Goal: Contribute content: Add original content to the website for others to see

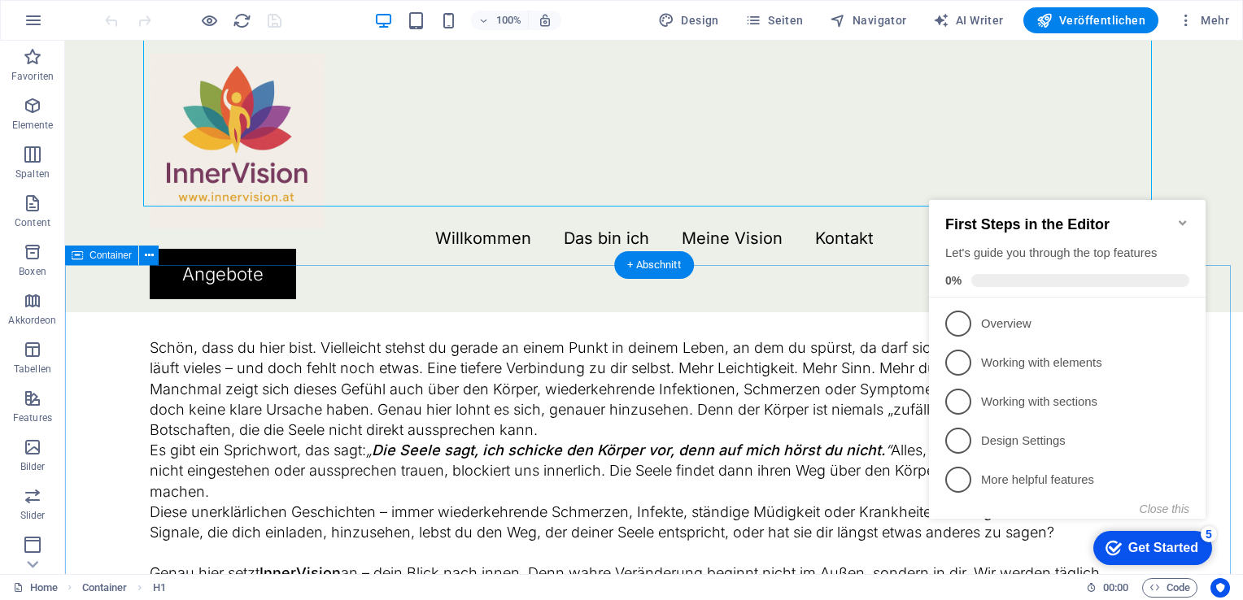
scroll to position [488, 0]
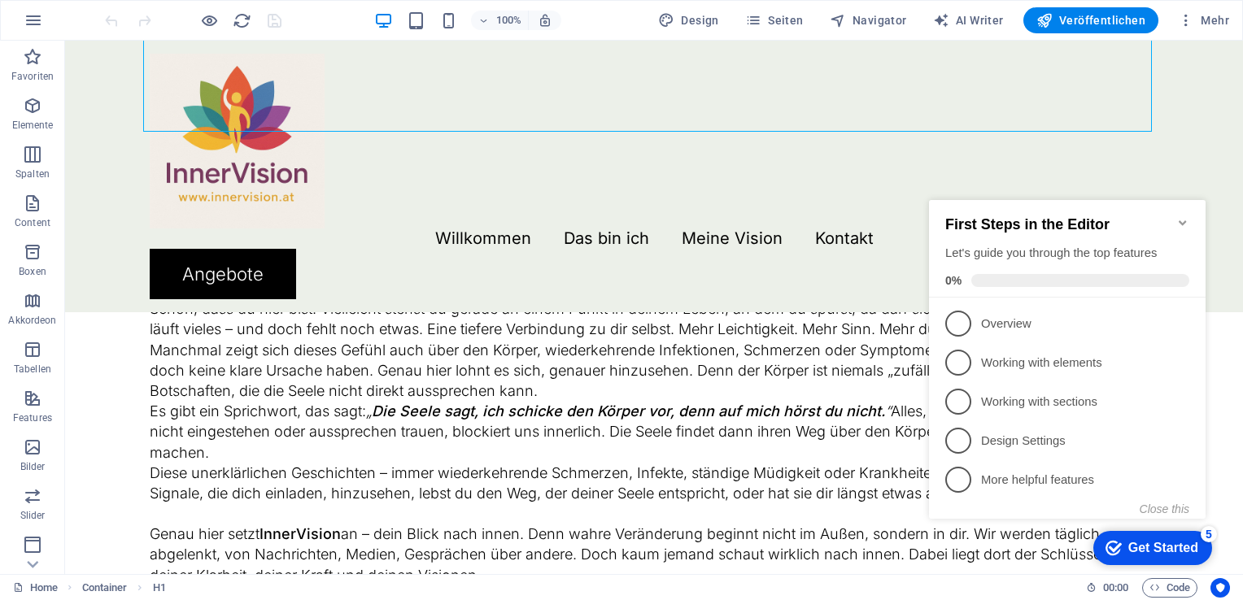
click at [1179, 220] on icon "Minimize checklist" at bounding box center [1182, 222] width 7 height 5
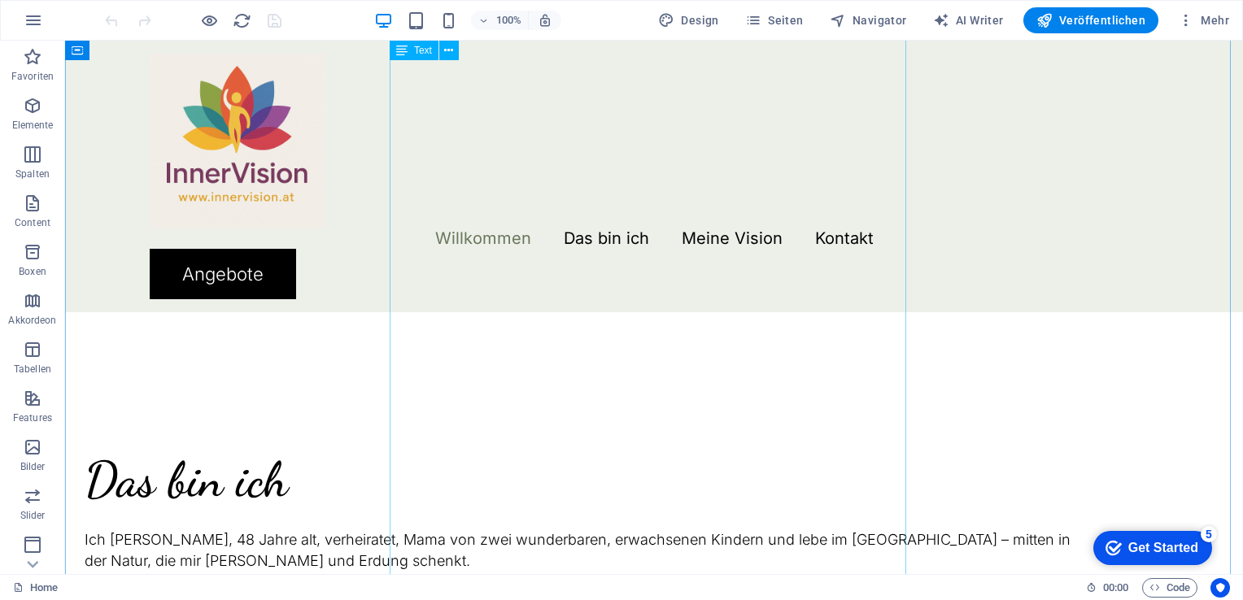
scroll to position [1057, 0]
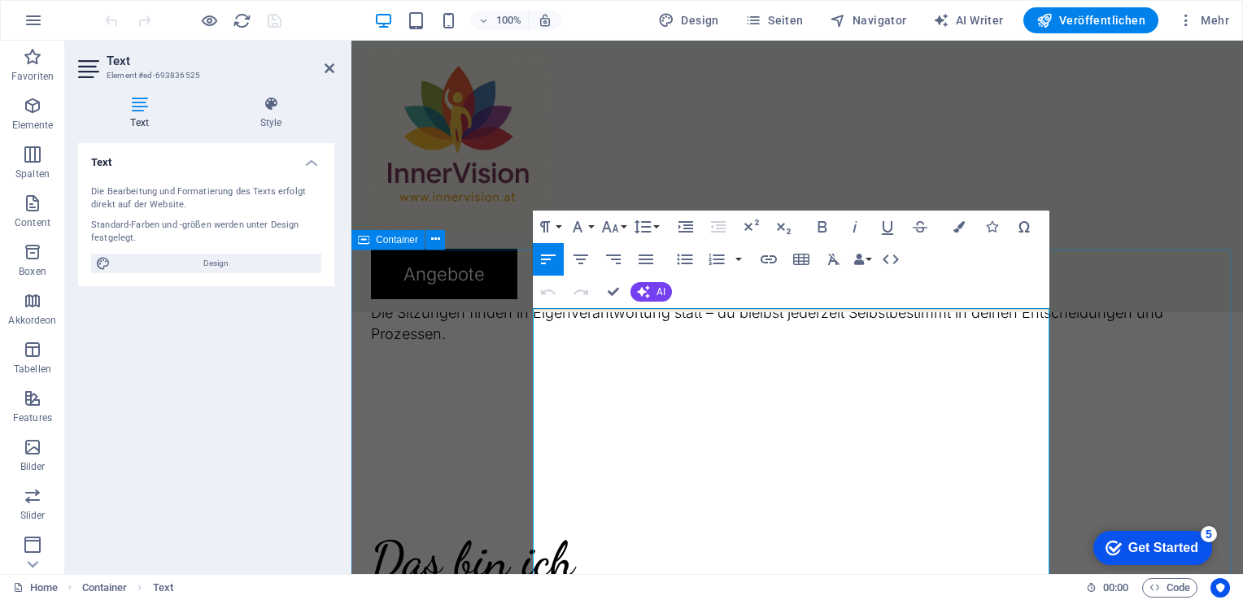
scroll to position [429, 0]
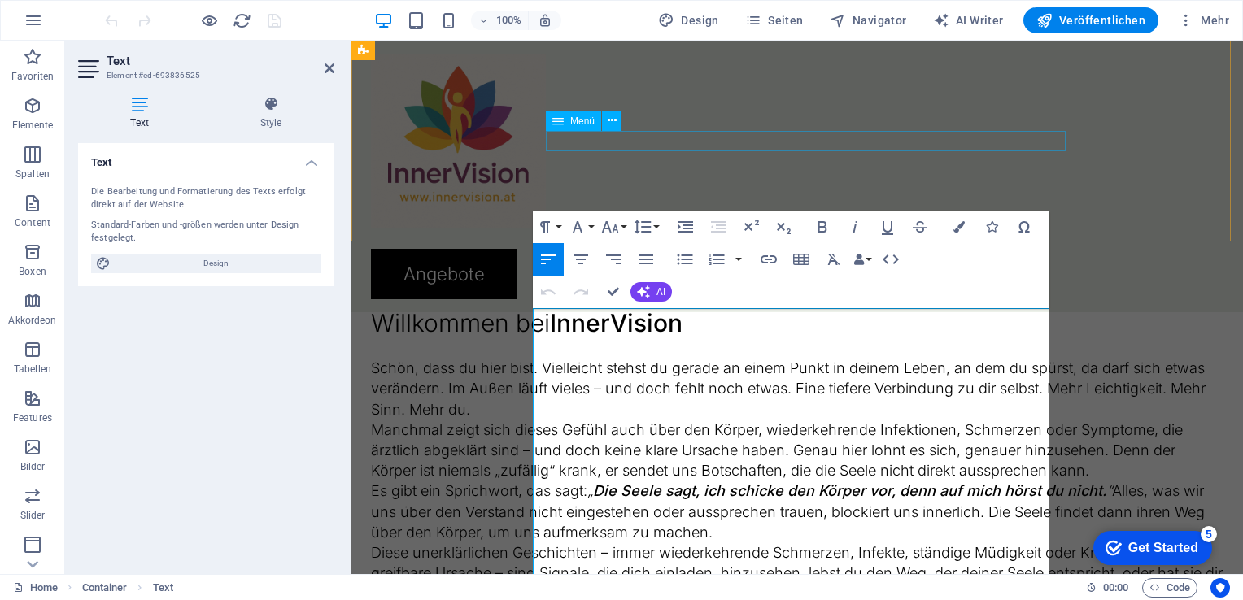
click at [748, 229] on nav "Willkommen Das bin ich Meine Vision Kontakt" at bounding box center [797, 239] width 852 height 20
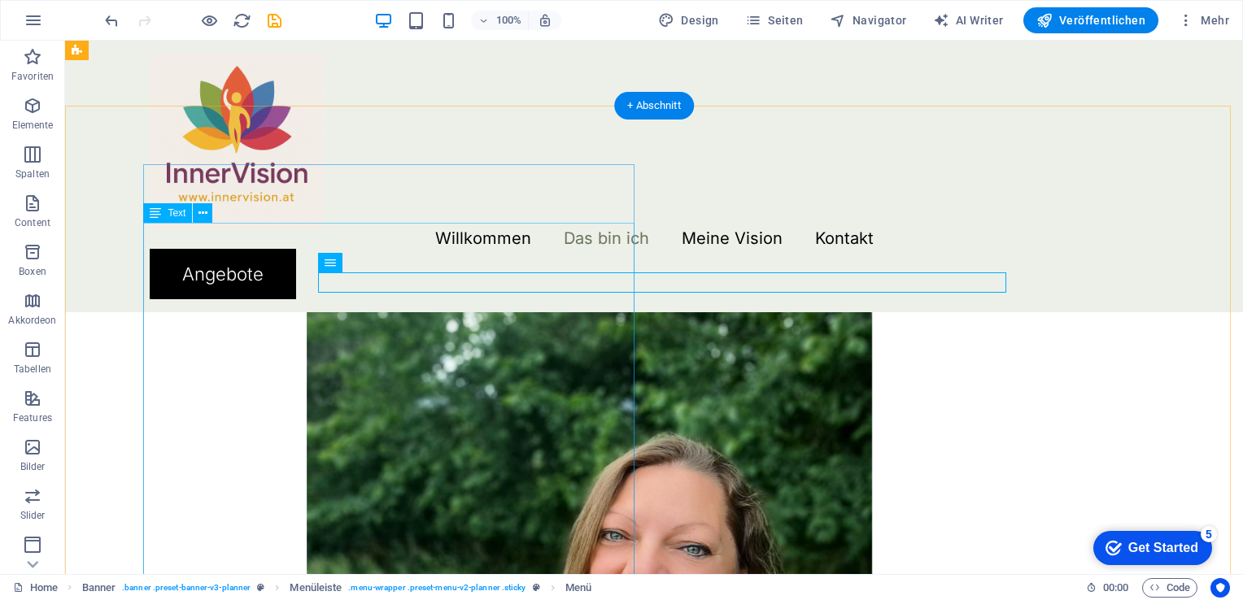
scroll to position [1649, 0]
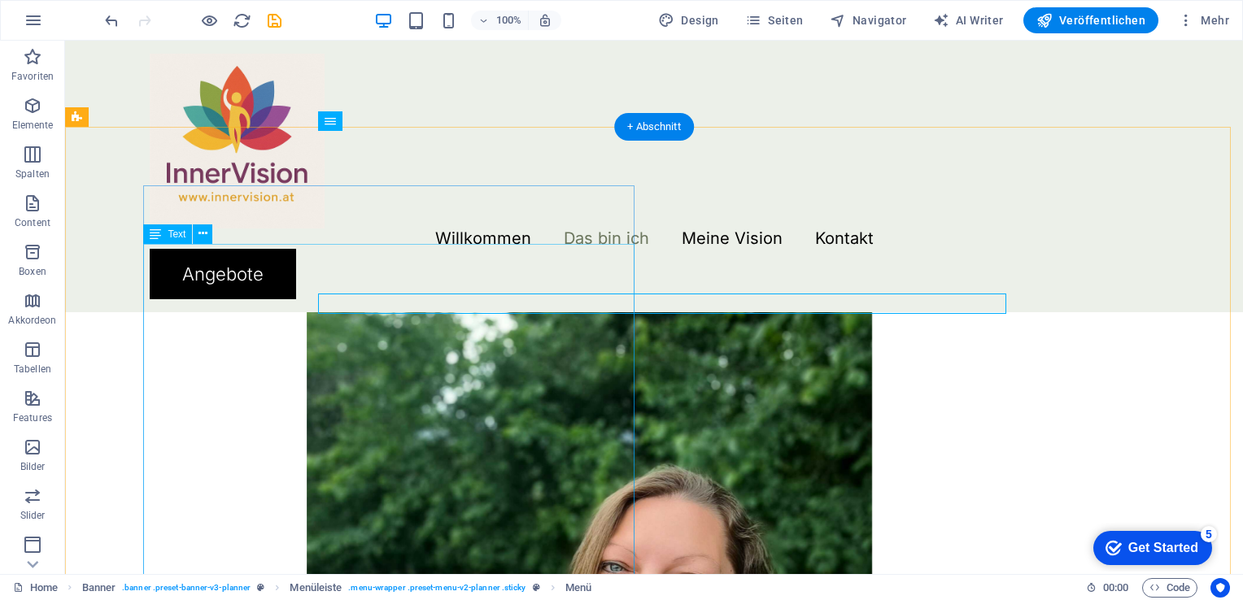
click at [358, 264] on div "Ich bin Kerstin, 48 Jahre alt, verheiratet, Mama von zwei wunderbaren, erwachse…" at bounding box center [589, 89] width 1009 height 348
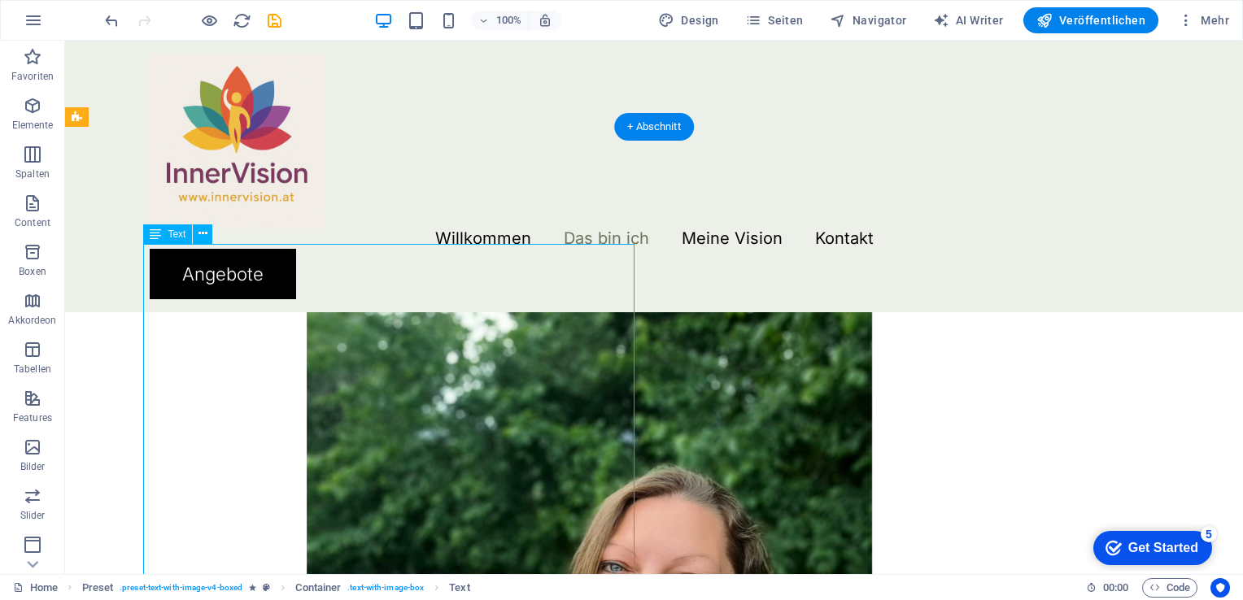
click at [358, 264] on div "Ich bin Kerstin, 48 Jahre alt, verheiratet, Mama von zwei wunderbaren, erwachse…" at bounding box center [589, 89] width 1009 height 348
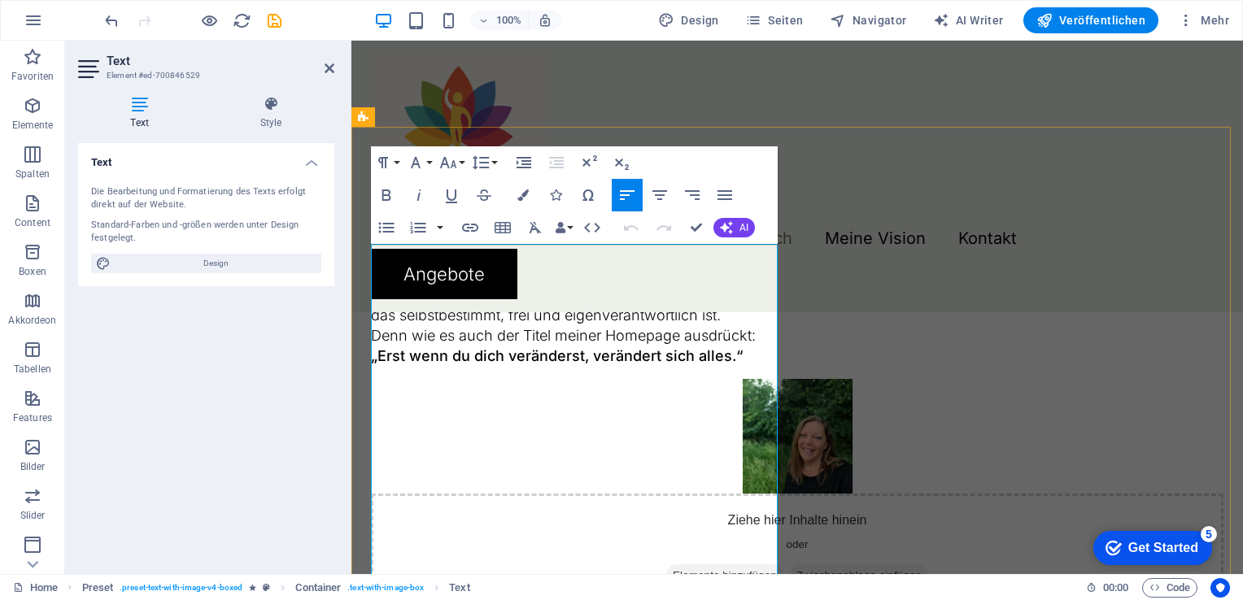
click at [490, 59] on p "Ich bin Kerstin, 48 Jahre alt, verheiratet, Mama von zwei wunderbaren, erwachse…" at bounding box center [797, 38] width 852 height 41
drag, startPoint x: 490, startPoint y: 333, endPoint x: 385, endPoint y: 285, distance: 115.0
click at [368, 275] on div "Das bin ich Ich bin Kerstin, 48 Jahre alt, verheiratet, Mama von zwei wunderbar…" at bounding box center [796, 273] width 891 height 787
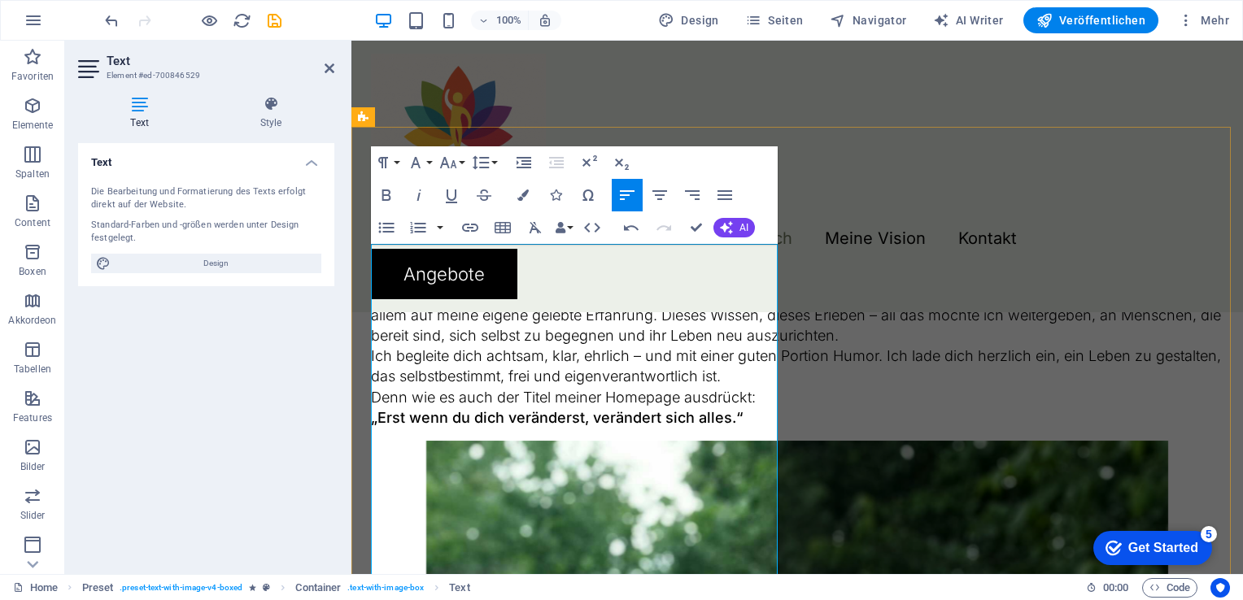
click at [617, 38] on p "✨ Veränderung beginnt in dir. ✨" at bounding box center [797, 28] width 852 height 20
drag, startPoint x: 617, startPoint y: 278, endPoint x: 421, endPoint y: 257, distance: 198.0
click at [421, 257] on div "✨ Veränderung beginnt in dir. ✨ Mein Name ist Kerstin Püringer . Ich bin diplom…" at bounding box center [797, 213] width 852 height 430
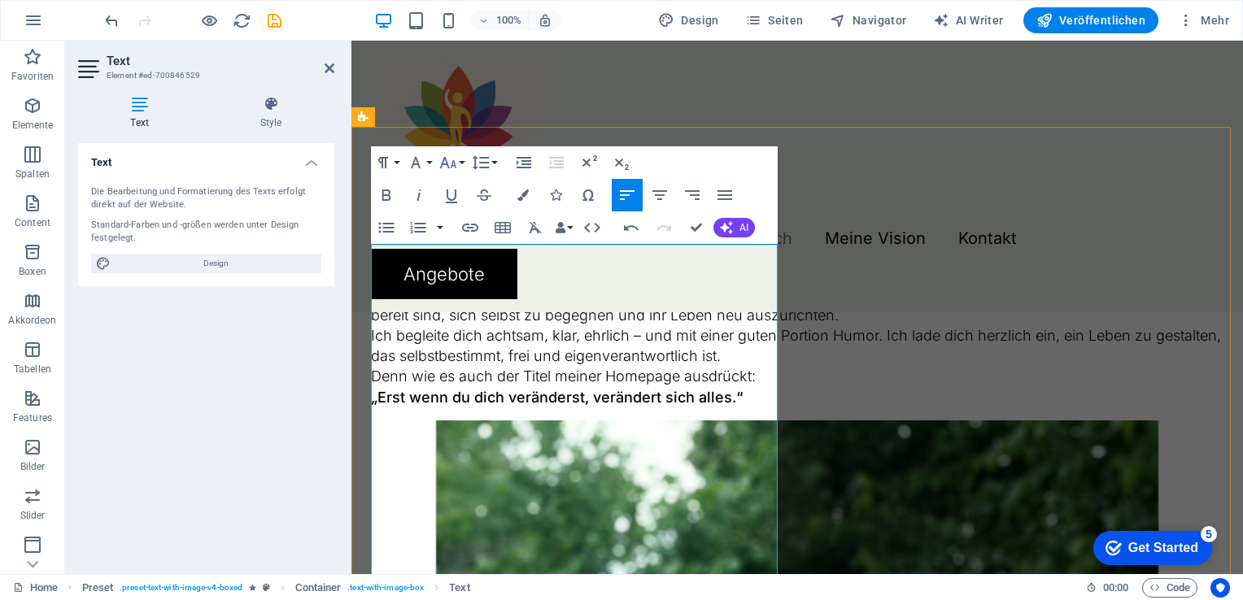
click at [521, 59] on p "Mein Name ist Kerstin Püringer . Ich bin diplomierte Kinesiologin , diplomierte…" at bounding box center [797, 38] width 852 height 41
drag, startPoint x: 475, startPoint y: 317, endPoint x: 373, endPoint y: 307, distance: 102.1
click at [667, 57] on strong "Mentaltrainerin" at bounding box center [720, 48] width 107 height 17
click at [378, 196] on icon "button" at bounding box center [387, 195] width 20 height 20
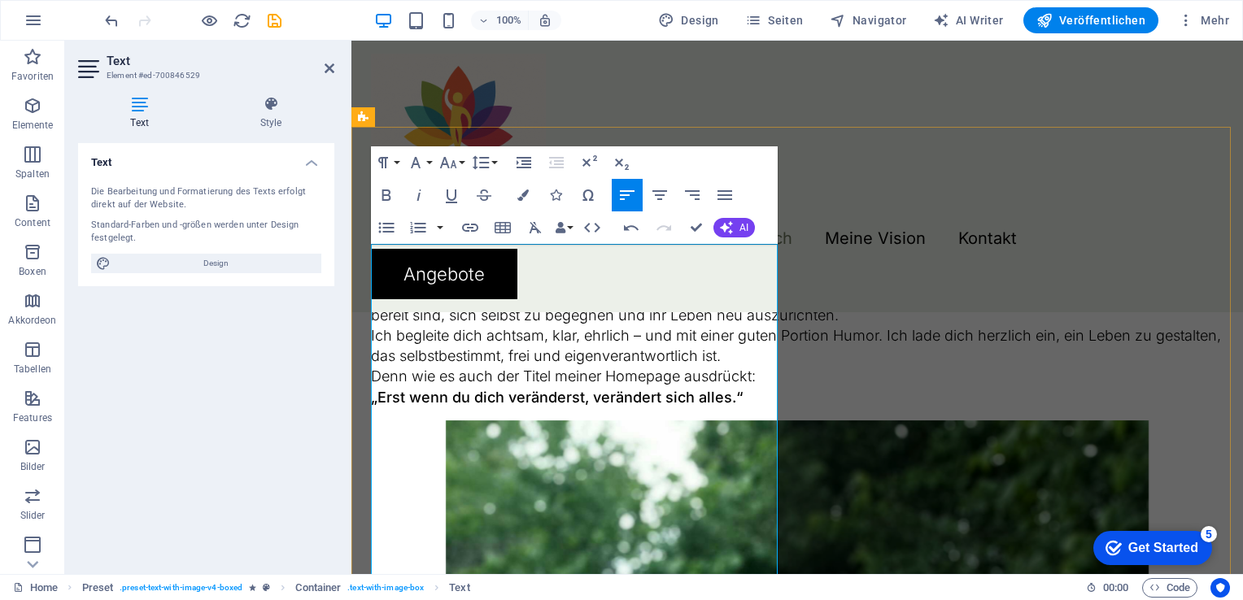
drag, startPoint x: 501, startPoint y: 296, endPoint x: 586, endPoint y: 301, distance: 84.7
click at [584, 57] on strong "Kinesiologin" at bounding box center [540, 48] width 88 height 17
click at [390, 184] on button "Bold" at bounding box center [386, 195] width 31 height 33
click at [516, 18] on p at bounding box center [797, 8] width 852 height 20
drag, startPoint x: 469, startPoint y: 272, endPoint x: 582, endPoint y: 275, distance: 113.1
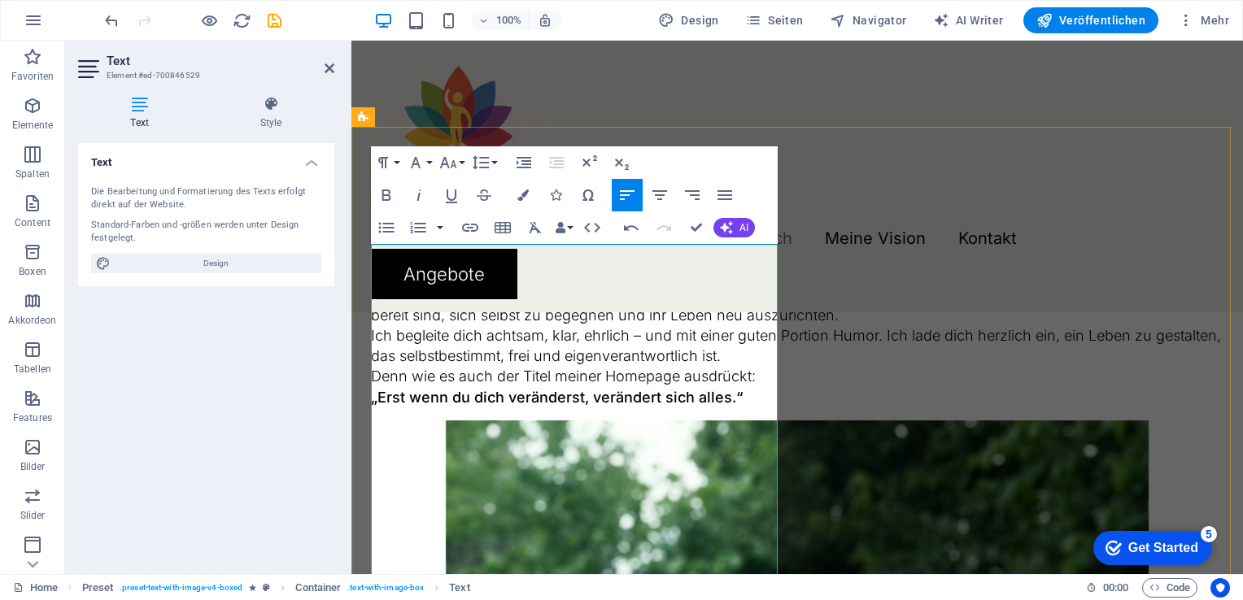
click at [582, 59] on p "Mein Name ist Kerstin Püringer . Ich bin diplomierte Kinesiologin, diplomierte …" at bounding box center [797, 38] width 852 height 41
click at [390, 194] on icon "button" at bounding box center [386, 195] width 9 height 11
click at [648, 59] on p "Mein Name ist Kerstin Püringer . Ich bin diplomierte Kinesiologin, diplomierte …" at bounding box center [797, 38] width 852 height 41
drag, startPoint x: 584, startPoint y: 275, endPoint x: 469, endPoint y: 270, distance: 114.8
click at [469, 59] on p "Mein Name ist Kerstin Püringer . Ich bin diplomierte Kinesiologin, diplomierte …" at bounding box center [797, 38] width 852 height 41
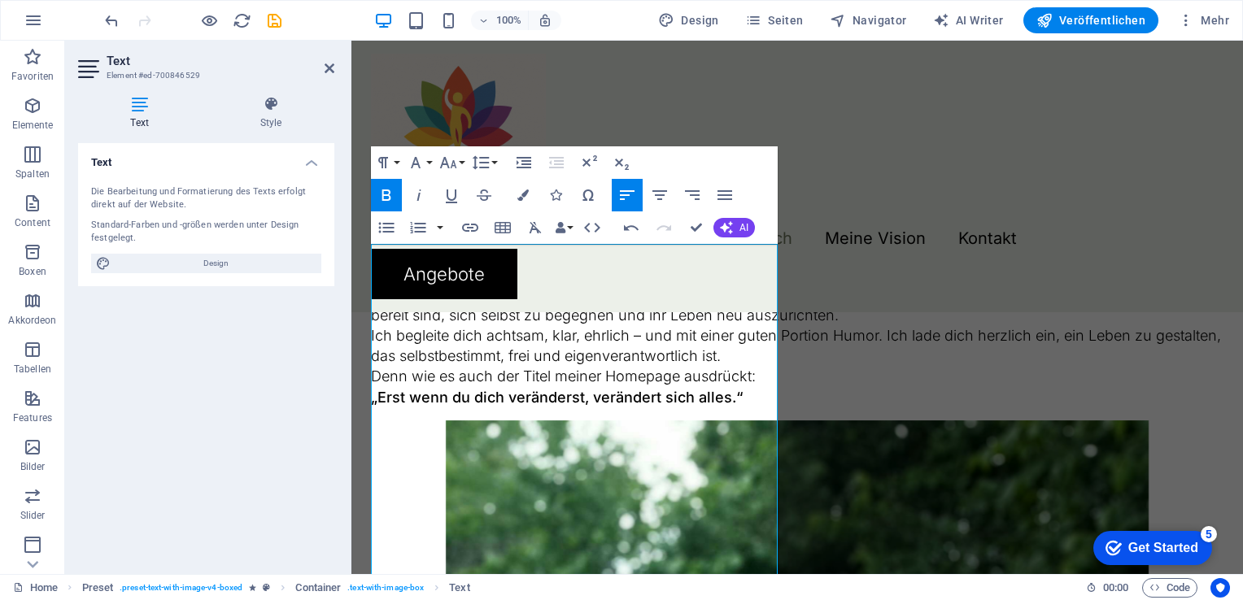
click at [382, 194] on icon "button" at bounding box center [386, 195] width 9 height 11
click at [609, 59] on p "Mein Name ist Kerstin Püringer. Ich bin diplomierte Kinesiologin, diplomierte M…" at bounding box center [797, 38] width 852 height 41
click at [395, 59] on p "Mein Name ist Kerstin Püringer. Ich bin diplomierte Kinesiologin, diplomierte M…" at bounding box center [797, 38] width 852 height 41
click at [743, 59] on p "Mein Name ist Kerstin Püringer. Ich bin diplomierte Kinesiologin, diplomierte M…" at bounding box center [797, 38] width 852 height 41
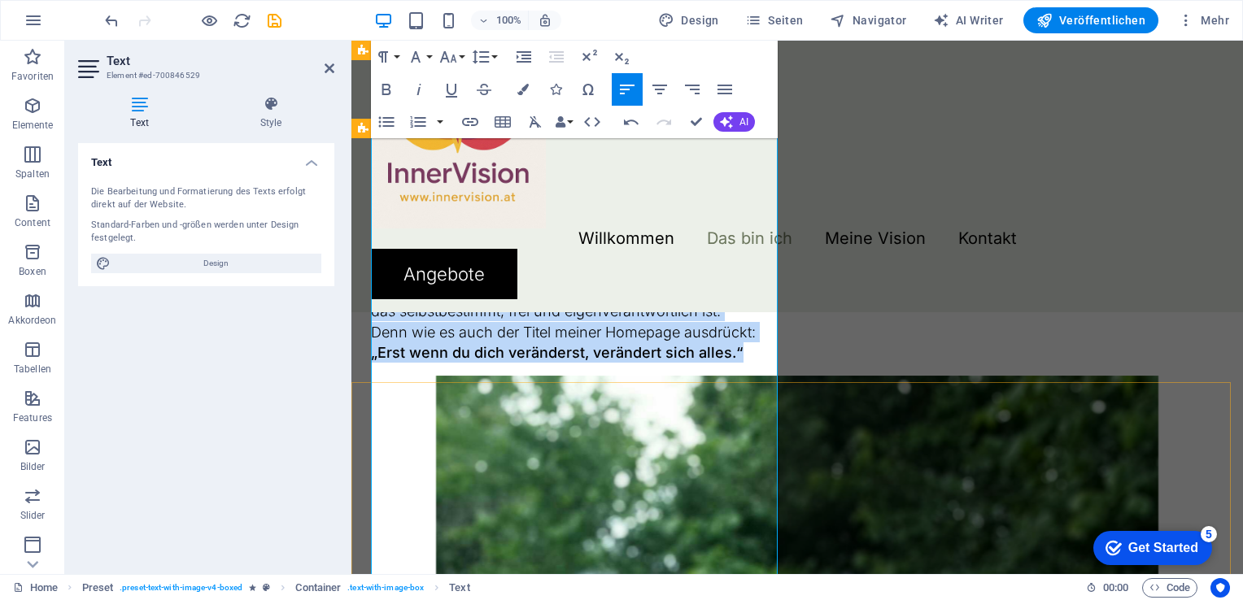
scroll to position [1567, 0]
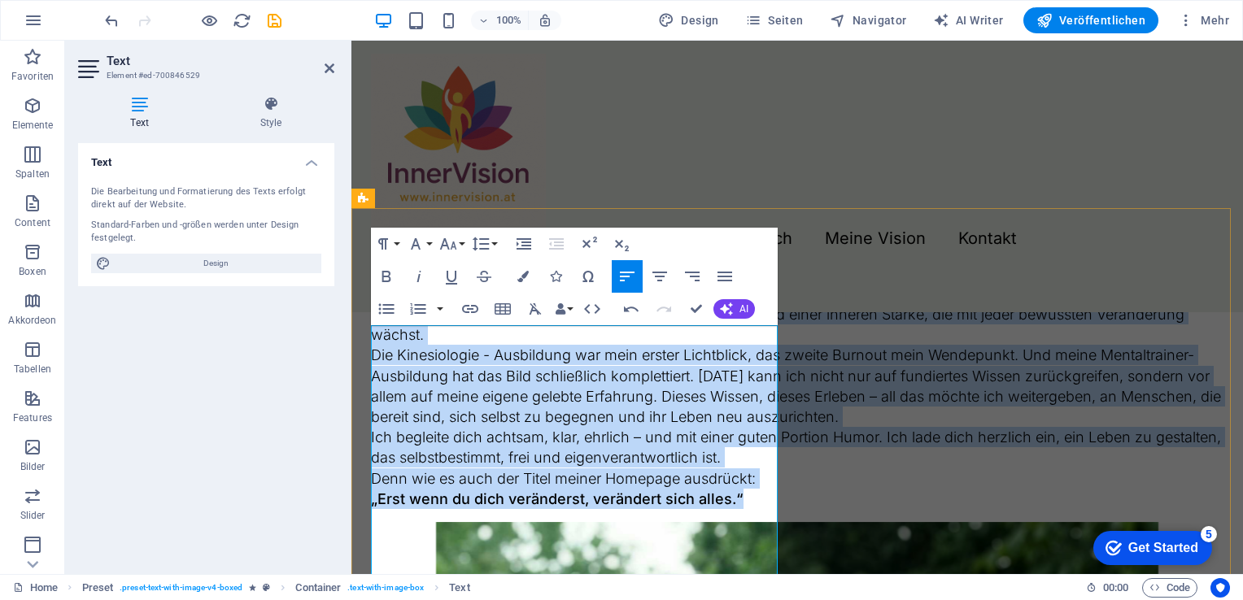
drag, startPoint x: 745, startPoint y: 363, endPoint x: 371, endPoint y: 352, distance: 374.3
click at [371, 352] on div "Mein Name ist Kerstin Püringer. Ich bin diplomierte Kinesiologin, diplomierte M…" at bounding box center [797, 294] width 852 height 430
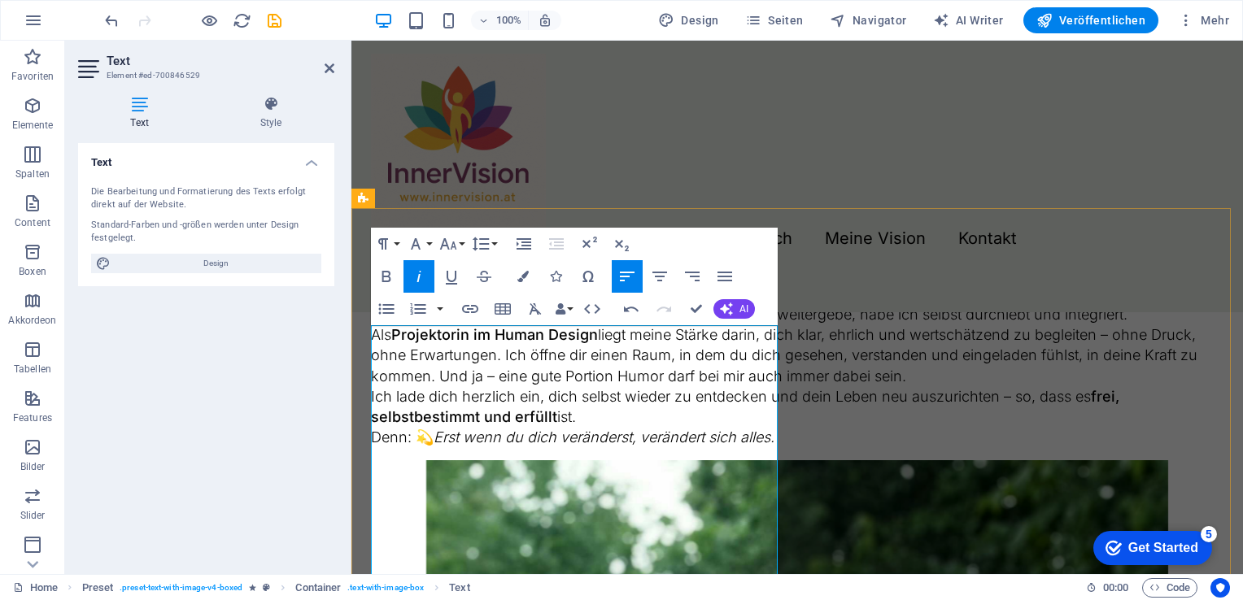
drag, startPoint x: 585, startPoint y: 356, endPoint x: 472, endPoint y: 360, distance: 113.1
click at [472, 140] on p "Mein Name ist Kerstin Püringer , ich bin 48 Jahre alt, diplomierte Kinesiologin…" at bounding box center [797, 119] width 852 height 41
click at [392, 278] on icon "button" at bounding box center [387, 277] width 20 height 20
drag, startPoint x: 451, startPoint y: 377, endPoint x: 652, endPoint y: 381, distance: 201.8
click at [652, 140] on p "Mein Name ist Kerstin Püringer, ich bin 48 Jahre alt, diplomierte Kinesiologin …" at bounding box center [797, 119] width 852 height 41
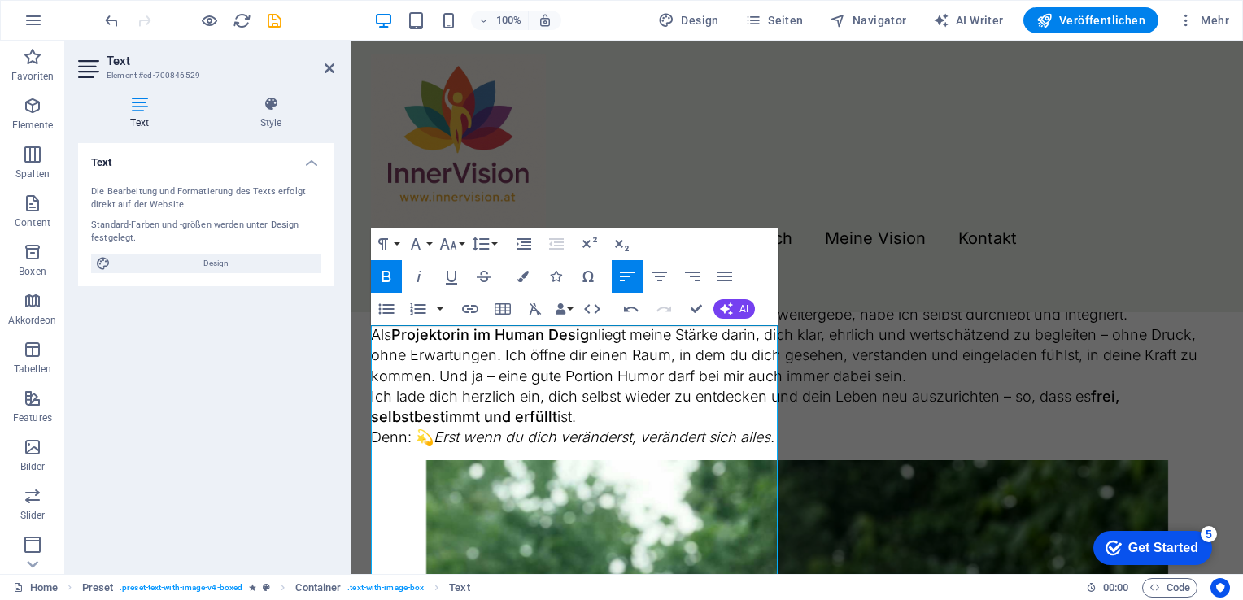
click at [390, 280] on icon "button" at bounding box center [386, 276] width 9 height 11
click at [449, 140] on p "Mein Name ist Kerstin Püringer, ich bin 48 Jahre alt, diplomierte Kinesiologin,…" at bounding box center [797, 119] width 852 height 41
click at [544, 140] on p "Mein Name ist Kerstin Püringer, ich bin 48 Jahre alt, diplomierte Kinesiologin,…" at bounding box center [797, 119] width 852 height 41
click at [547, 140] on p "Mein Name ist Kerstin Püringer, ich bin 48 Jahre alt, diplomierte Kinesiologin,…" at bounding box center [797, 119] width 852 height 41
drag, startPoint x: 447, startPoint y: 373, endPoint x: 370, endPoint y: 377, distance: 77.4
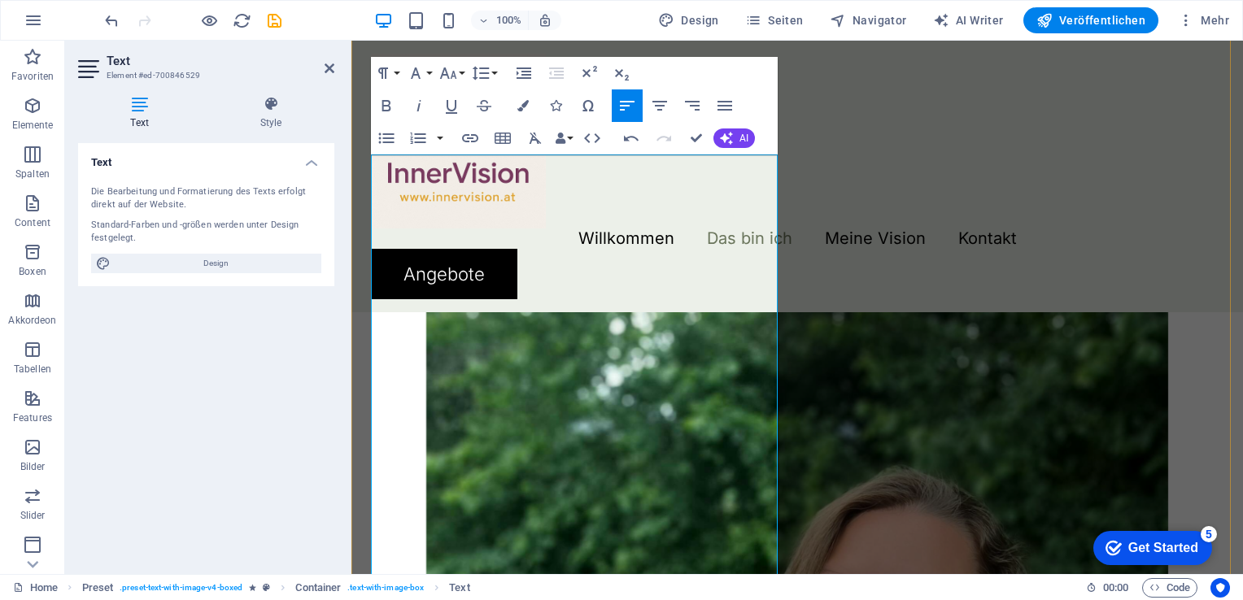
scroll to position [1811, 0]
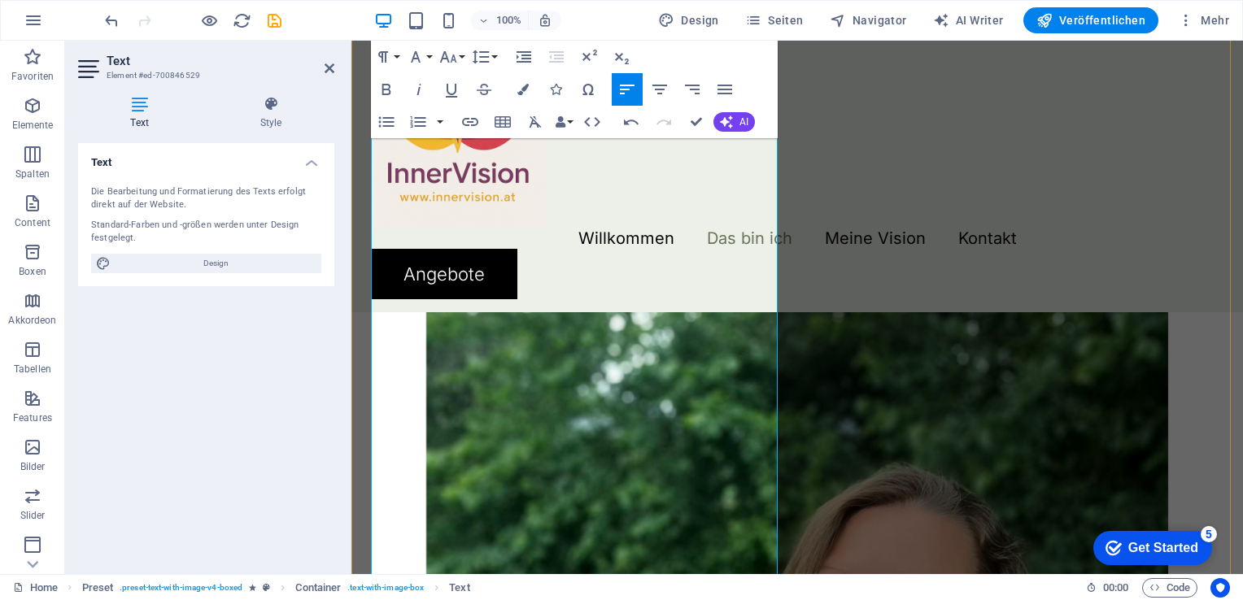
drag, startPoint x: 480, startPoint y: 360, endPoint x: 399, endPoint y: 353, distance: 80.8
click at [385, 85] on icon "button" at bounding box center [386, 89] width 9 height 11
drag, startPoint x: 652, startPoint y: 360, endPoint x: 609, endPoint y: 360, distance: 42.3
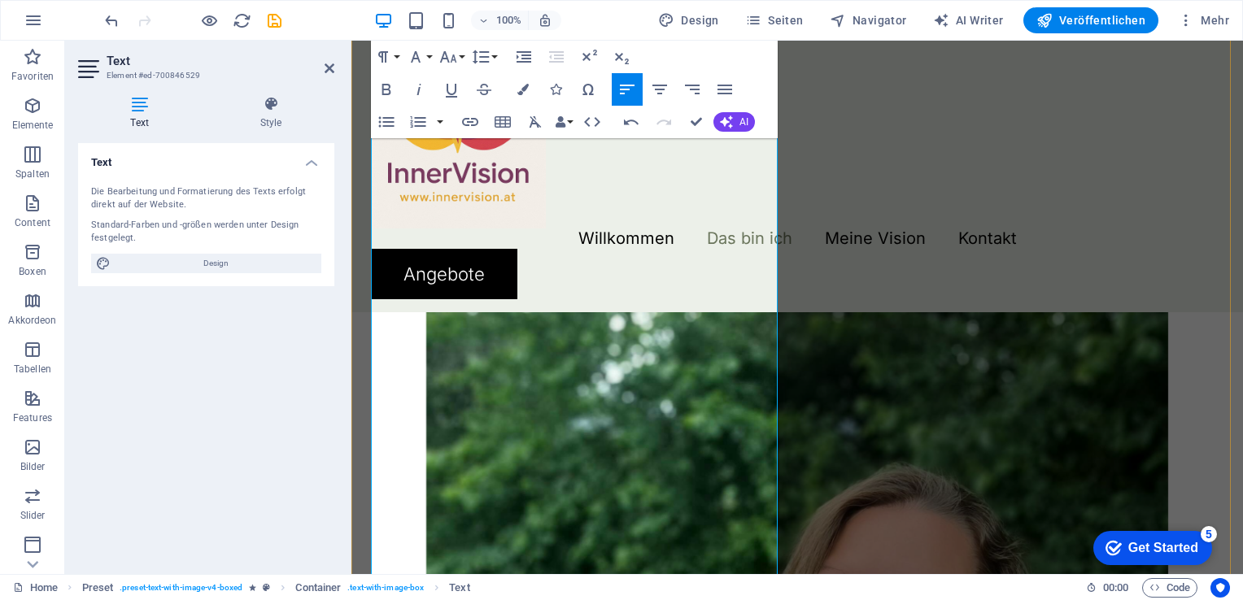
click at [609, 40] on p "Die Kinesiologie war nach meinem ersten Burnout mein erster Lichtblick. Beim zw…" at bounding box center [797, 9] width 852 height 62
drag, startPoint x: 613, startPoint y: 419, endPoint x: 510, endPoint y: 422, distance: 103.4
click at [510, 40] on p "Die Kinesiologie war nach meinem Burnout mein erster Lichtblick. Beim zweiten B…" at bounding box center [797, 9] width 852 height 62
click at [390, 90] on icon "button" at bounding box center [386, 89] width 9 height 11
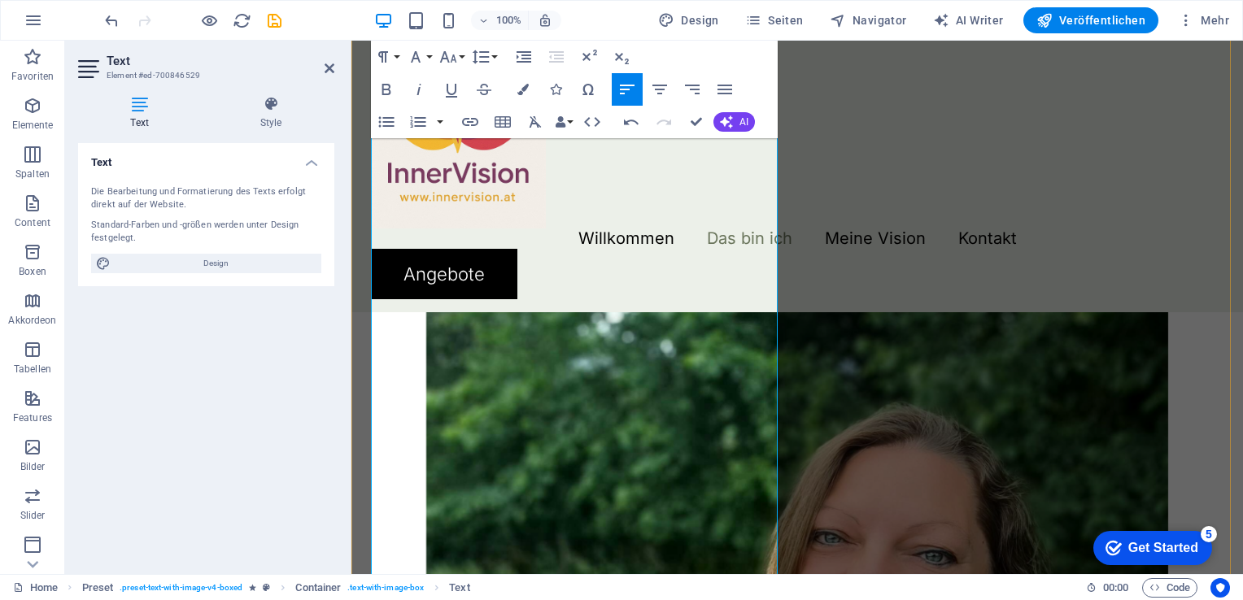
scroll to position [1893, 0]
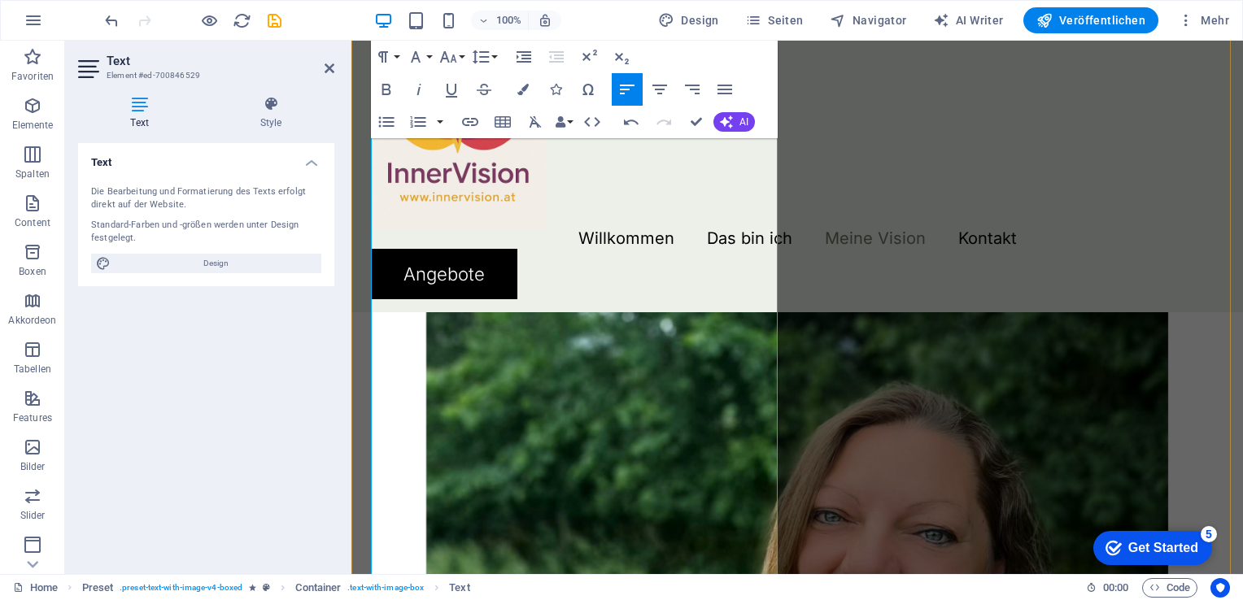
drag, startPoint x: 505, startPoint y: 402, endPoint x: 628, endPoint y: 399, distance: 122.8
drag, startPoint x: 713, startPoint y: 407, endPoint x: 506, endPoint y: 427, distance: 208.4
click at [381, 89] on icon "button" at bounding box center [387, 90] width 20 height 20
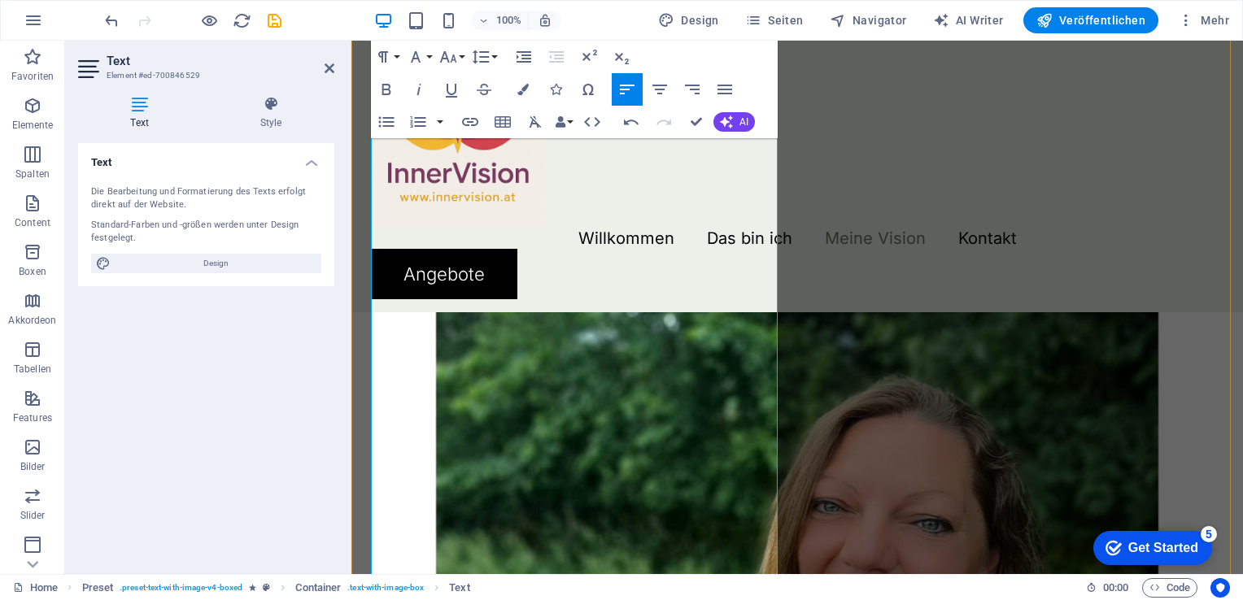
drag, startPoint x: 631, startPoint y: 402, endPoint x: 504, endPoint y: 402, distance: 126.9
click at [387, 90] on icon "button" at bounding box center [387, 90] width 20 height 20
drag, startPoint x: 398, startPoint y: 477, endPoint x: 601, endPoint y: 479, distance: 203.4
click at [601, 61] on p "Als Projektorin im Human Design liegt meine Stärke darin, dich klar, ehrlich un…" at bounding box center [797, 30] width 852 height 62
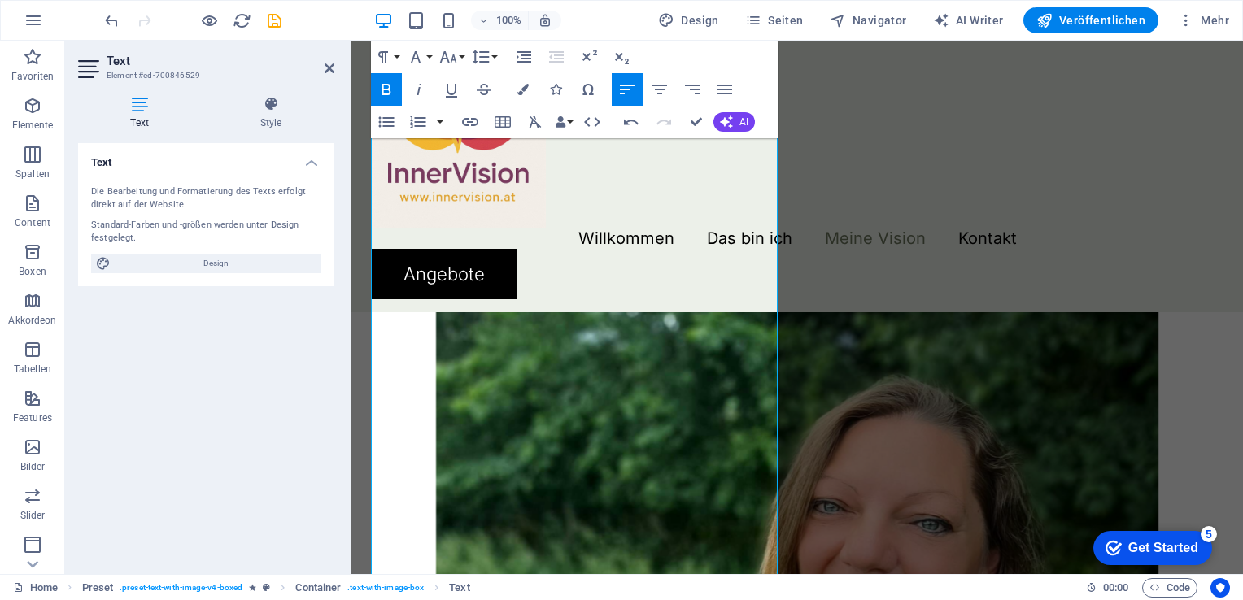
click at [392, 89] on icon "button" at bounding box center [387, 90] width 20 height 20
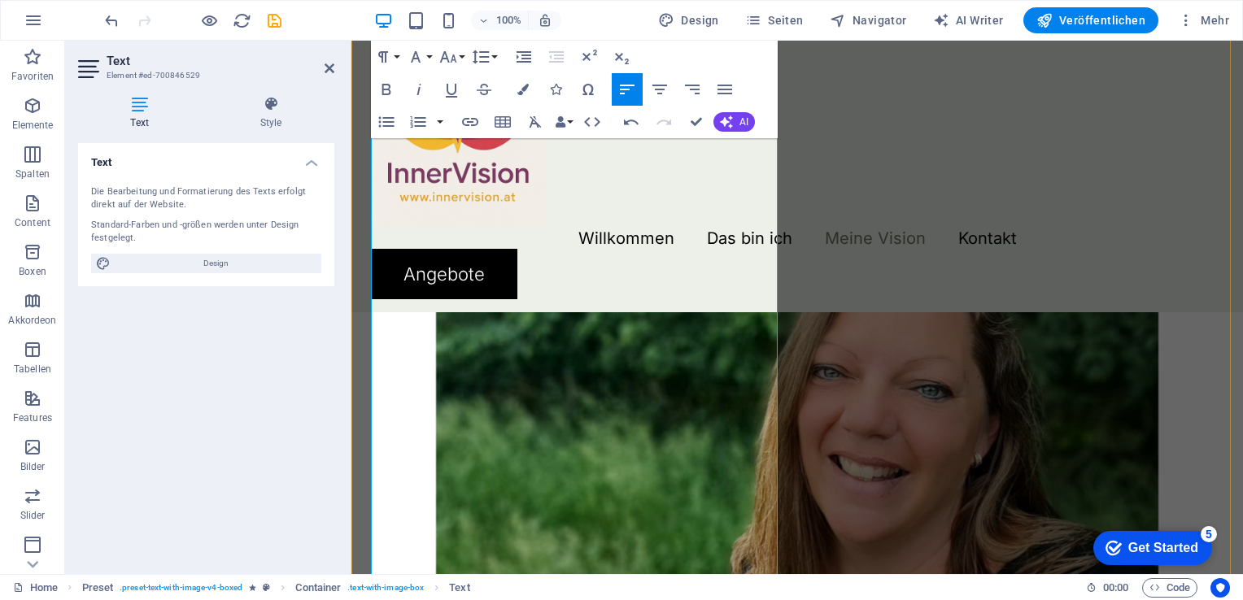
scroll to position [2055, 0]
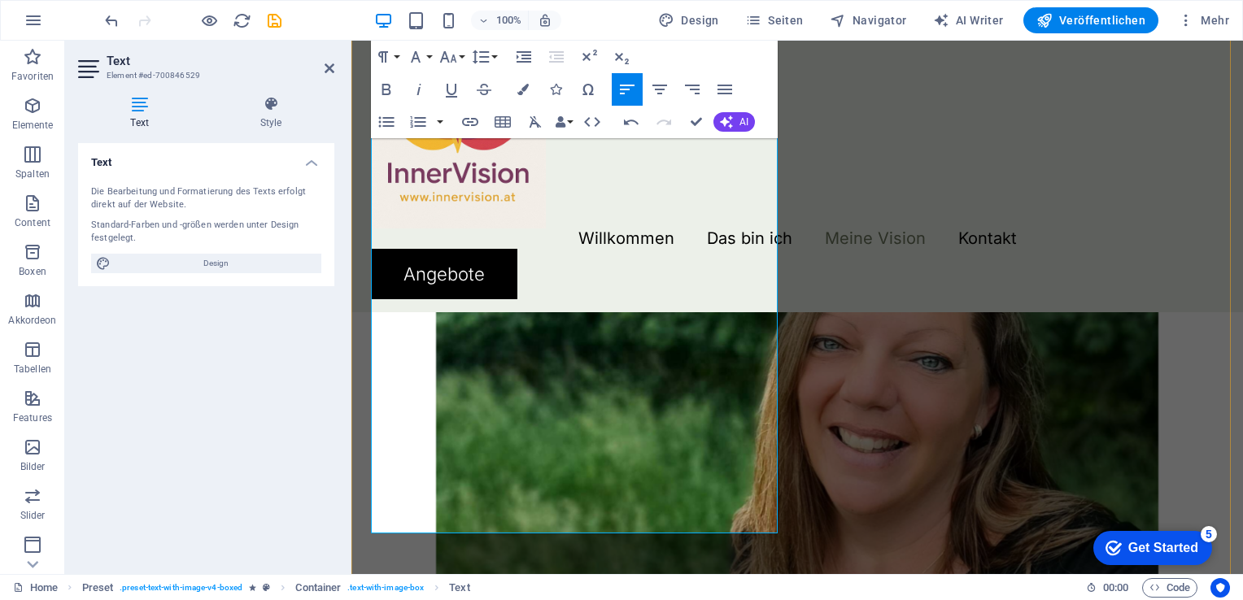
drag, startPoint x: 374, startPoint y: 318, endPoint x: 594, endPoint y: 319, distance: 219.6
drag, startPoint x: 495, startPoint y: 317, endPoint x: 417, endPoint y: 326, distance: 77.8
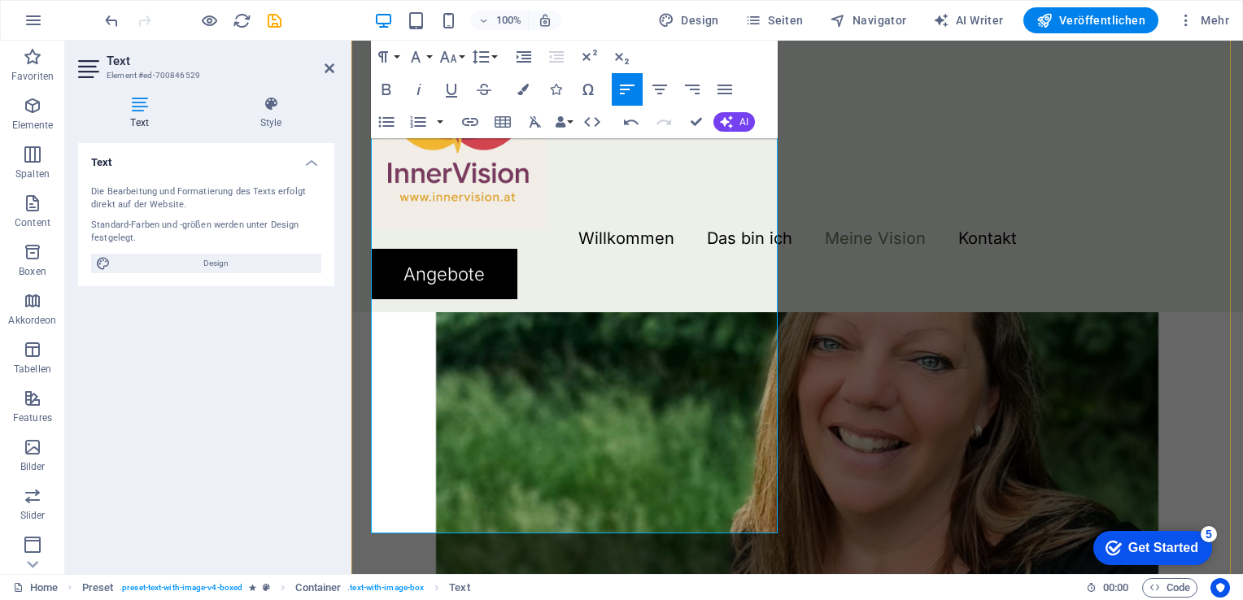
drag, startPoint x: 697, startPoint y: 461, endPoint x: 555, endPoint y: 486, distance: 144.6
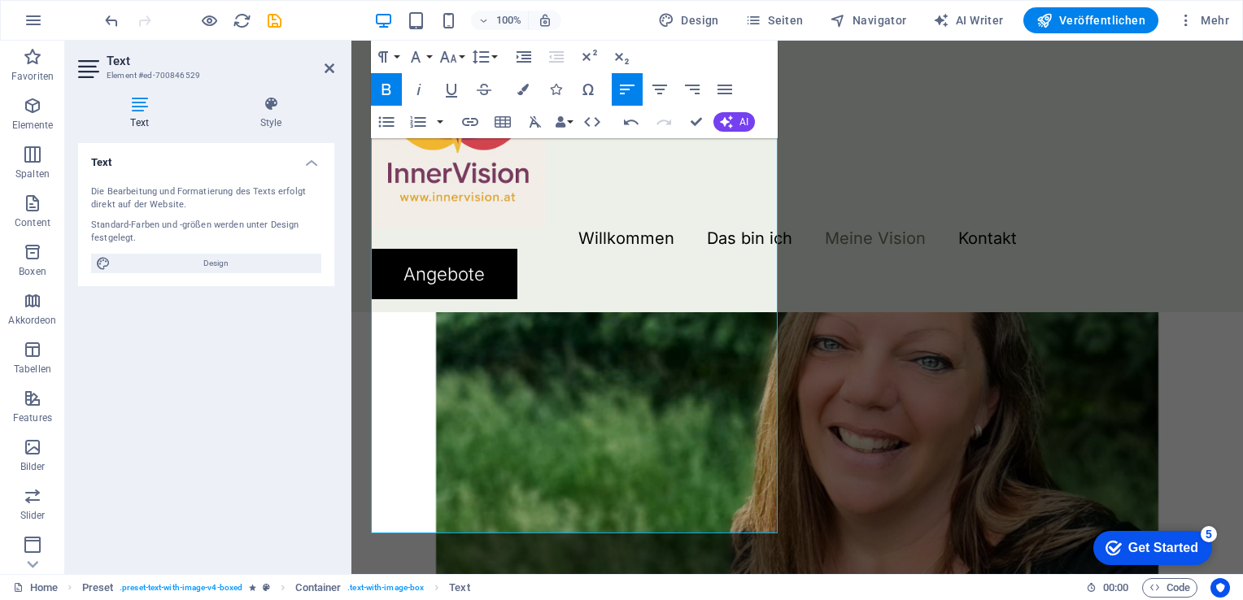
click at [388, 101] on button "Bold" at bounding box center [386, 89] width 31 height 33
drag, startPoint x: 431, startPoint y: 503, endPoint x: 745, endPoint y: 516, distance: 314.2
click at [380, 88] on icon "button" at bounding box center [387, 90] width 20 height 20
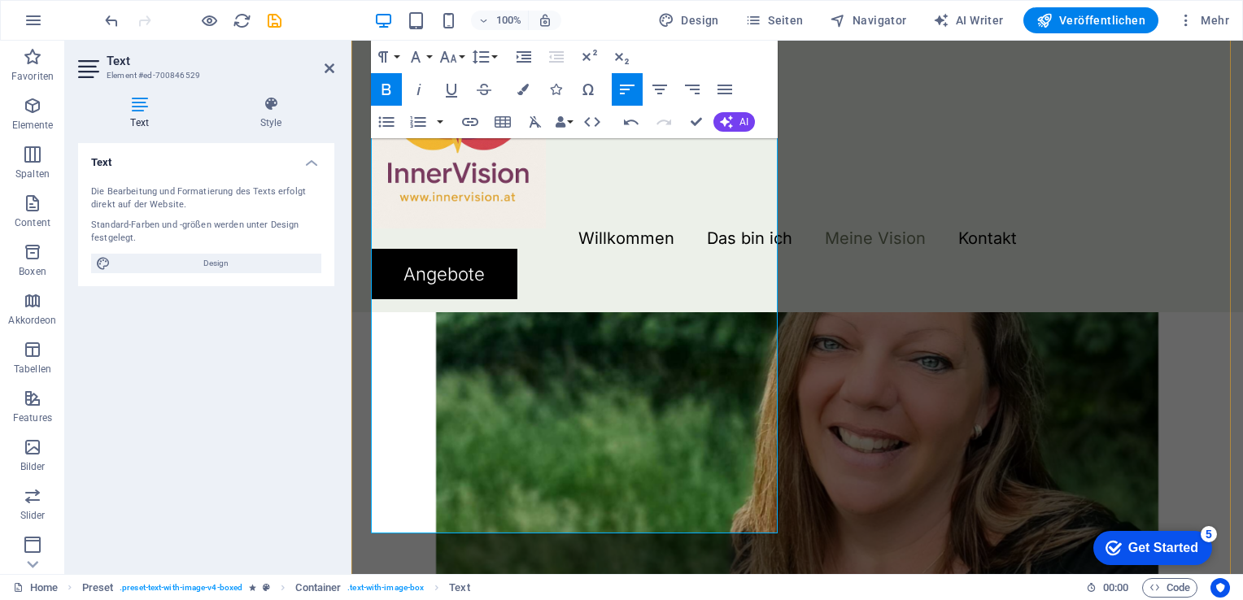
drag, startPoint x: 713, startPoint y: 360, endPoint x: 669, endPoint y: 389, distance: 52.8
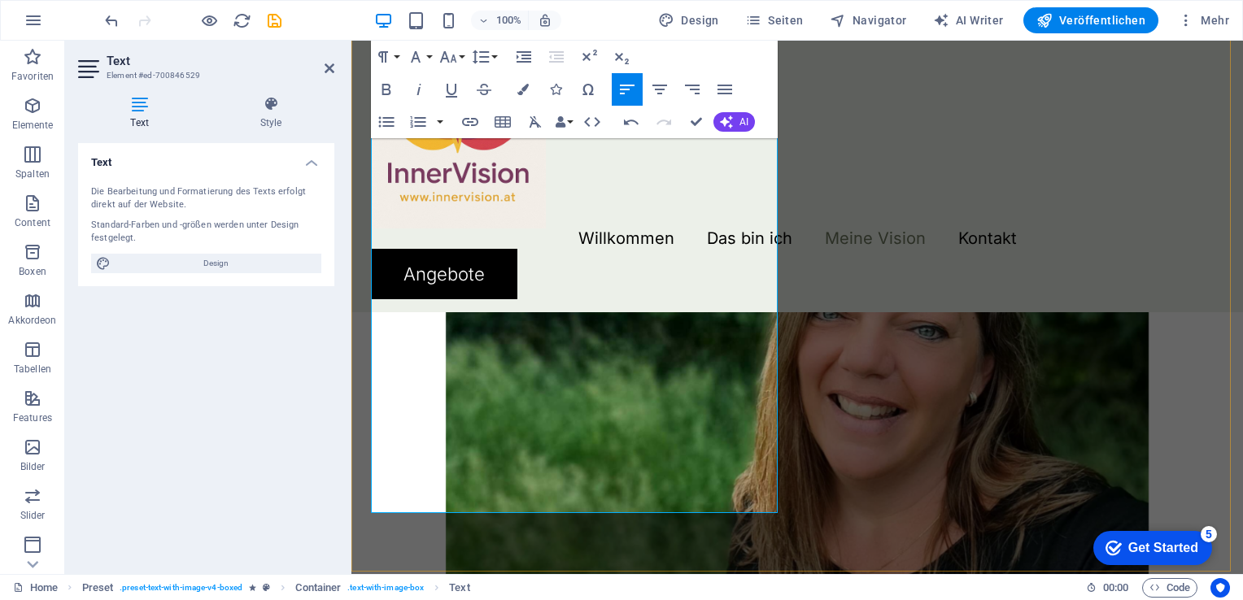
drag, startPoint x: 529, startPoint y: 379, endPoint x: 516, endPoint y: 382, distance: 12.6
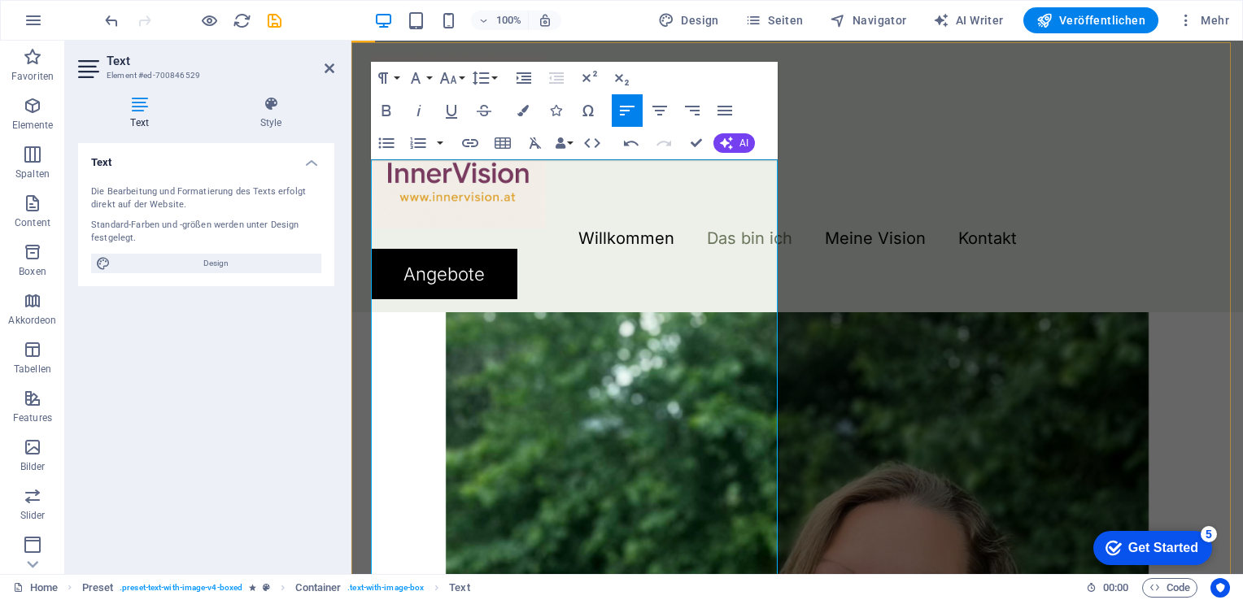
scroll to position [1811, 0]
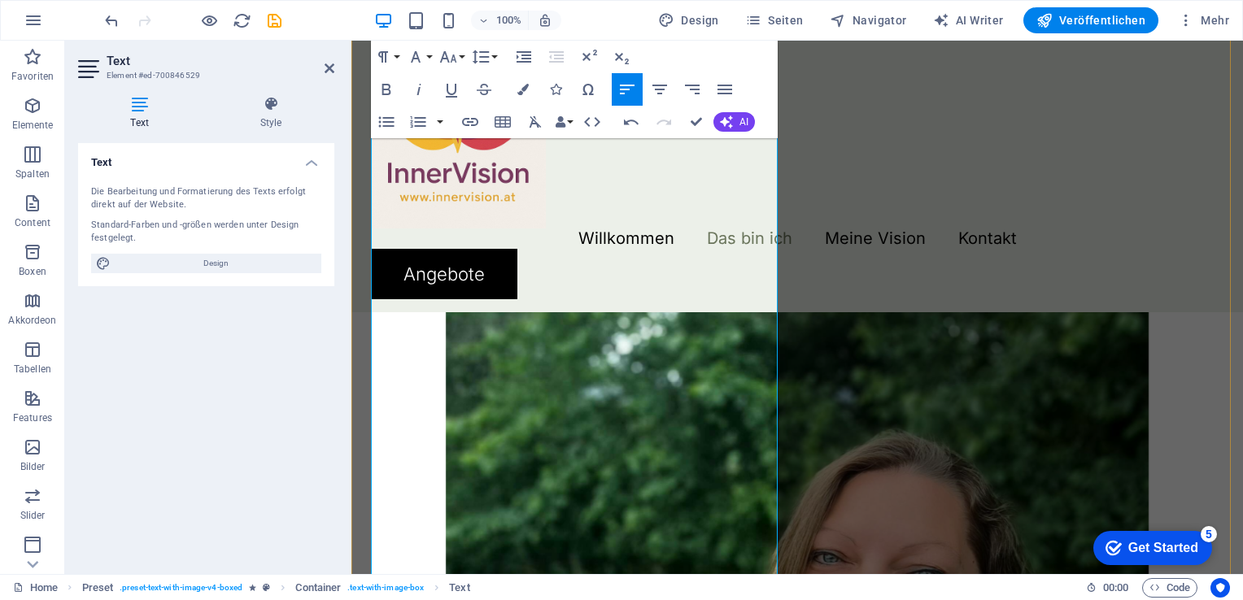
drag, startPoint x: 452, startPoint y: 381, endPoint x: 432, endPoint y: 375, distance: 21.1
click at [432, 40] on p "Die Kinesiologie war nach meinem Burnout mein erster Lichtblick. Beim zweiten B…" at bounding box center [797, 9] width 852 height 62
click at [428, 40] on p "Die Kinesiologie war nach meinem Burnout mein erster Lichtblick und b eim zweit…" at bounding box center [797, 9] width 852 height 62
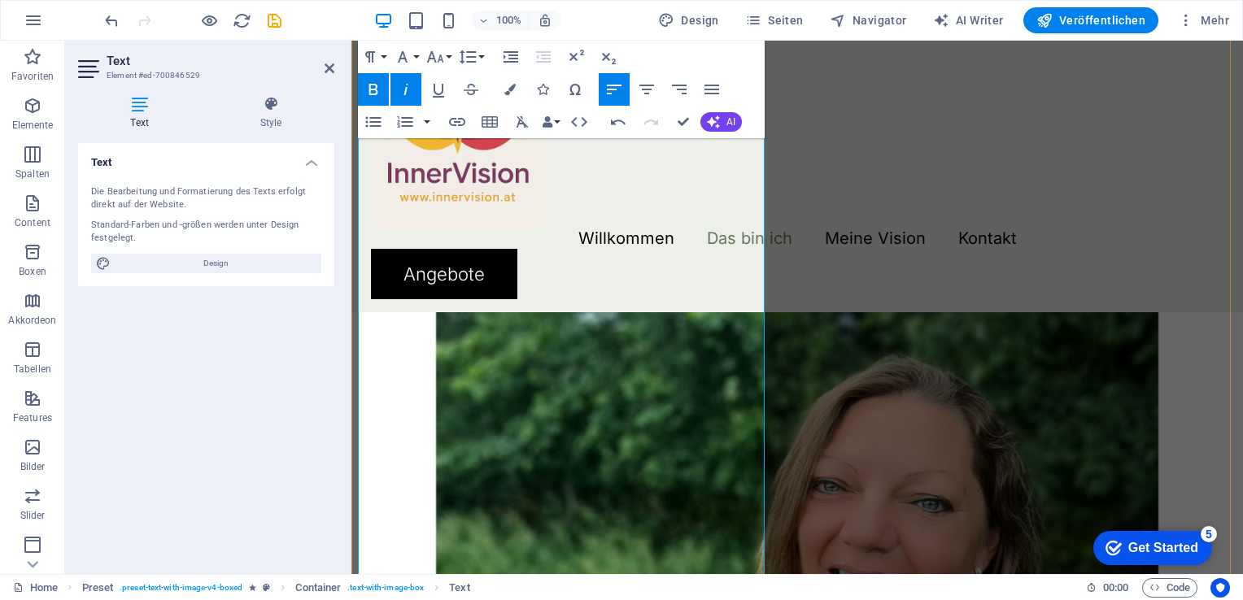
scroll to position [1920, 0]
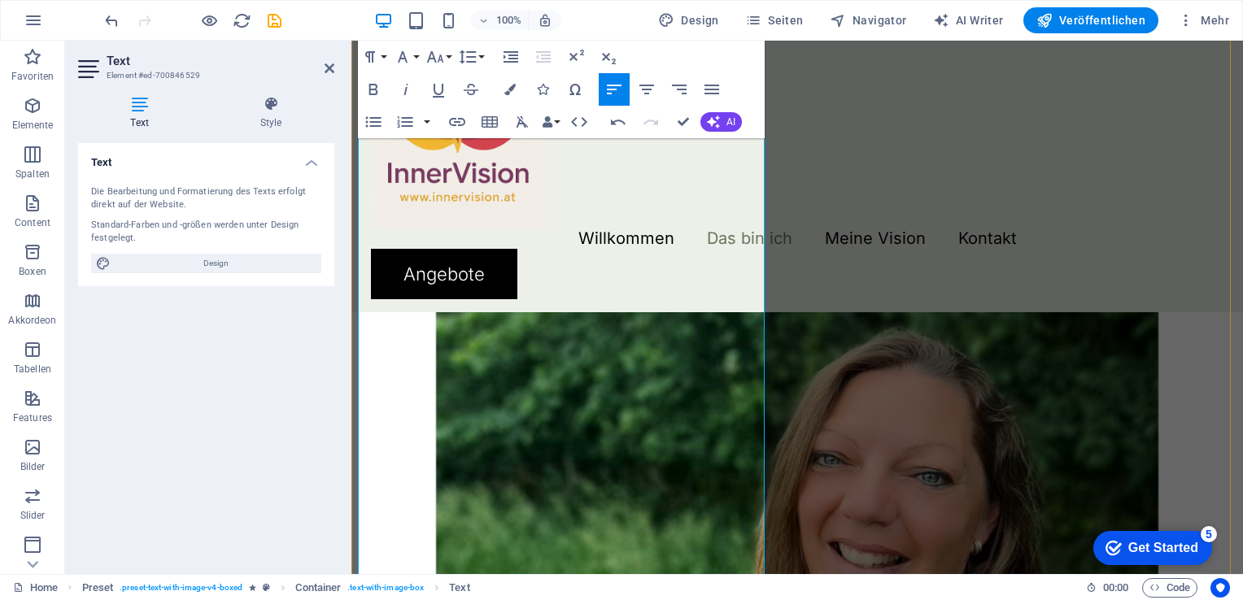
scroll to position [1513, 0]
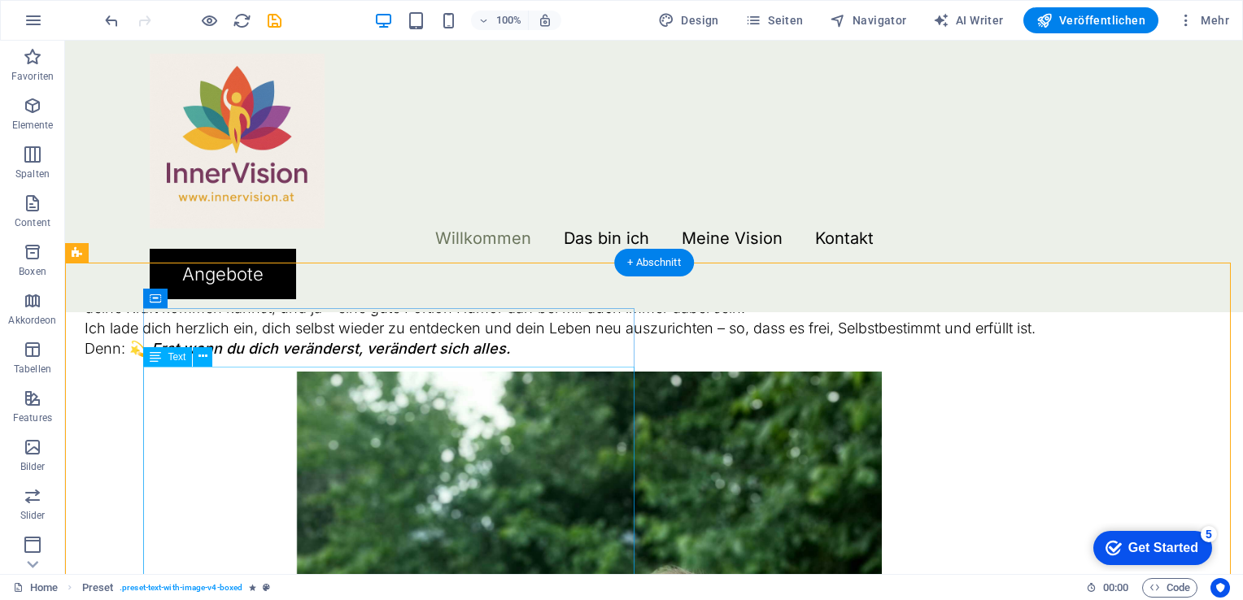
scroll to position [13, 0]
drag, startPoint x: 74, startPoint y: 399, endPoint x: 362, endPoint y: 399, distance: 287.9
click at [362, 359] on div "Mein Name ist Kerstin Püringer, ich bin 48 Jahre alt, Dipl. Kinesiologin, Dipl.…" at bounding box center [589, 204] width 1009 height 307
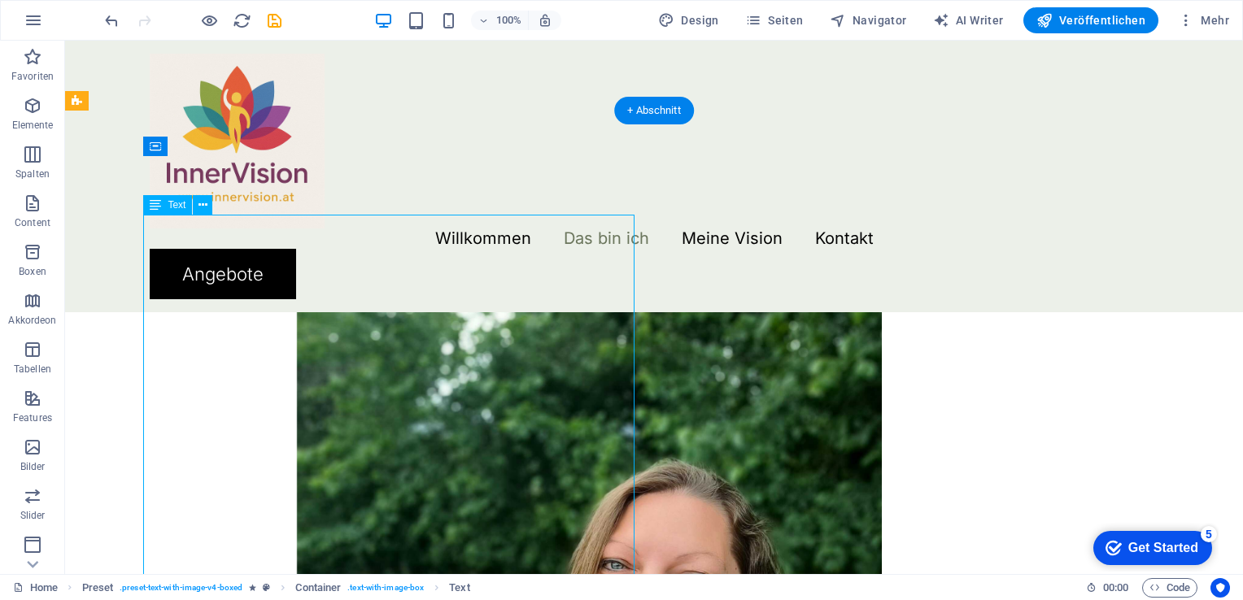
scroll to position [1594, 0]
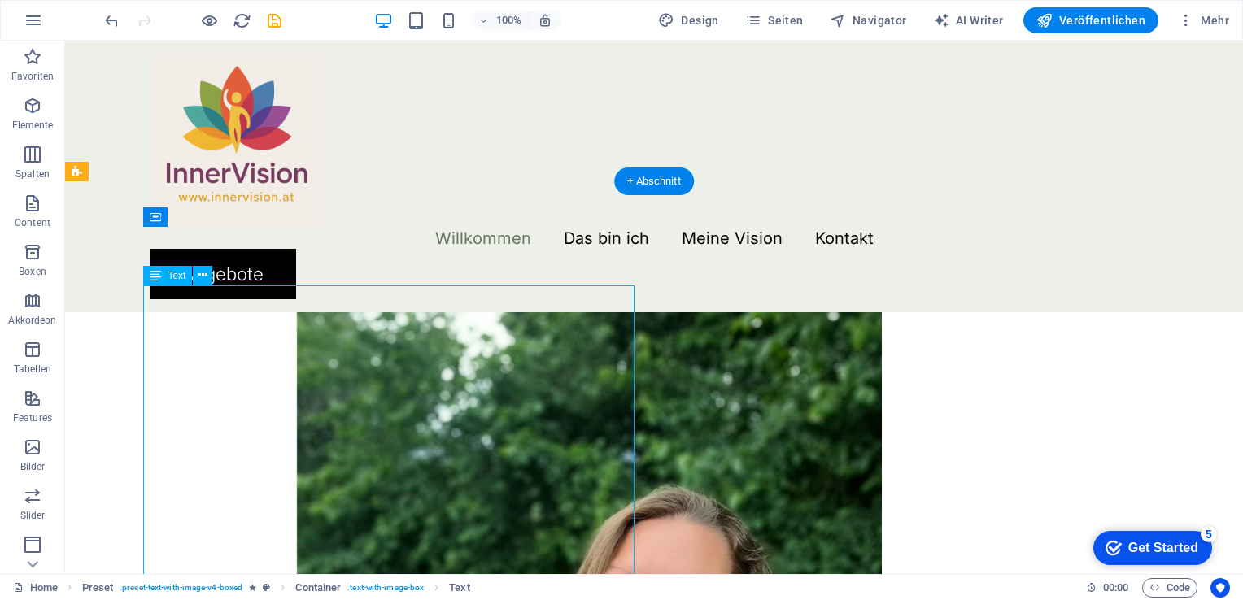
click at [164, 277] on div "Mein Name ist Kerstin Püringer, ich bin 48 Jahre alt, Dipl. Kinesiologin, Dipl.…" at bounding box center [589, 123] width 1009 height 307
click at [149, 277] on div "Mein Name ist Kerstin Püringer, ich bin 48 Jahre alt, Dipl. Kinesiologin, Dipl.…" at bounding box center [589, 123] width 1009 height 307
click at [157, 277] on div "Mein Name ist Kerstin Püringer, ich bin 48 Jahre alt, Dipl. Kinesiologin, Dipl.…" at bounding box center [589, 123] width 1009 height 307
click at [166, 277] on div "Mein Name ist Kerstin Püringer, ich bin 48 Jahre alt, Dipl. Kinesiologin, Dipl.…" at bounding box center [589, 123] width 1009 height 307
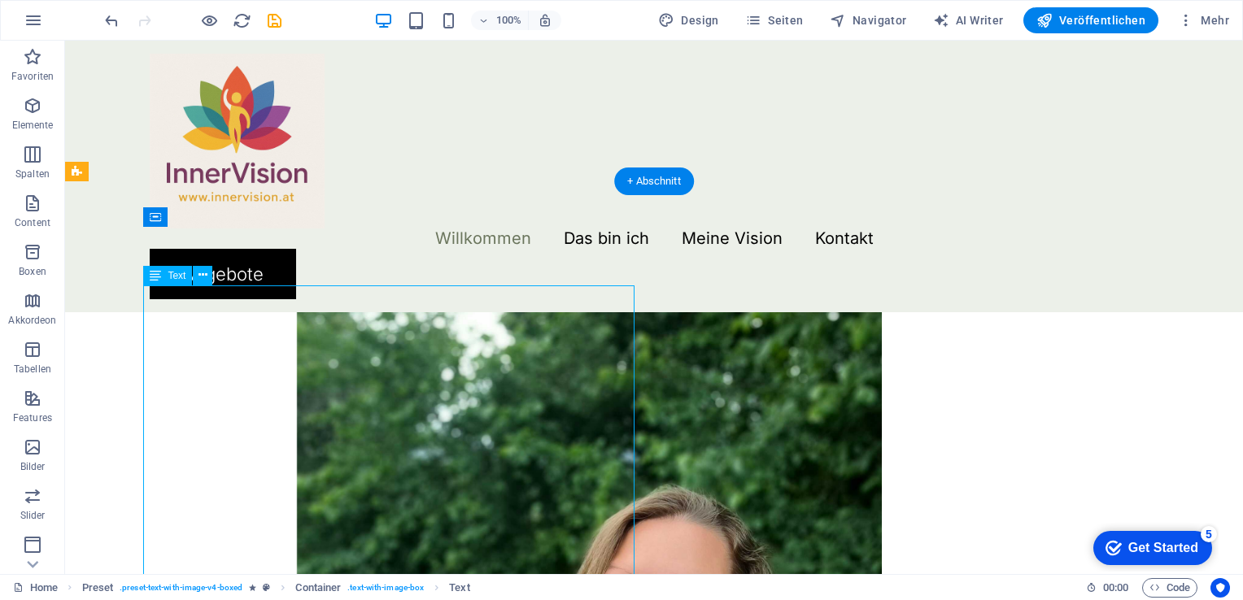
click at [175, 277] on div "Mein Name ist Kerstin Püringer, ich bin 48 Jahre alt, Dipl. Kinesiologin, Dipl.…" at bounding box center [589, 123] width 1009 height 307
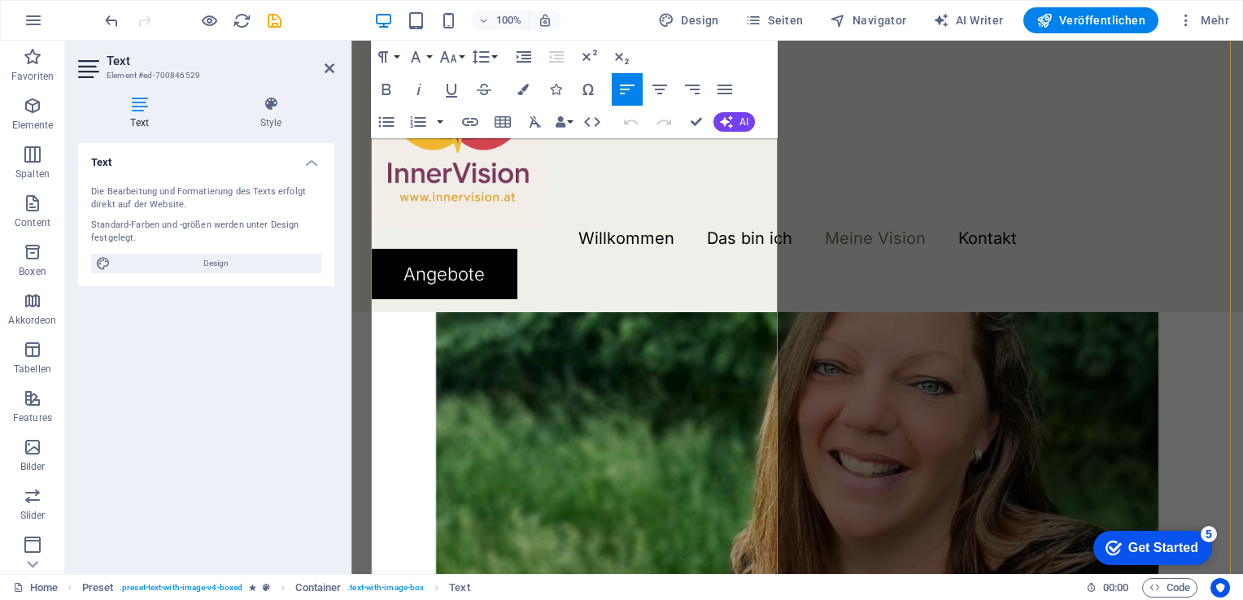
scroll to position [2164, 0]
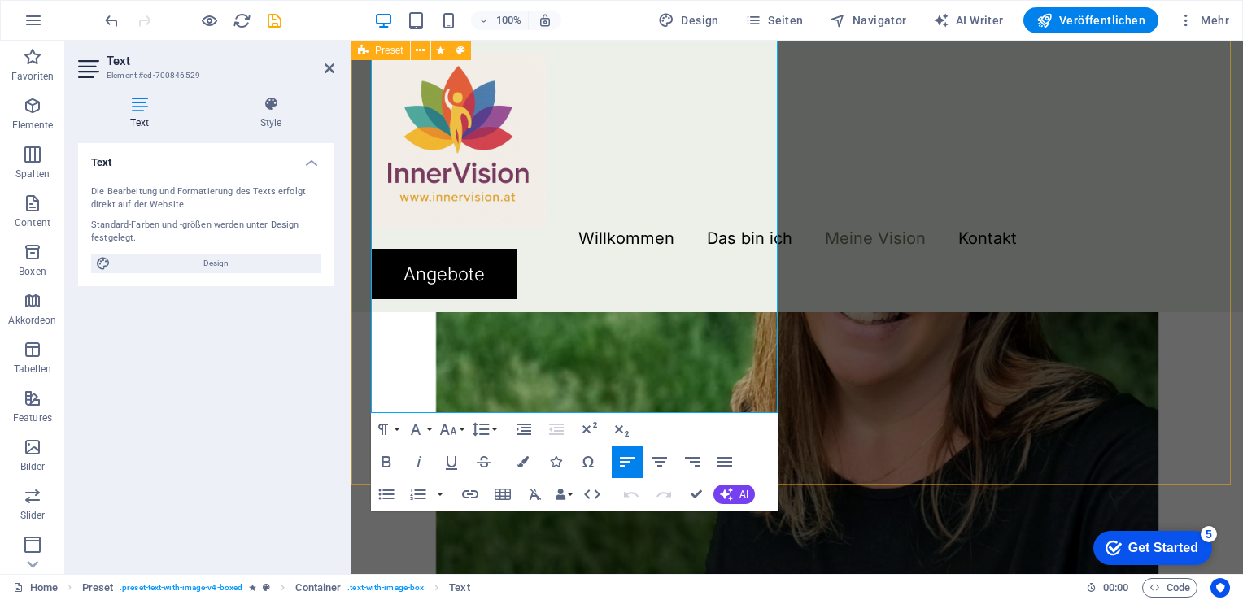
drag, startPoint x: 372, startPoint y: 314, endPoint x: 683, endPoint y: 477, distance: 351.8
click at [683, 477] on div "Das bin ich Mein Name ist Kerstin Püringer, ich bin 48 Jahre alt, Dipl. Kinesio…" at bounding box center [796, 70] width 891 height 1408
copy div "Mein Name ist Kerstin Püringer, ich bin 48 Jahre alt, Dipl. Kinesiologin, Dipl.…"
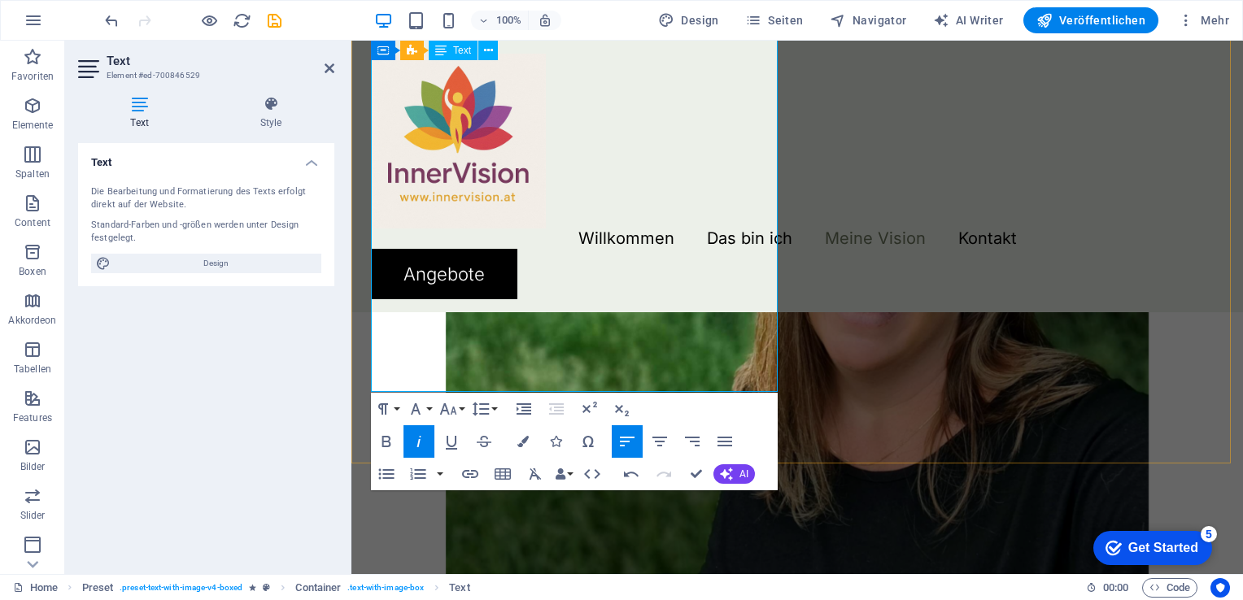
drag, startPoint x: 442, startPoint y: 359, endPoint x: 745, endPoint y: 373, distance: 303.7
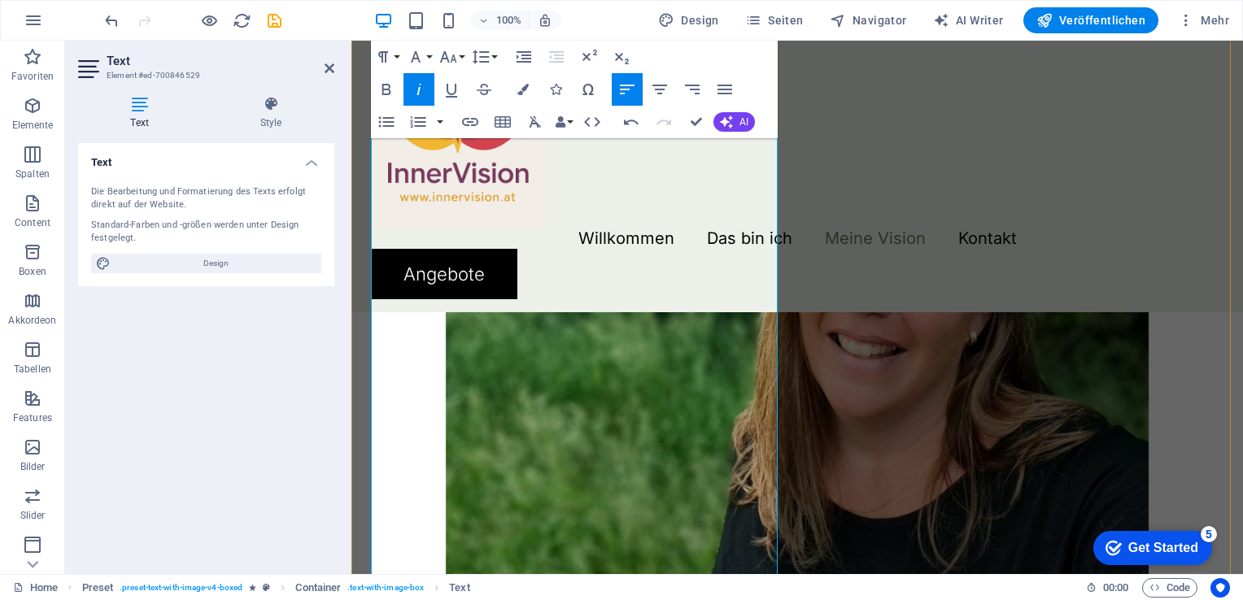
scroll to position [2245, 0]
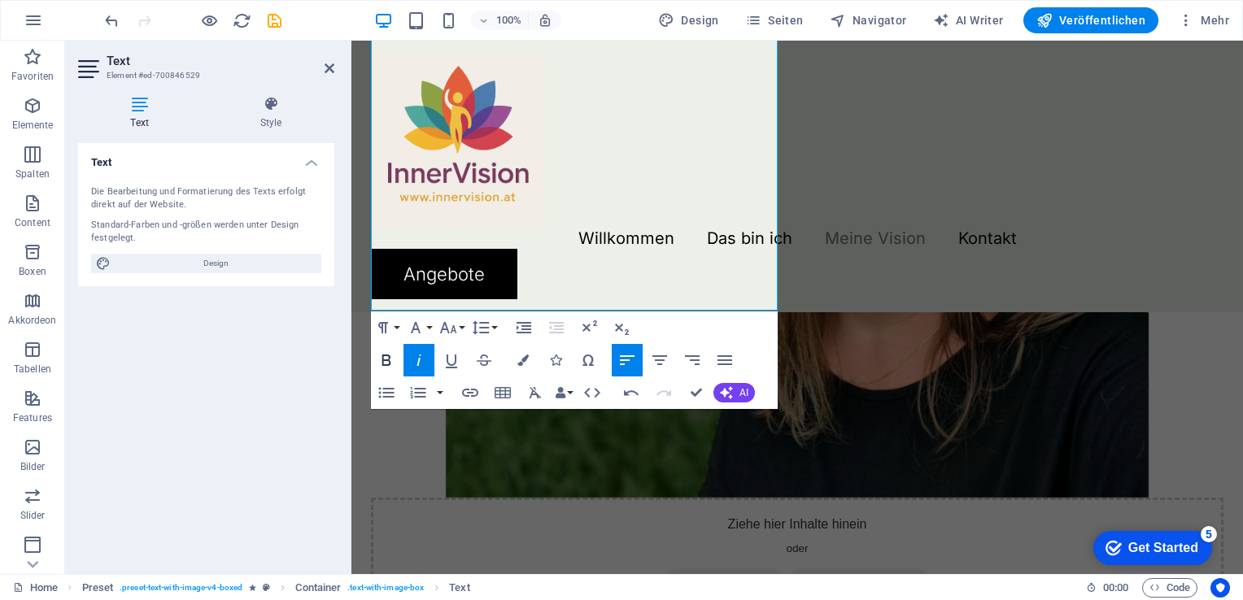
click at [392, 354] on icon "button" at bounding box center [387, 361] width 20 height 20
drag, startPoint x: 552, startPoint y: 258, endPoint x: 695, endPoint y: 249, distance: 143.4
click at [392, 357] on icon "button" at bounding box center [387, 361] width 20 height 20
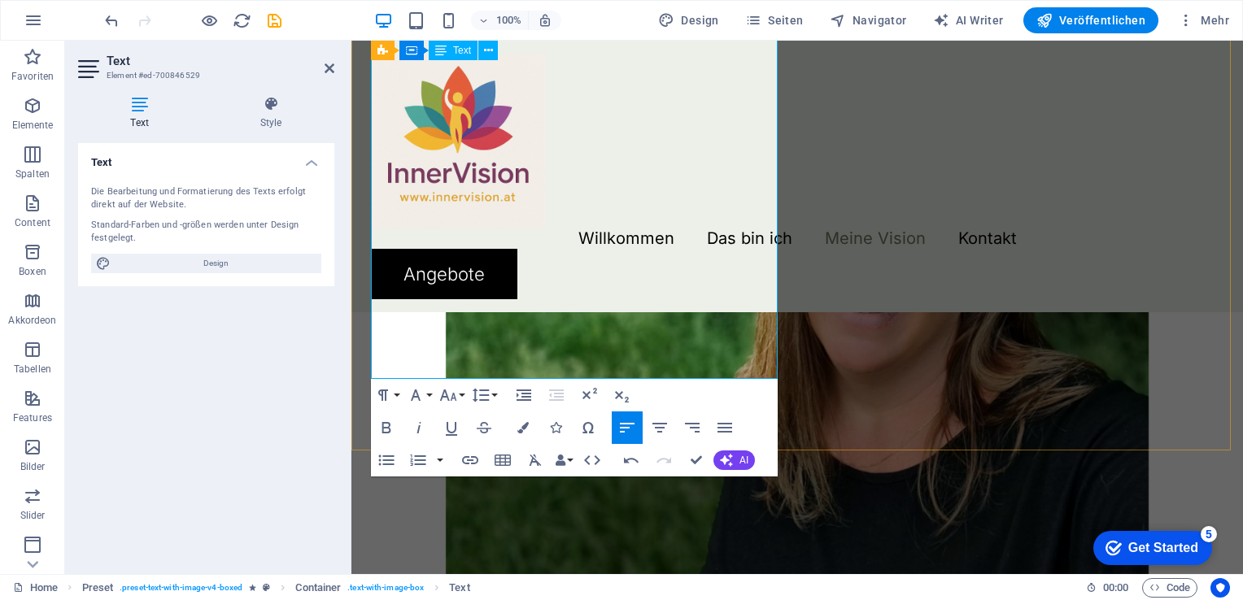
scroll to position [2082, 0]
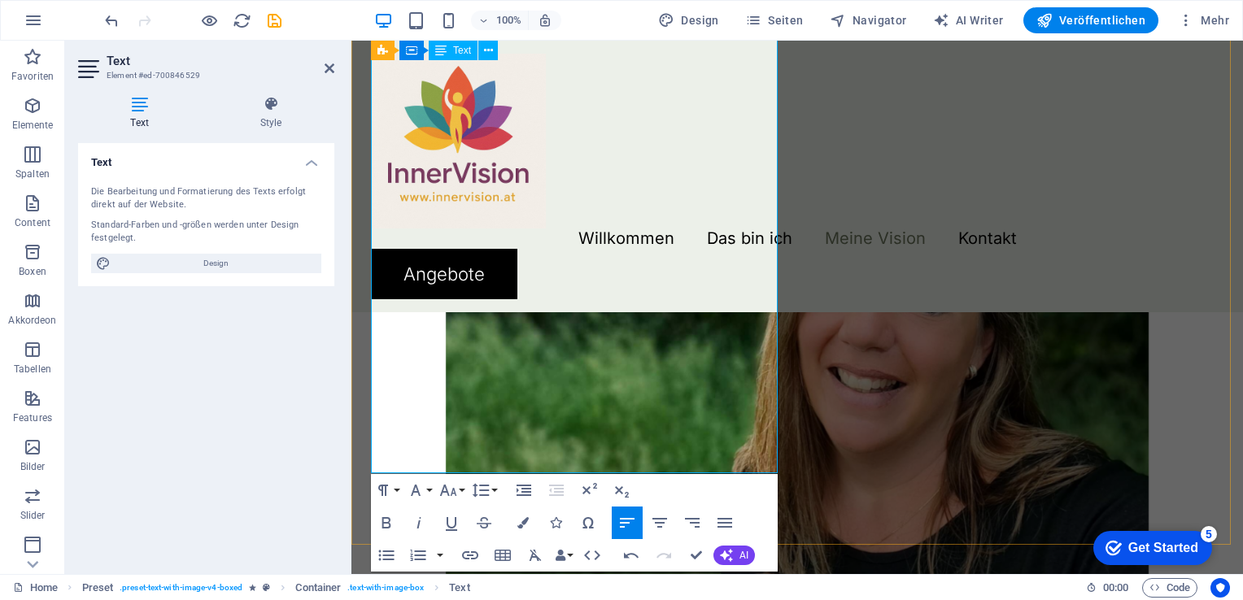
drag, startPoint x: 572, startPoint y: 278, endPoint x: 477, endPoint y: 298, distance: 96.4
click at [377, 524] on icon "button" at bounding box center [387, 523] width 20 height 20
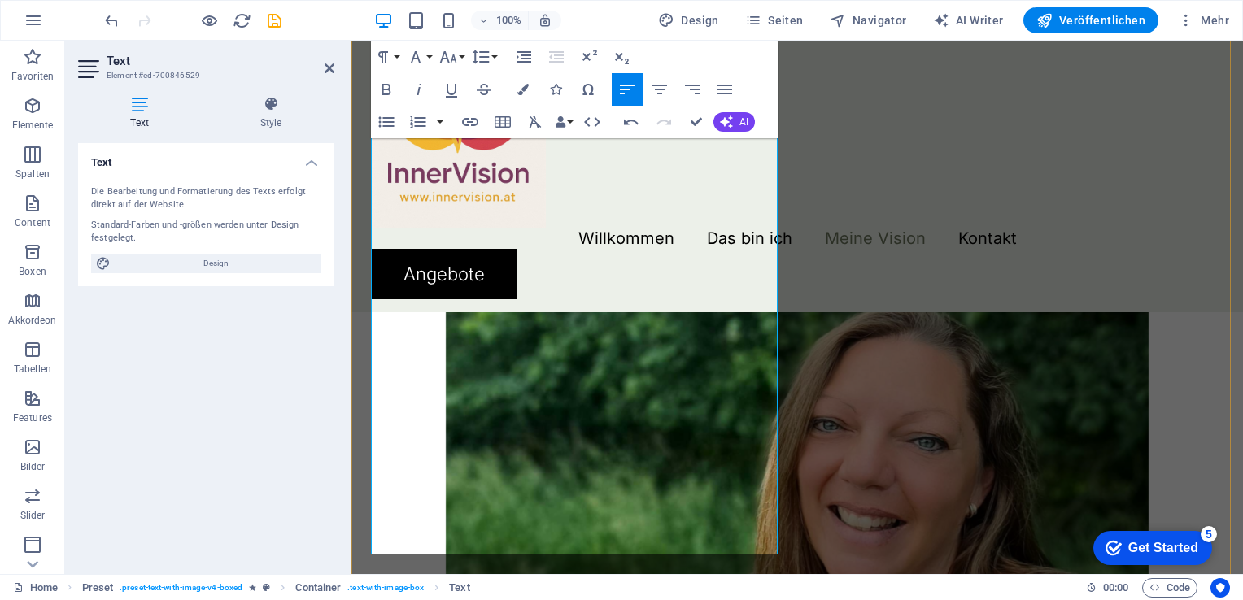
scroll to position [1920, 0]
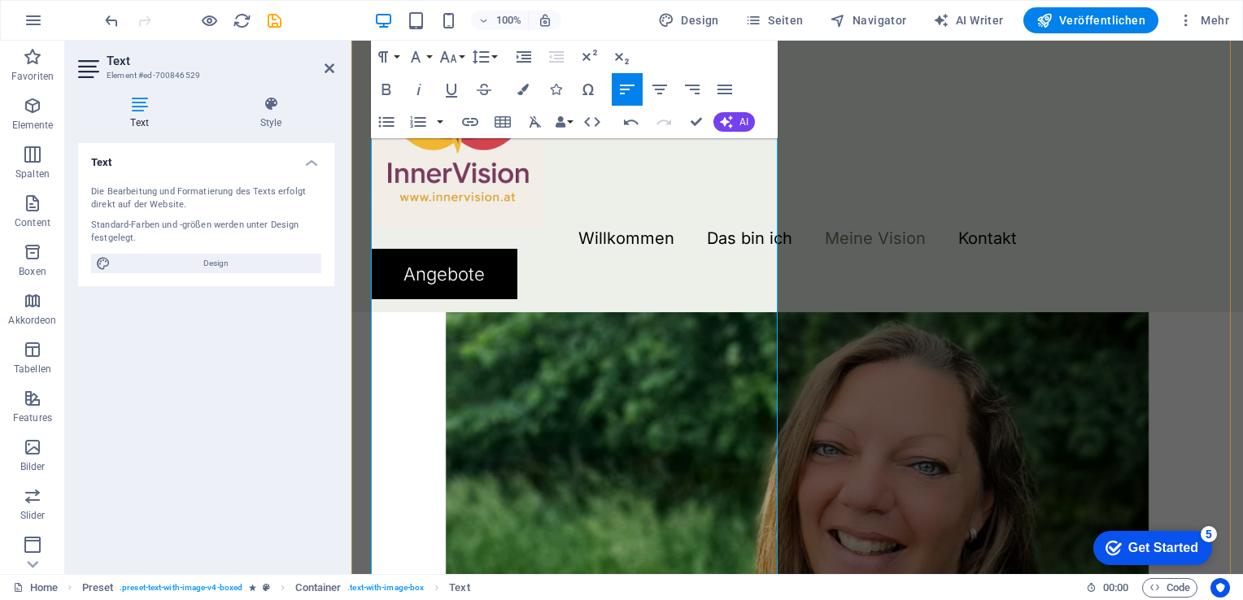
drag, startPoint x: 551, startPoint y: 314, endPoint x: 374, endPoint y: 319, distance: 176.6
click at [387, 94] on icon "button" at bounding box center [387, 90] width 20 height 20
drag, startPoint x: 504, startPoint y: 362, endPoint x: 631, endPoint y: 360, distance: 126.9
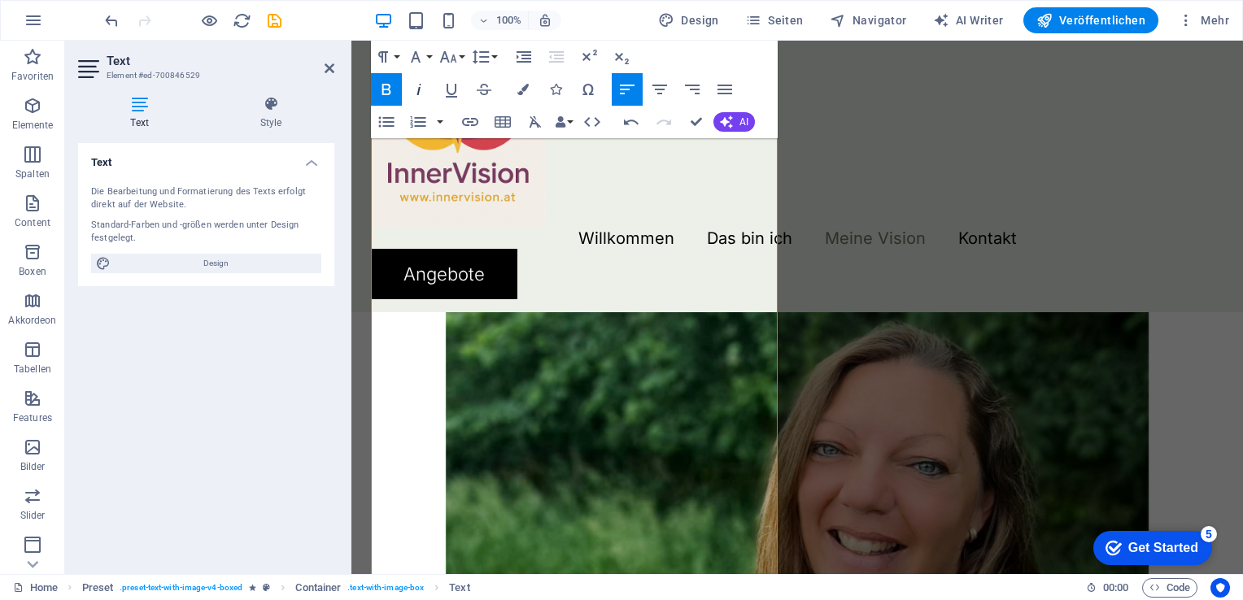
drag, startPoint x: 394, startPoint y: 83, endPoint x: 430, endPoint y: 98, distance: 39.7
click at [394, 83] on icon "button" at bounding box center [387, 90] width 20 height 20
drag, startPoint x: 709, startPoint y: 361, endPoint x: 508, endPoint y: 378, distance: 201.6
click at [380, 98] on icon "button" at bounding box center [387, 90] width 20 height 20
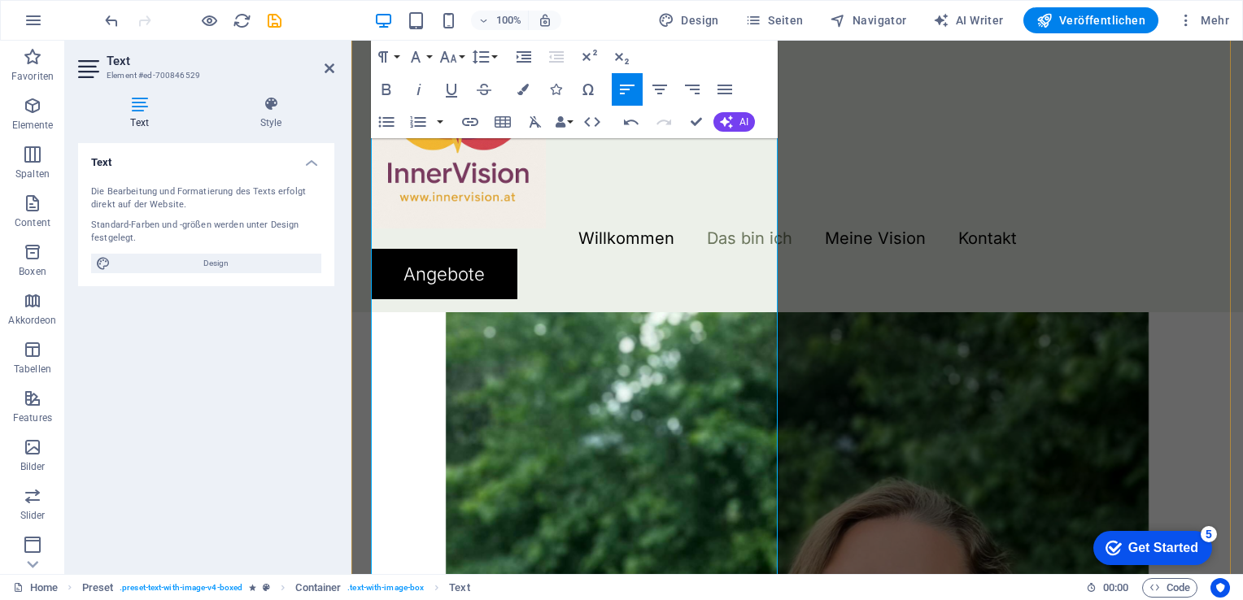
scroll to position [1757, 0]
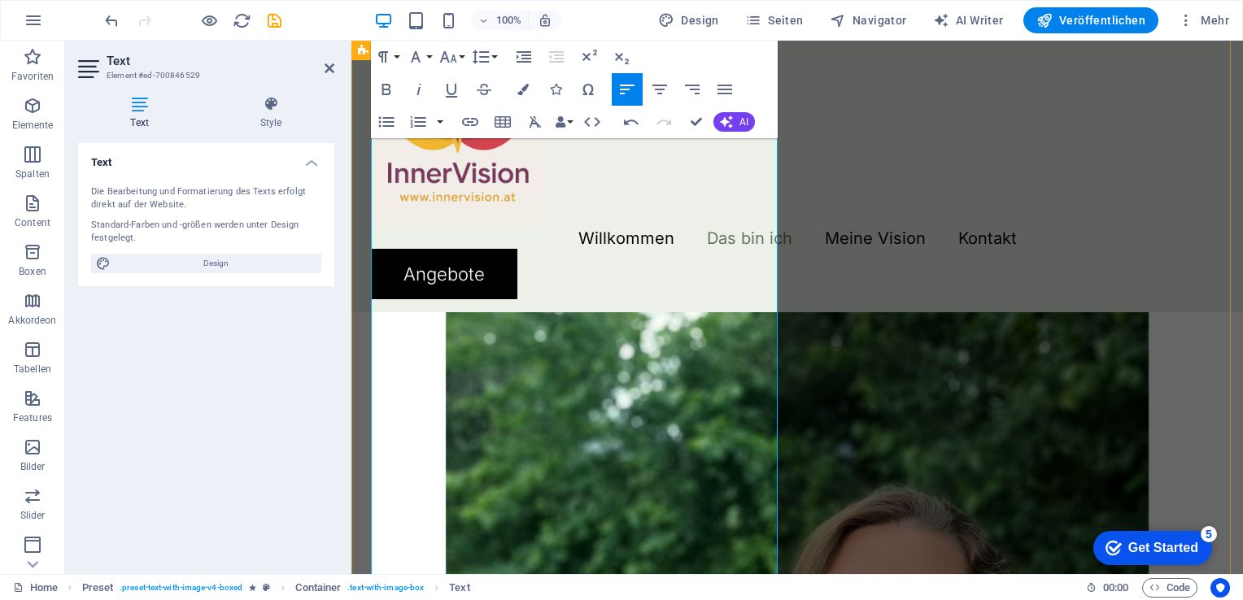
drag, startPoint x: 482, startPoint y: 399, endPoint x: 397, endPoint y: 404, distance: 84.7
click at [397, 51] on strong "Kinesiologie" at bounding box center [437, 42] width 88 height 17
drag, startPoint x: 381, startPoint y: 89, endPoint x: 72, endPoint y: 105, distance: 309.5
click at [381, 89] on icon "button" at bounding box center [387, 90] width 20 height 20
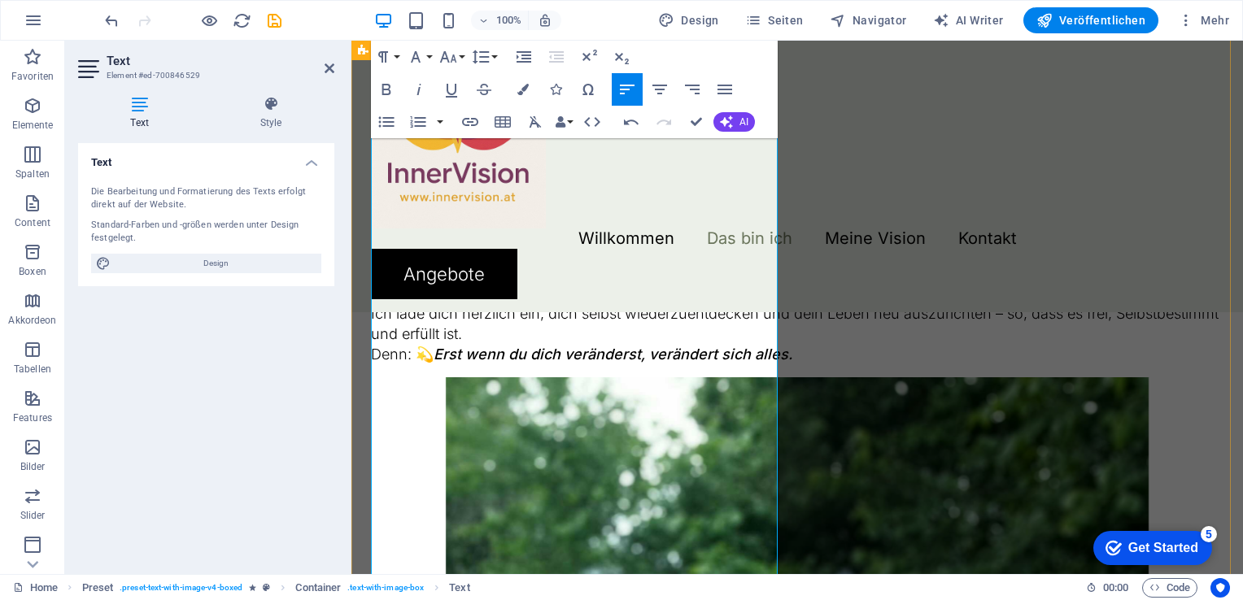
scroll to position [1594, 0]
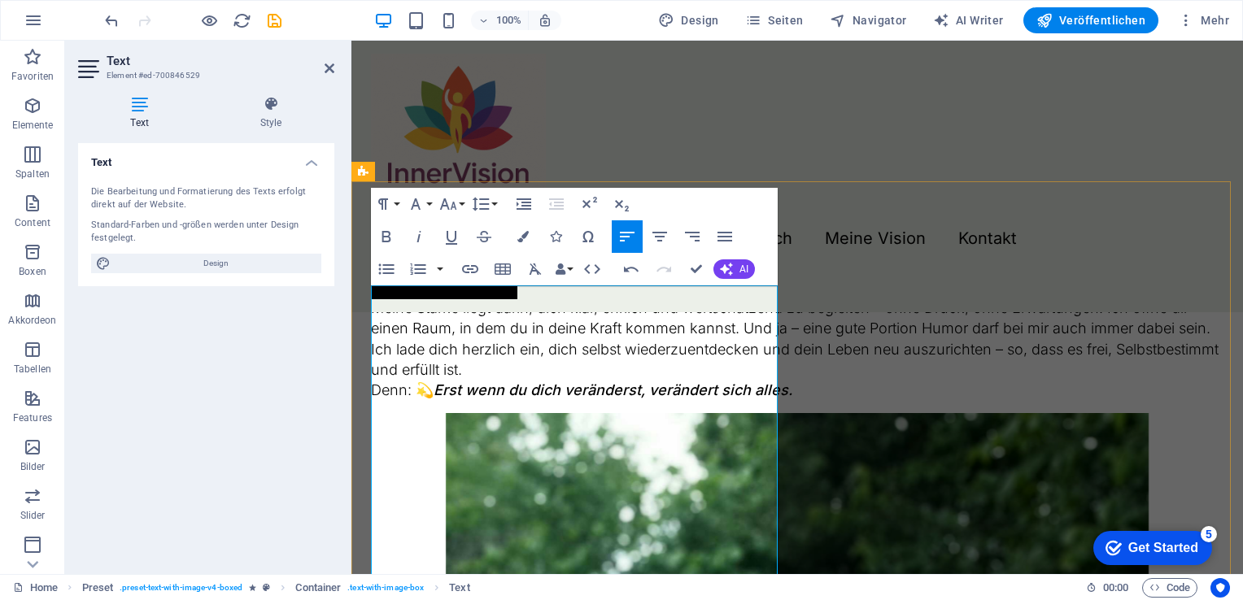
click at [442, 113] on p "Mein Name ist Kerstin Püringer , ich bin 48 Jahre alt, diplomierte Kinesiologin…" at bounding box center [797, 92] width 852 height 41
drag, startPoint x: 458, startPoint y: 337, endPoint x: 375, endPoint y: 337, distance: 83.0
click at [375, 113] on p "Mein Name ist Kerstin Püringer , ich bin 48 Jahre alt, Dipl. Kinesiologin , dip…" at bounding box center [797, 92] width 852 height 41
click at [382, 242] on icon "button" at bounding box center [387, 237] width 20 height 20
click at [540, 113] on p "Mein Name ist Kerstin Püringer , ich bin 48 Jahre alt, Dipl. Kinesiologin, dipl…" at bounding box center [797, 92] width 852 height 41
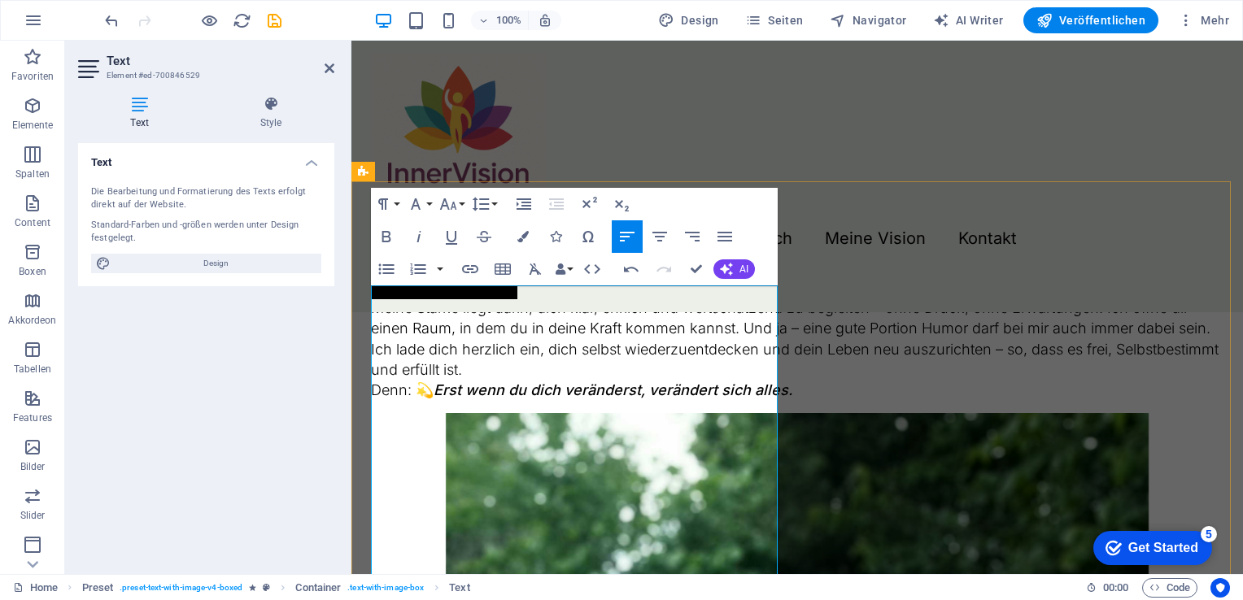
drag, startPoint x: 650, startPoint y: 340, endPoint x: 541, endPoint y: 343, distance: 109.0
click at [541, 113] on p "Mein Name ist Kerstin Püringer , ich bin 48 Jahre alt, Dipl. Kinesiologin, dipl…" at bounding box center [797, 92] width 852 height 41
click at [384, 237] on icon "button" at bounding box center [386, 236] width 9 height 11
drag, startPoint x: 535, startPoint y: 336, endPoint x: 477, endPoint y: 325, distance: 58.7
click at [465, 113] on p "Mein Name ist Kerstin Püringer , ich bin 48 Jahre alt, Dipl. Kinesiologin, dipl…" at bounding box center [797, 92] width 852 height 41
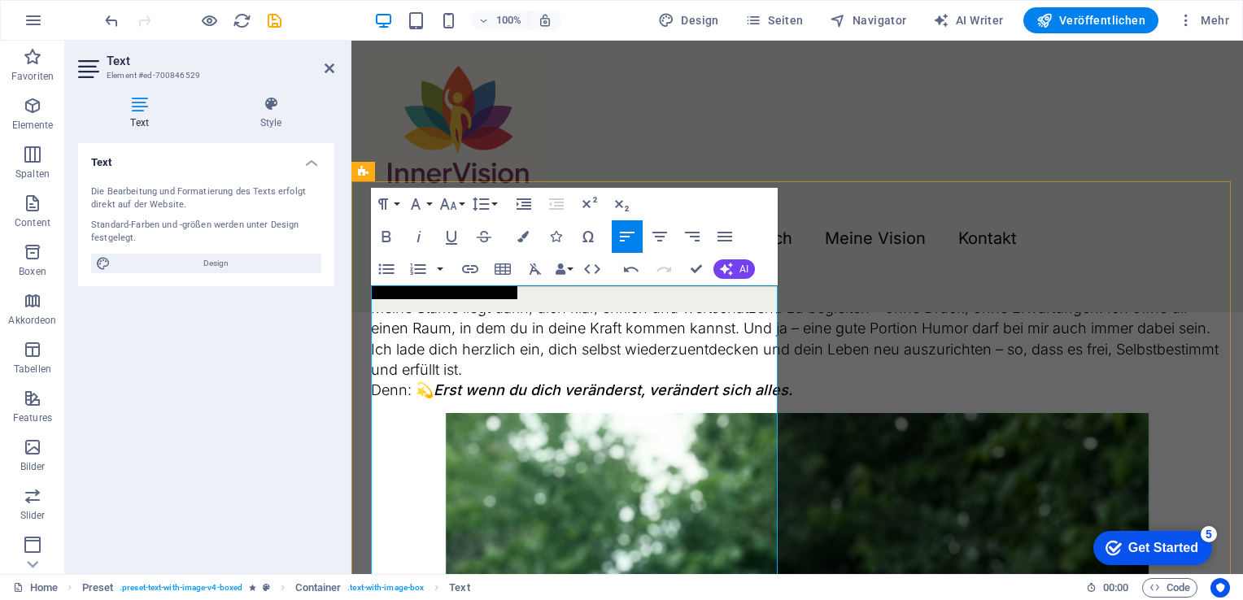
drag, startPoint x: 585, startPoint y: 319, endPoint x: 475, endPoint y: 323, distance: 109.9
click at [475, 91] on strong "Kerstin Püringer" at bounding box center [530, 82] width 124 height 17
click at [382, 242] on icon "button" at bounding box center [387, 237] width 20 height 20
click at [727, 113] on p "Mein Name ist Kerstin Püringer, ich bin 48 Jahre alt, Dipl. Kinesiologin, Dipl.…" at bounding box center [797, 92] width 852 height 41
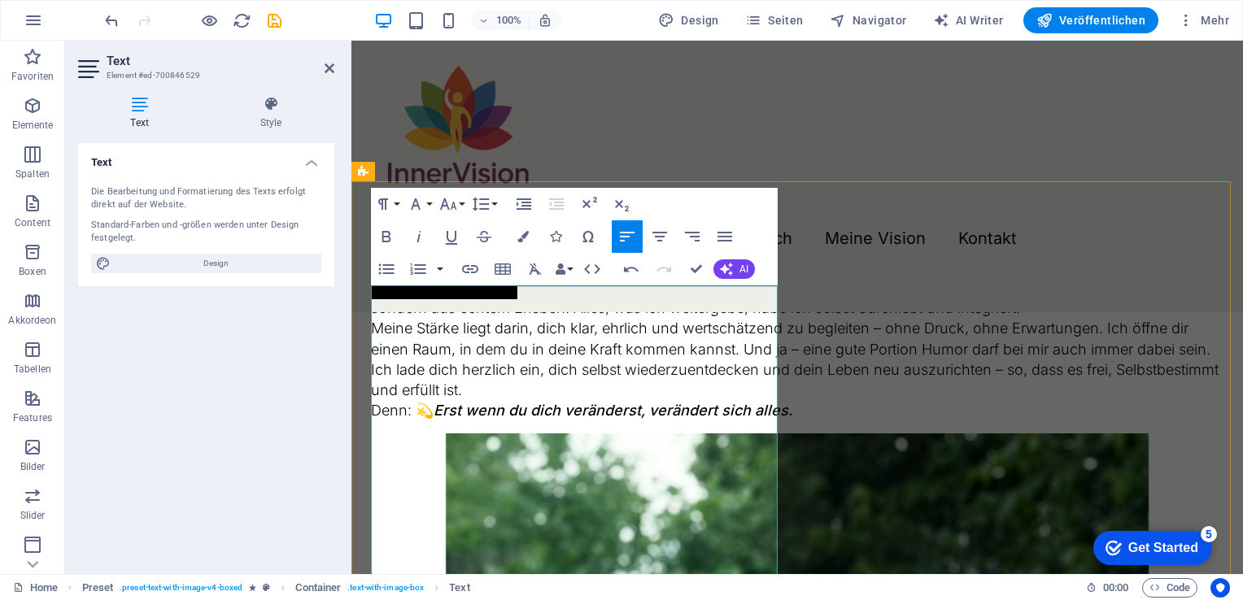
click at [408, 133] on p "Dipl. Kinesiologin, Dipl. Mentaltrainerin und Mama von zwei erwachsenen Kindern…" at bounding box center [797, 113] width 852 height 41
click at [534, 133] on p "Dipl. Kinesiologin, Dipl. Mentaltrainerin und Mama von zwei erwachsenen Kindern…" at bounding box center [797, 113] width 852 height 41
drag, startPoint x: 559, startPoint y: 355, endPoint x: 532, endPoint y: 355, distance: 26.8
click at [532, 133] on p "Dipl. Kinesiologin, Dipl. Mentaltrainerin und Mama von zwei erwachsenen Kindern…" at bounding box center [797, 113] width 852 height 41
click at [534, 133] on p "Dipl. Kinesiologin, Dipl. Mentaltrainerin und Mama von zwei erwachsenen Kindern…" at bounding box center [797, 113] width 852 height 41
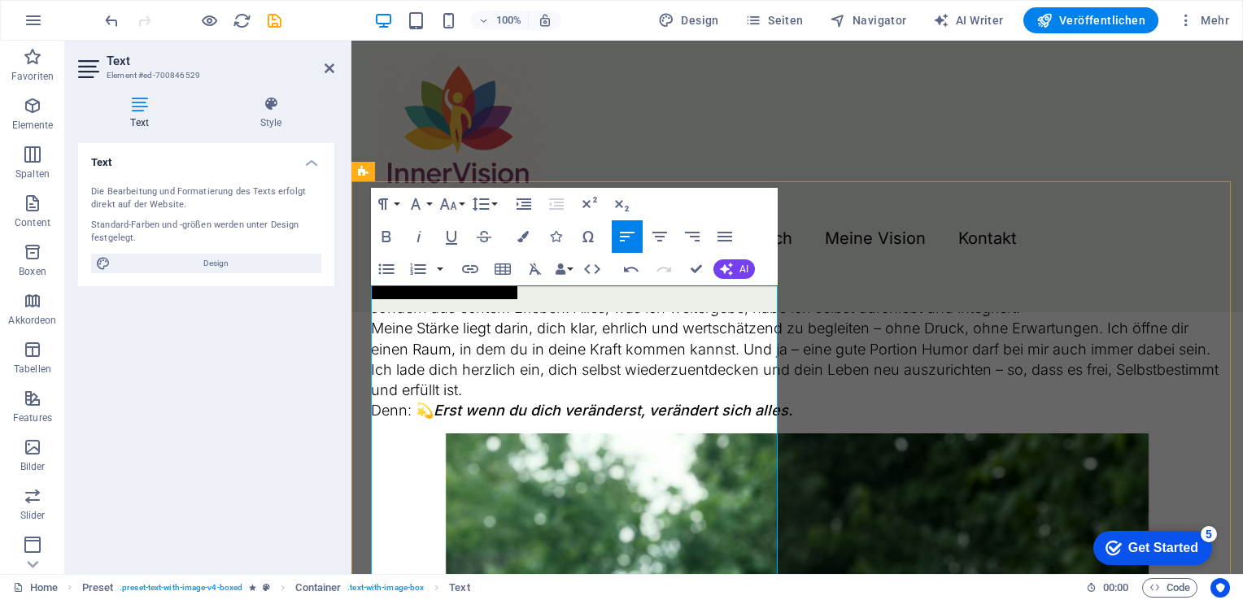
click at [594, 133] on p "Dipl. Kinesiologin, Dipl. Mentaltrainerin und Mama von zwei erwachsenen Kindern…" at bounding box center [797, 113] width 852 height 41
click at [590, 133] on p "Dipl. Kinesiologin, Dipl. Mentaltrainerin und Mama von zwei erwachsenen Kindern…" at bounding box center [797, 113] width 852 height 41
drag, startPoint x: 706, startPoint y: 360, endPoint x: 661, endPoint y: 357, distance: 44.8
click at [661, 133] on p "Dipl. Kinesiologin, Dipl. Mentaltrainerin und Mama von zwei erwachsenen Kindern…" at bounding box center [797, 113] width 852 height 41
click at [765, 133] on p "Dipl. Kinesiologin, Dipl. Mentaltrainerin und Mama von zwei erwachsenen Kindern…" at bounding box center [797, 113] width 852 height 41
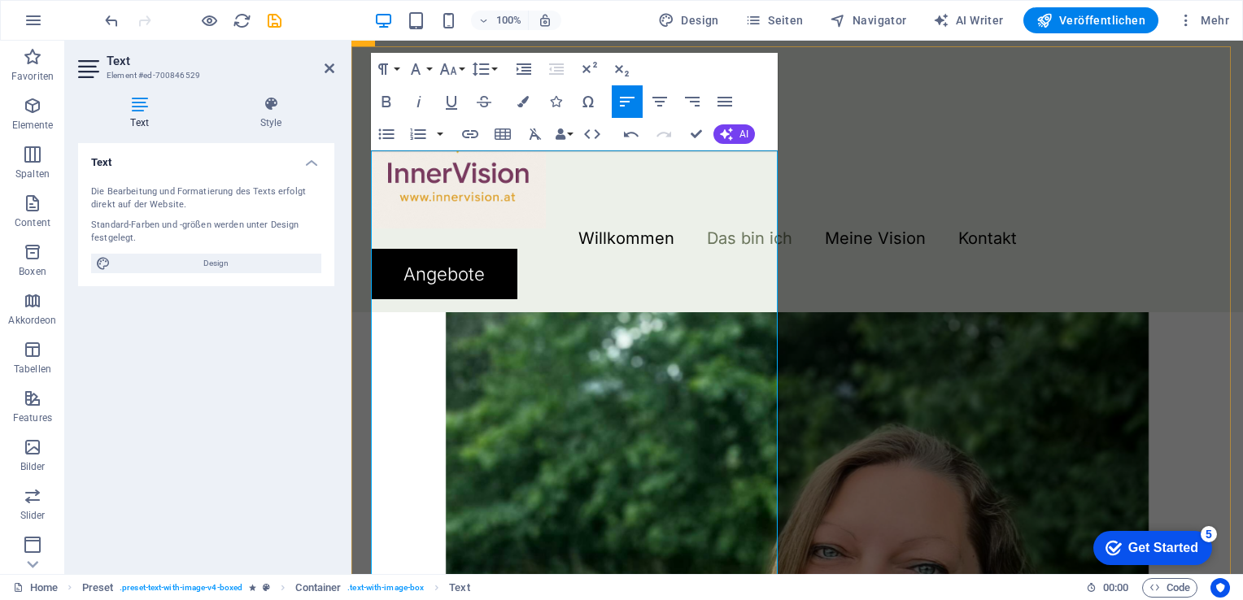
scroll to position [1838, 0]
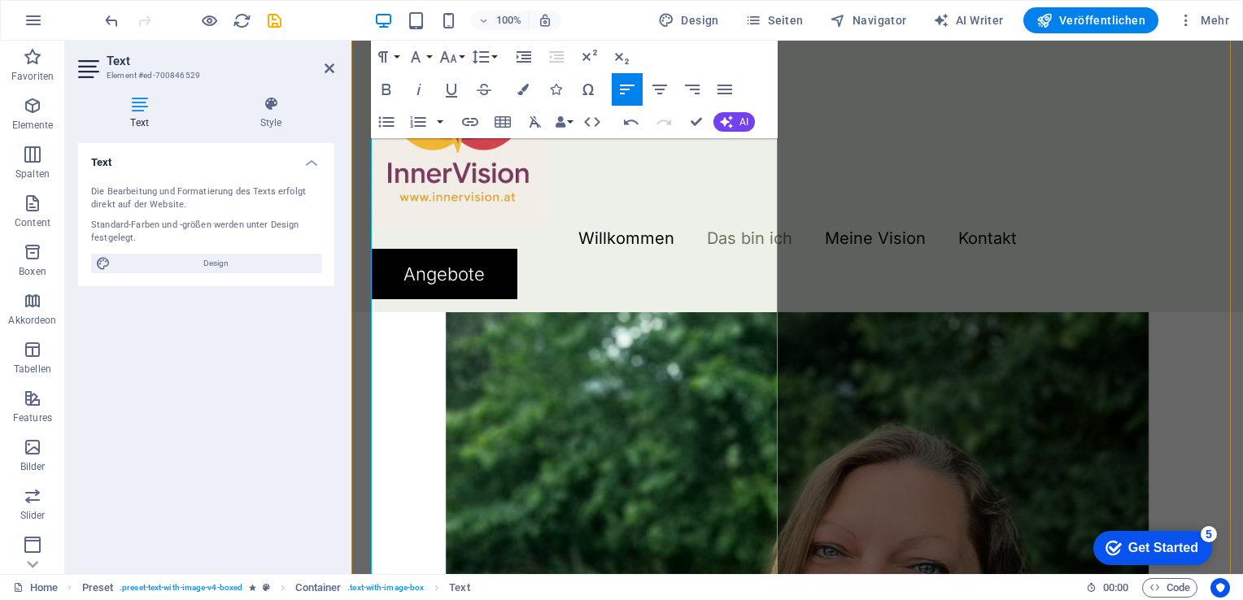
drag, startPoint x: 511, startPoint y: 320, endPoint x: 374, endPoint y: 324, distance: 136.7
click at [374, 34] on p "Die Kinesiologie war nach meinem ersten Burnout mein erster Lichtblick. Beim zw…" at bounding box center [797, 3] width 852 height 62
click at [577, 34] on p "nach meinem ersten Burnout mein erster Lichtblick. Beim zweiten Burnout kam der…" at bounding box center [797, 3] width 852 height 62
click at [383, 34] on p "nach meinem ersten Burnout Die Kinesiologie warmein erster Lichtblick. Beim zwe…" at bounding box center [797, 3] width 852 height 62
click at [573, 34] on p "Nach meinem ersten Burnout Die Kinesiologie warmein erster Lichtblick. Beim zwe…" at bounding box center [797, 3] width 852 height 62
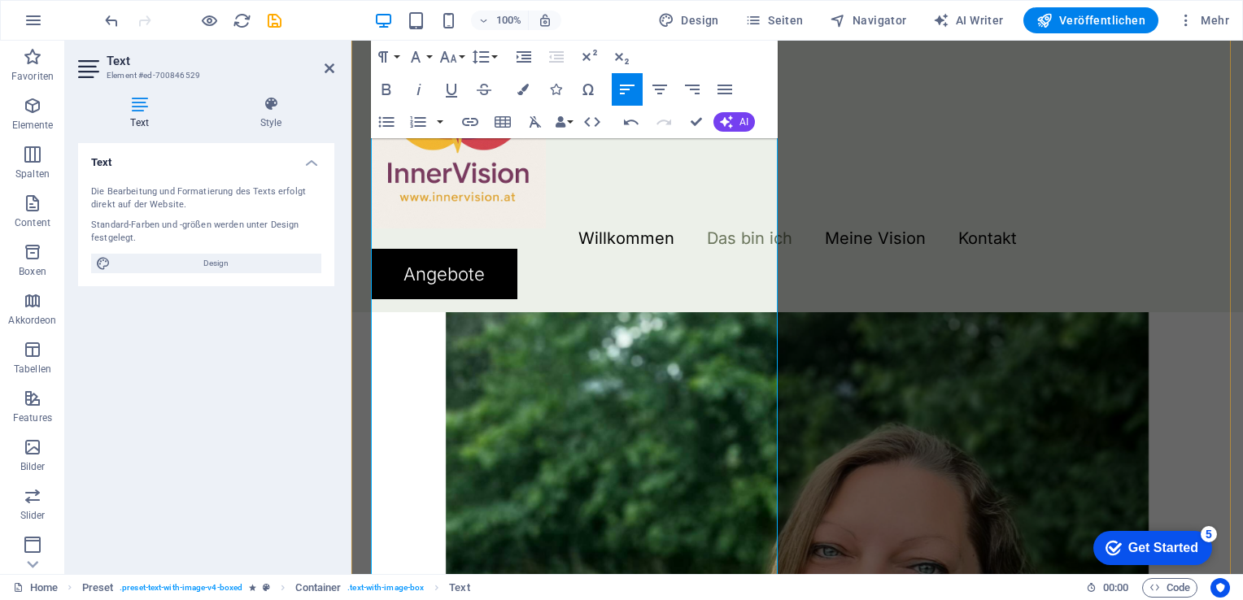
click at [612, 34] on p "Nach meinem ersten Burnout war Die Kinesiologie warmein erster Lichtblick. Beim…" at bounding box center [797, 3] width 852 height 62
drag, startPoint x: 742, startPoint y: 322, endPoint x: 717, endPoint y: 321, distance: 25.2
click at [717, 34] on p "Nach meinem ersten Burnout war die Kinesiologie warmein erster Lichtblick. Beim…" at bounding box center [797, 3] width 852 height 62
click at [467, 34] on p "Nach meinem ersten Burnout war die Kinesiologie mein erster Lichtblick. Beim zw…" at bounding box center [797, 3] width 852 height 62
click at [470, 34] on p "Nach meinem ersten Burnout war die Kinesiologie mein erster Lichtblick. Beim zw…" at bounding box center [797, 3] width 852 height 62
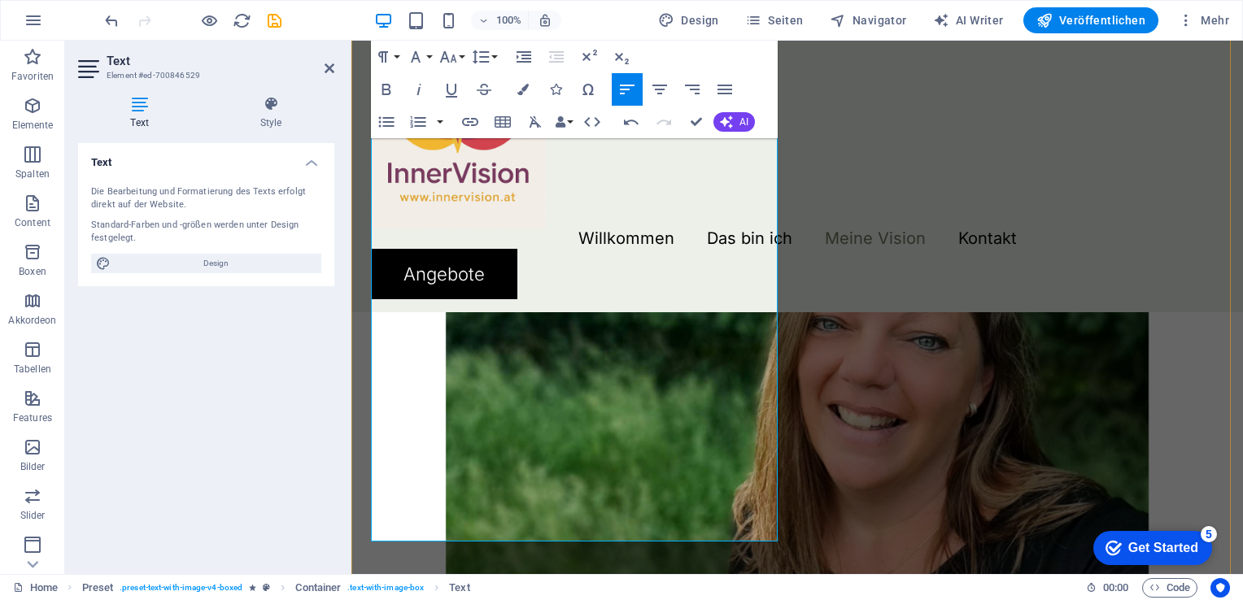
scroll to position [2164, 0]
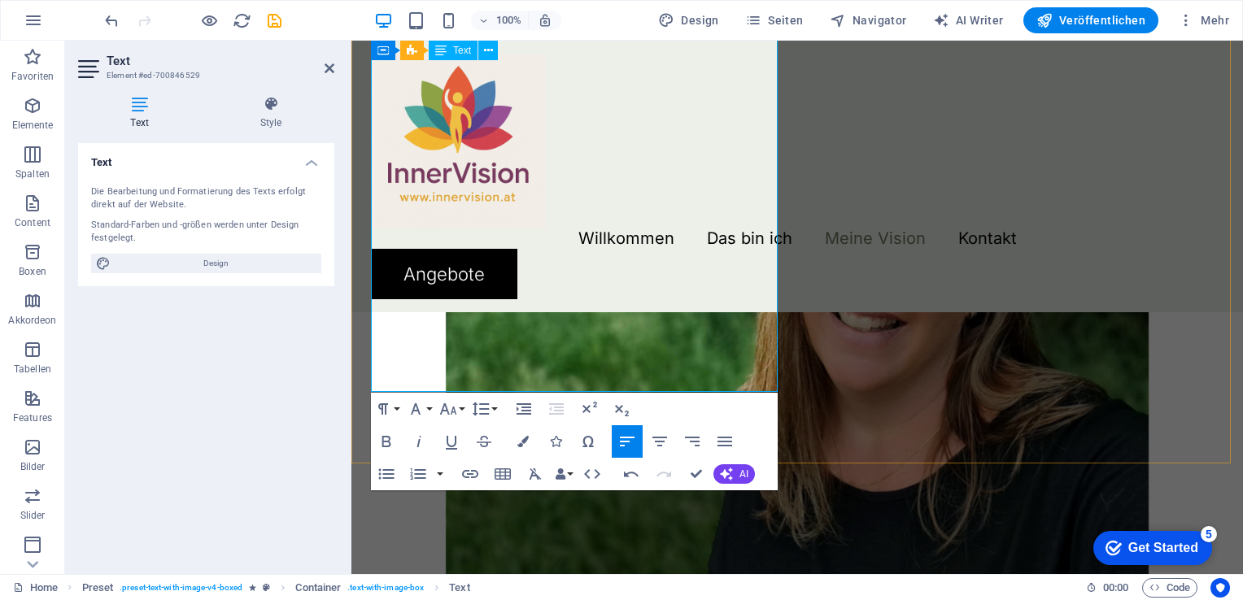
drag, startPoint x: 696, startPoint y: 320, endPoint x: 721, endPoint y: 326, distance: 25.3
drag, startPoint x: 617, startPoint y: 320, endPoint x: 728, endPoint y: 339, distance: 112.2
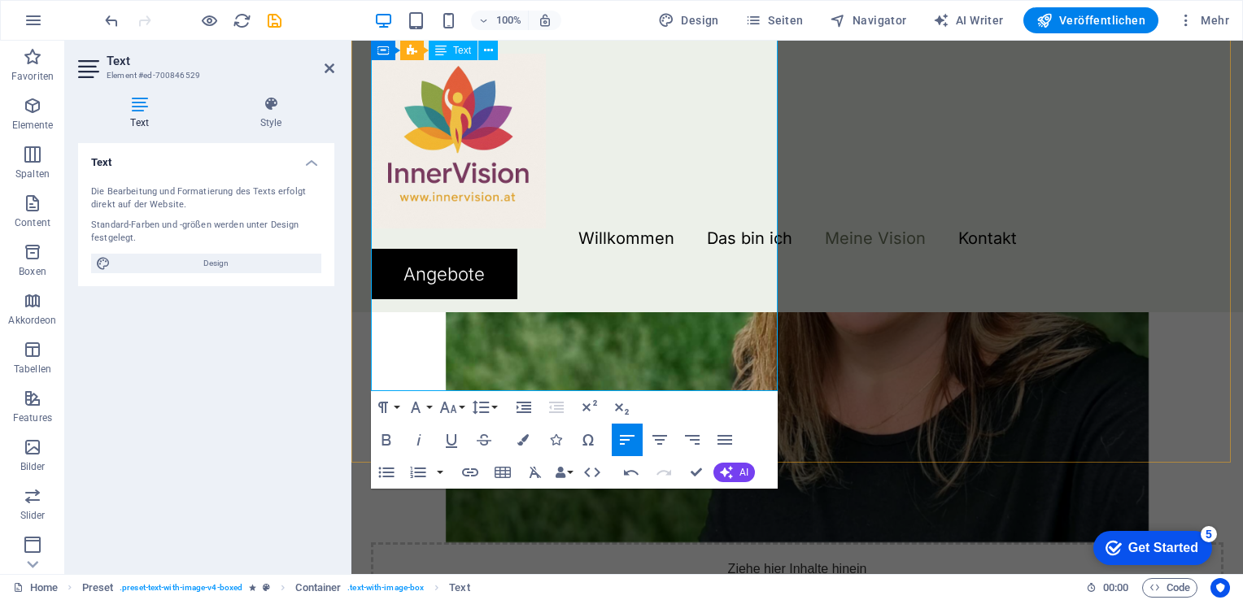
scroll to position [2326, 0]
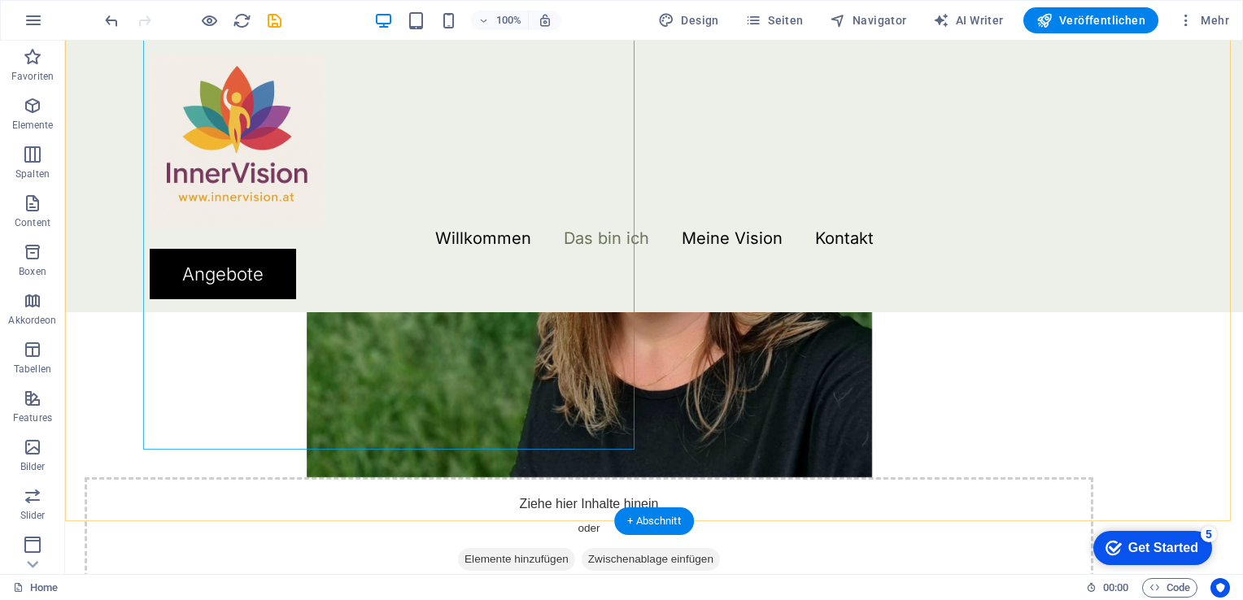
scroll to position [2000, 0]
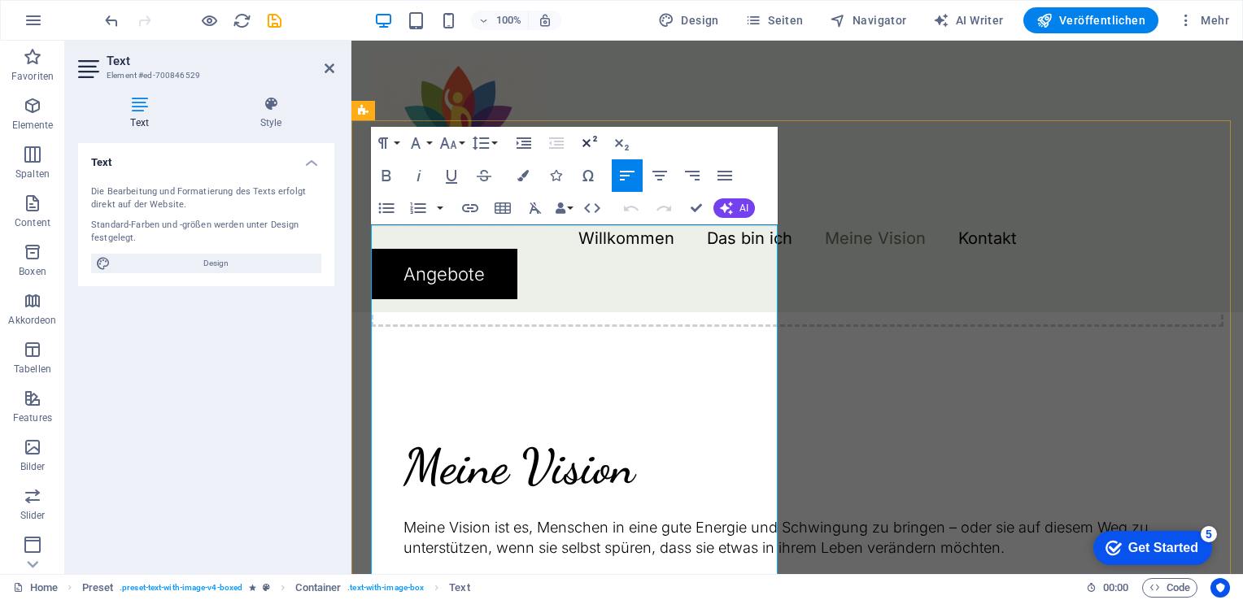
scroll to position [2141, 0]
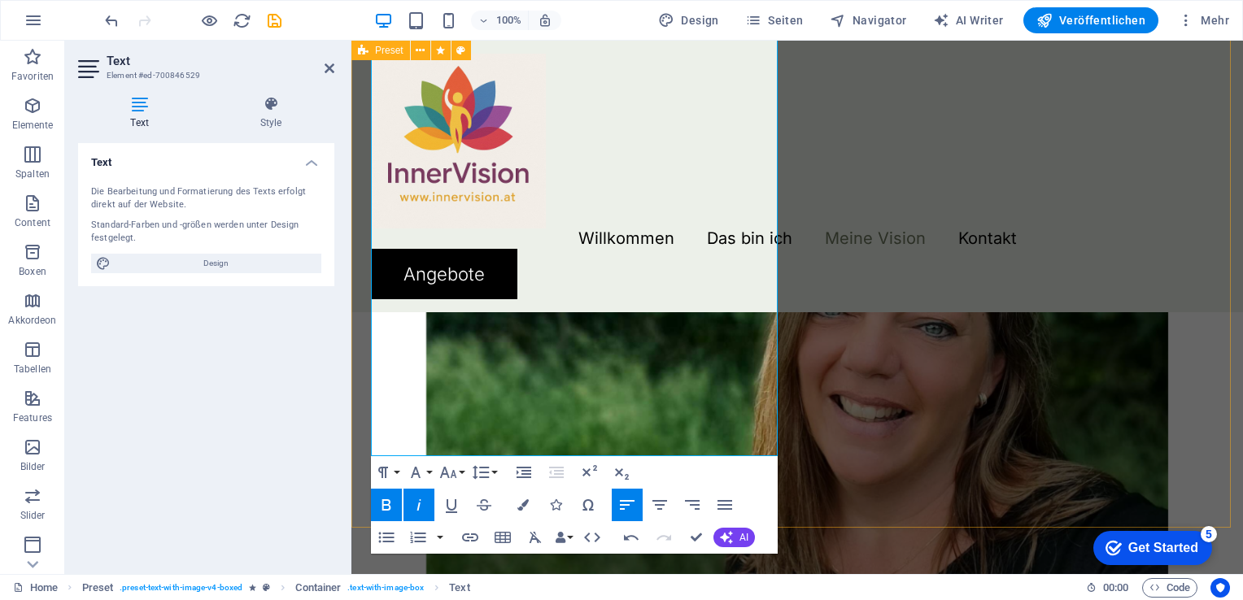
drag, startPoint x: 495, startPoint y: 446, endPoint x: 364, endPoint y: 441, distance: 131.0
click at [364, 441] on div "Das bin ich Mein Name ist Kerstin Püringer, ich bin 48 Jahre alt, Dipl. Kinesio…" at bounding box center [796, 133] width 891 height 1490
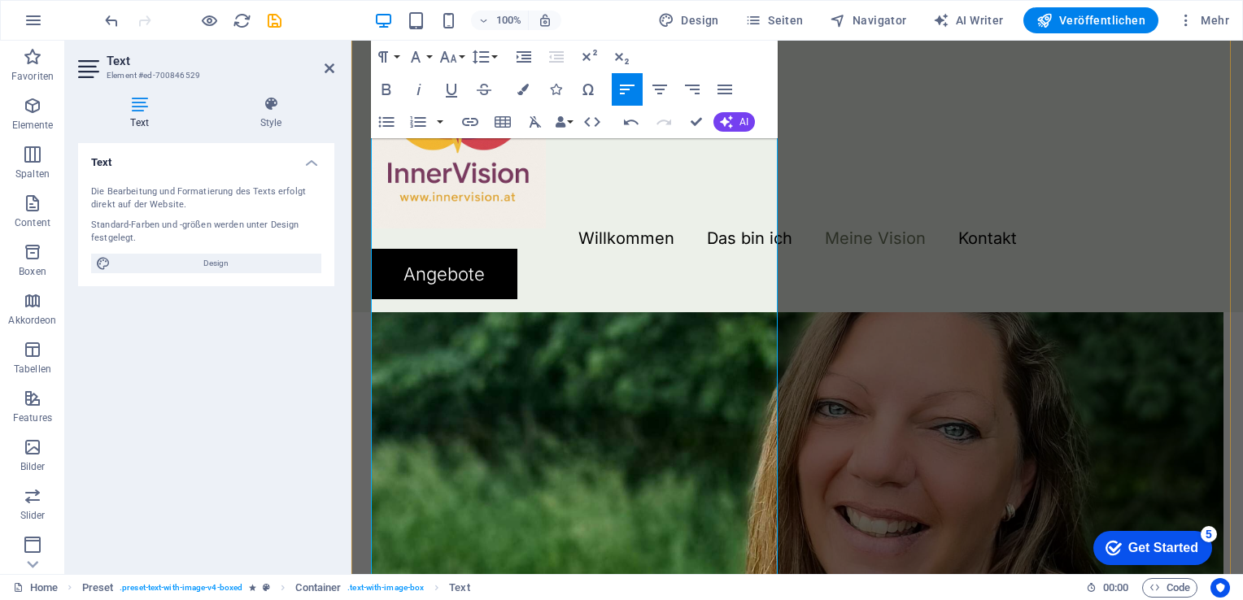
scroll to position [2303, 0]
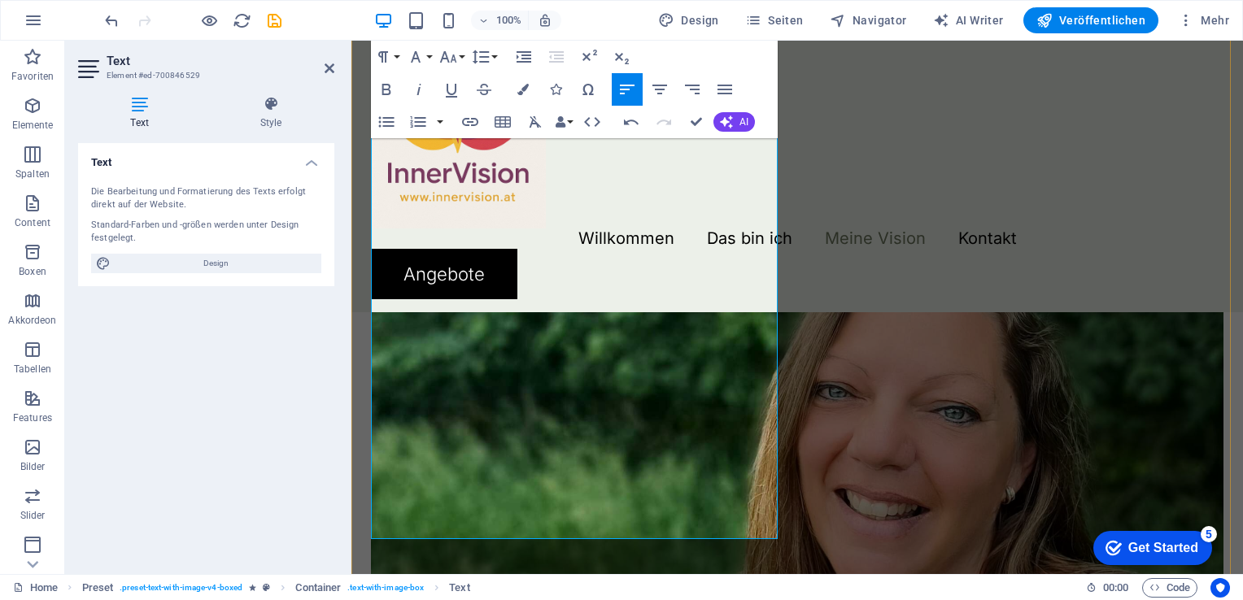
drag, startPoint x: 371, startPoint y: 387, endPoint x: 713, endPoint y: 527, distance: 369.2
click at [379, 87] on icon "button" at bounding box center [387, 90] width 20 height 20
click at [381, 89] on icon "button" at bounding box center [387, 90] width 20 height 20
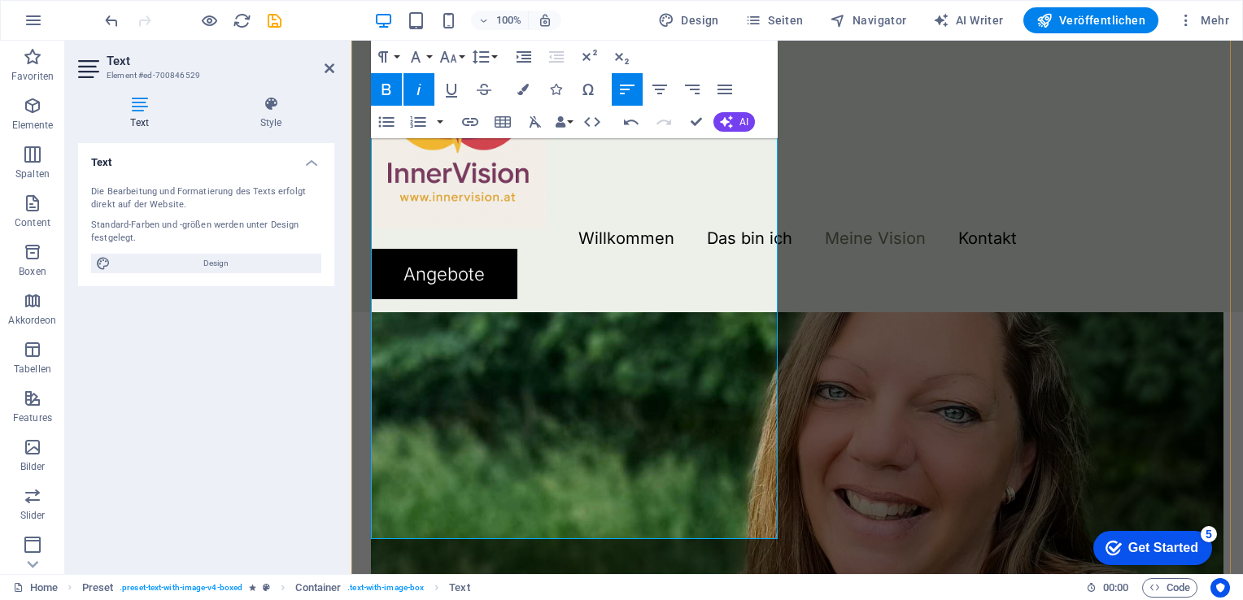
click at [926, 429] on figure at bounding box center [797, 400] width 852 height 1022
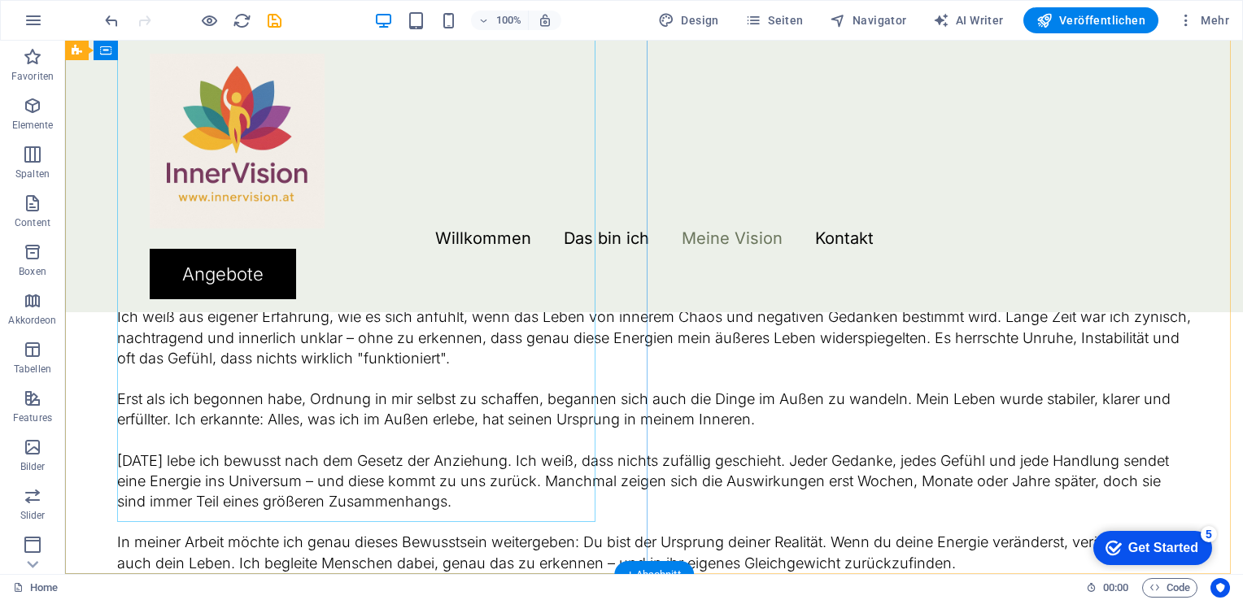
scroll to position [2953, 0]
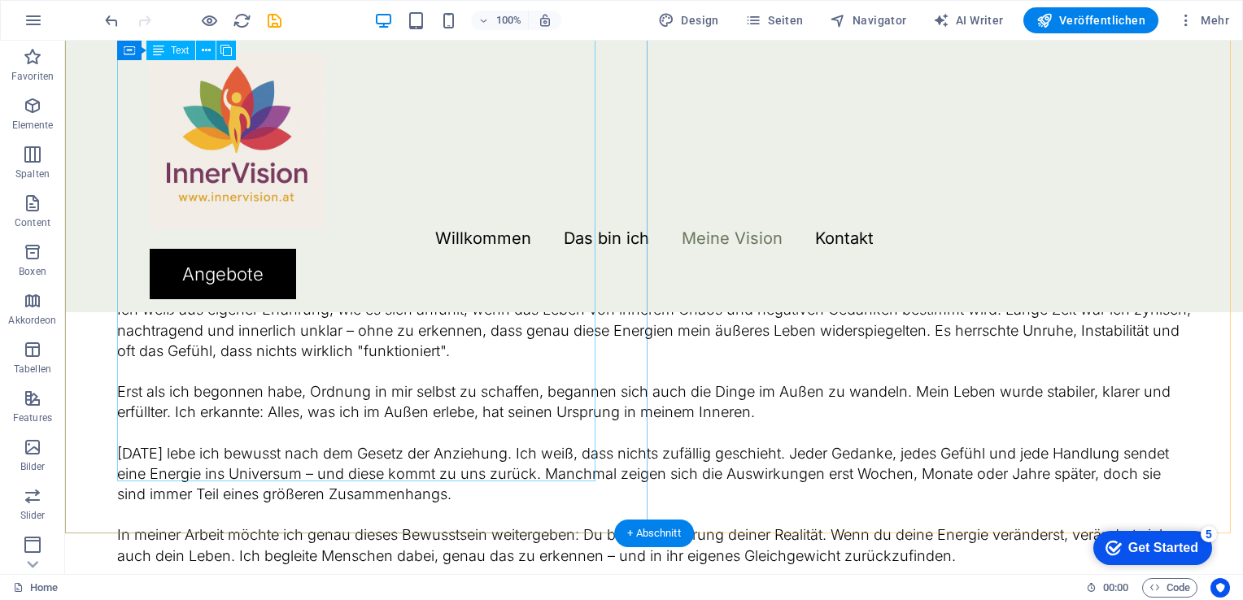
click at [245, 473] on div "Meine Vision ist es, Menschen in eine gute Energie und Schwingung zu bringen – …" at bounding box center [654, 392] width 1074 height 348
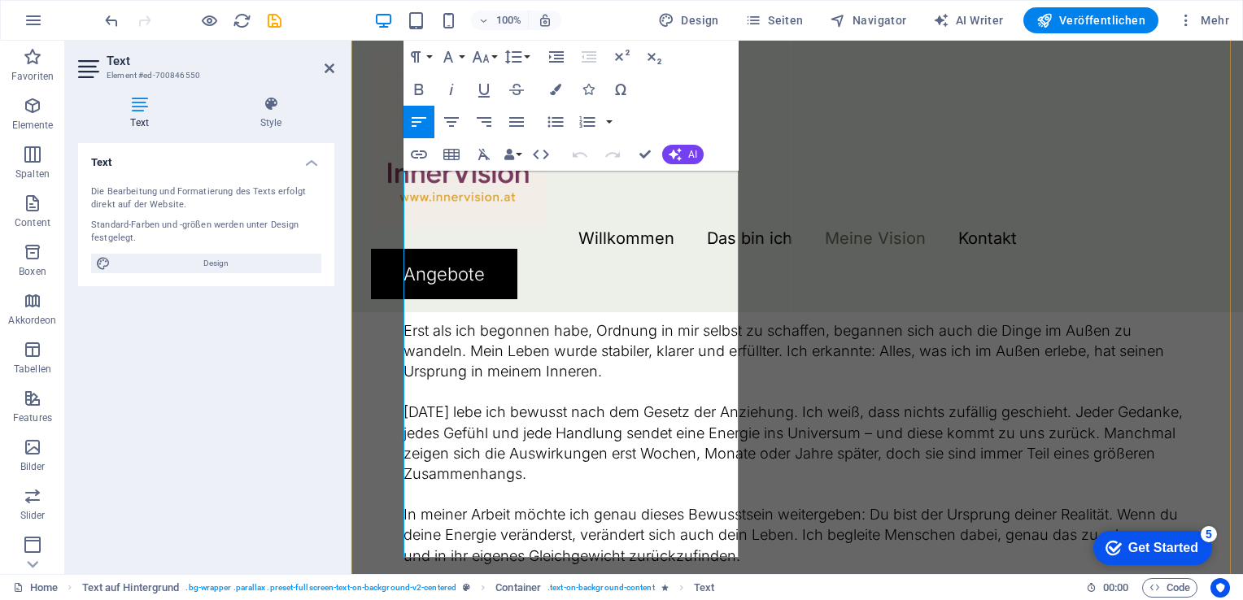
scroll to position [3449, 0]
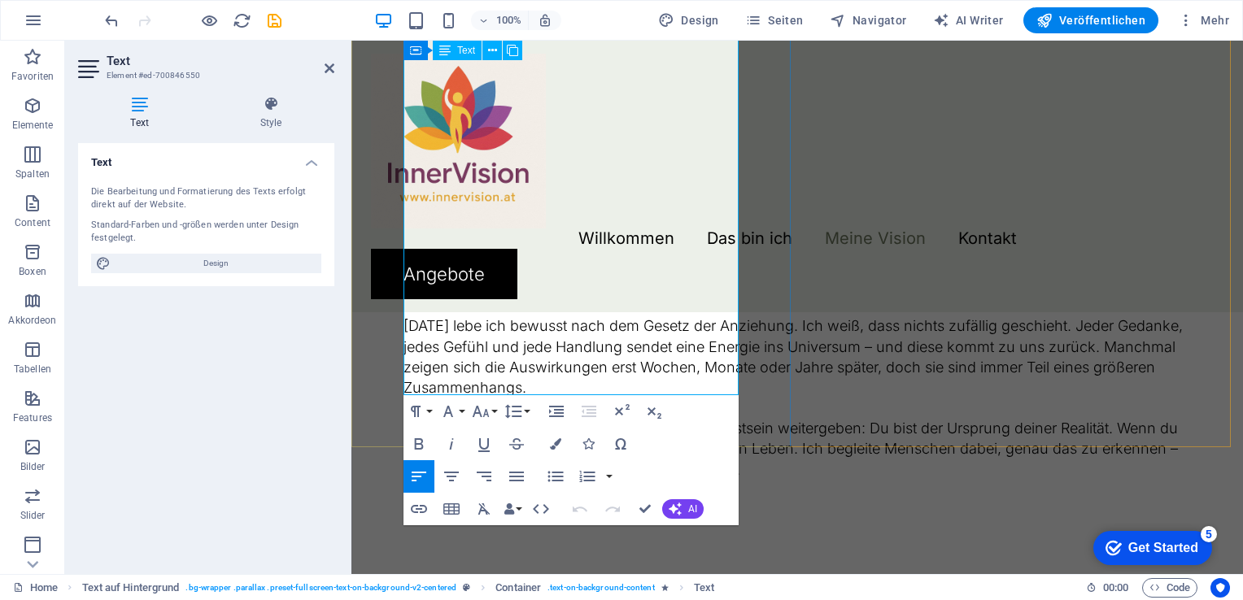
click at [520, 418] on p "In meiner Arbeit möchte ich genau dieses Bewusstsein weitergeben: Du bist der U…" at bounding box center [796, 449] width 787 height 62
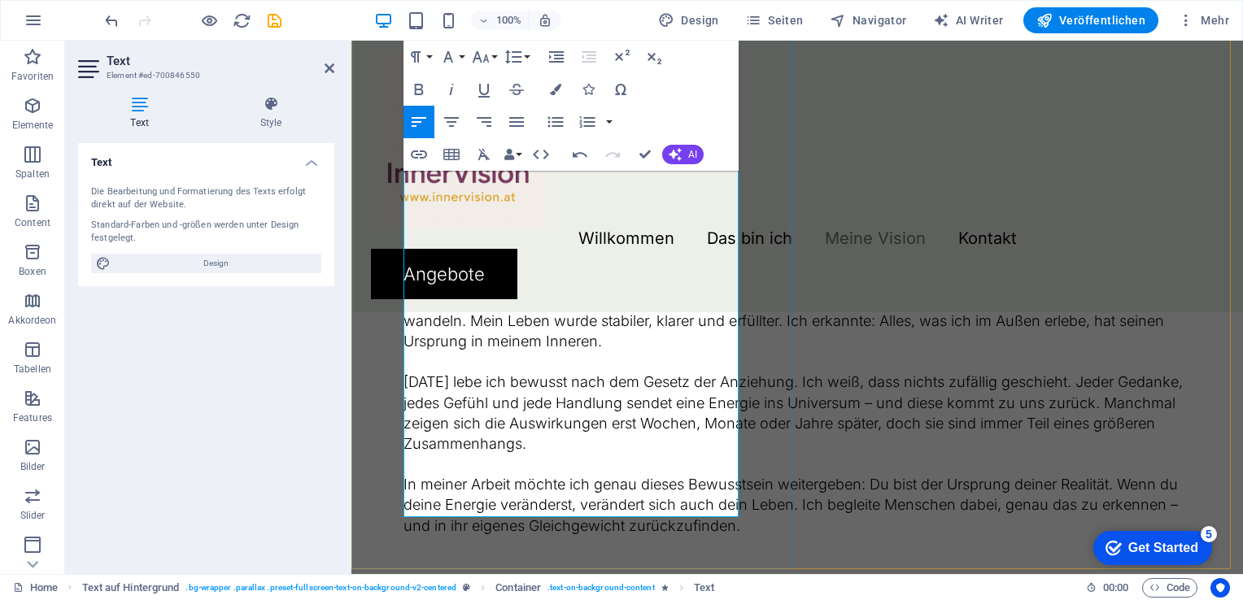
scroll to position [3367, 0]
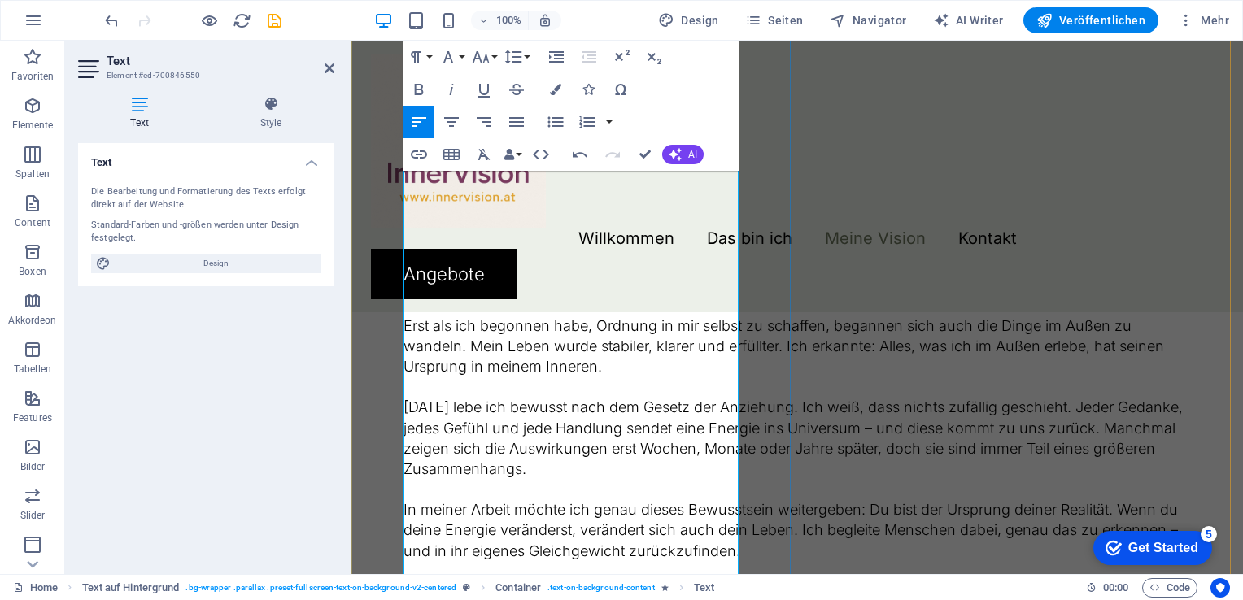
click at [529, 499] on p "In meiner Arbeit möchte ich genau dieses Bewusstsein weitergeben: Du bist der U…" at bounding box center [796, 530] width 787 height 62
click at [520, 499] on p "In meiner Arbeit möchte ich genau dieses Bewusstsein weitergeben: Du bist der U…" at bounding box center [796, 530] width 787 height 62
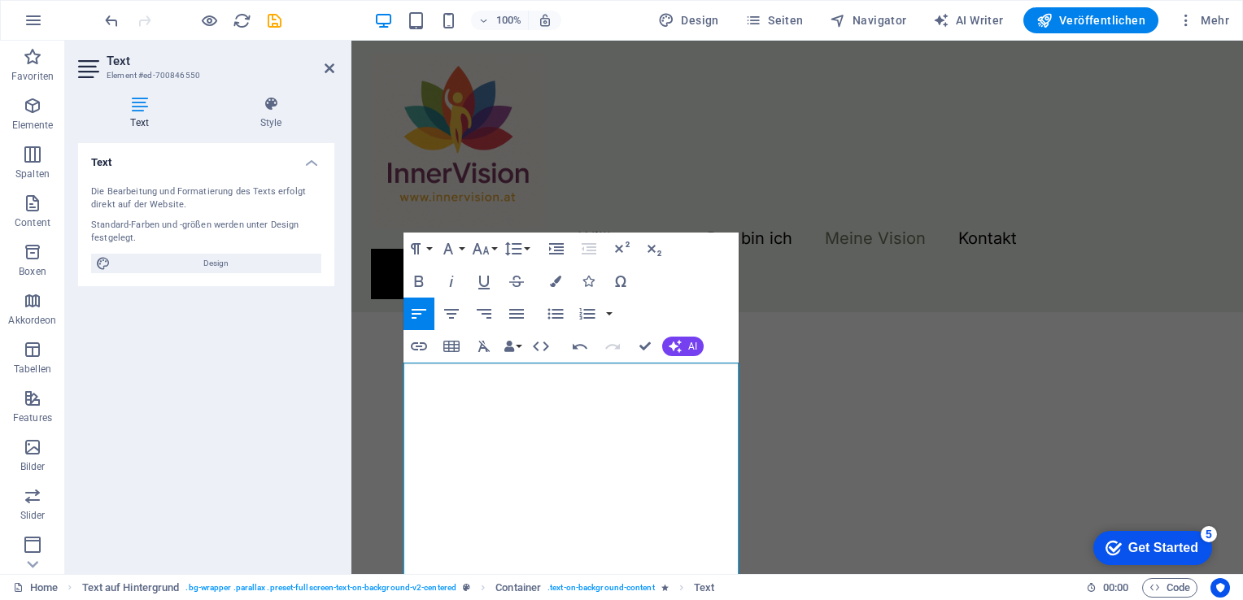
scroll to position [2635, 0]
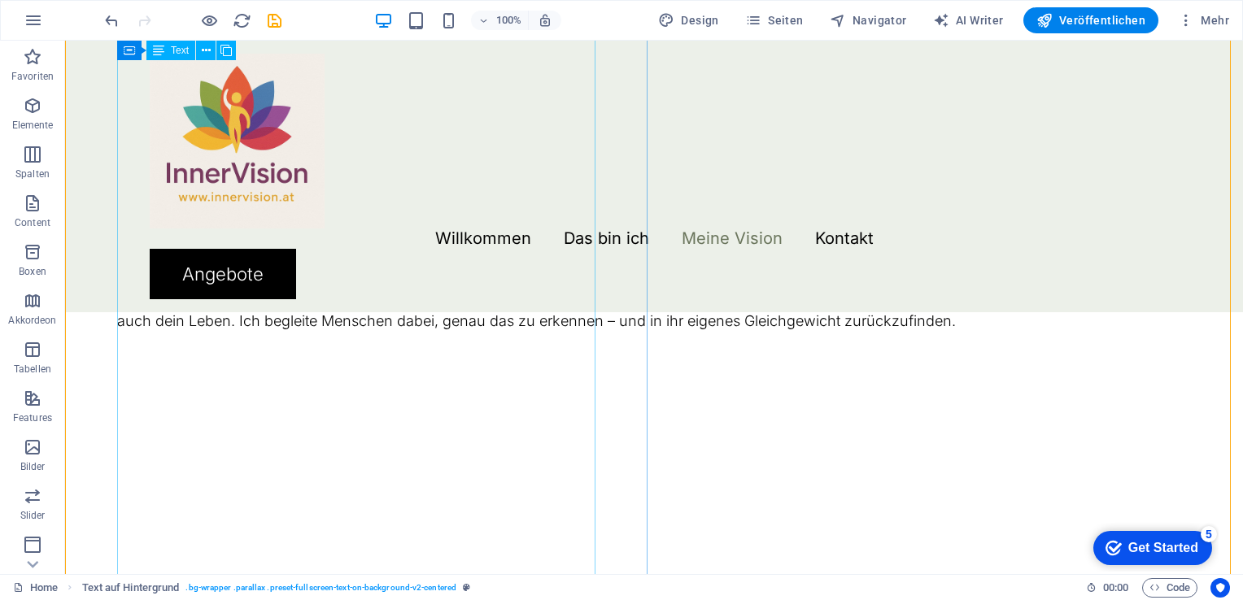
scroll to position [3183, 0]
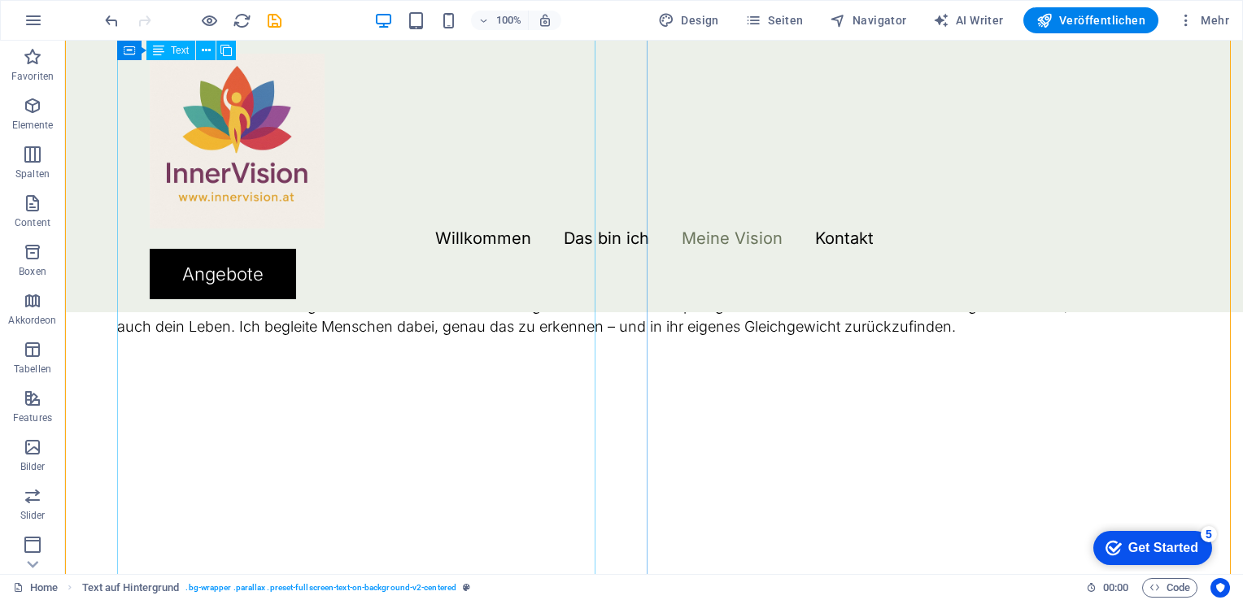
click at [263, 364] on div "Meine Vision ist es, Menschen in eine gute Energie und Schwingung zu bringen – …" at bounding box center [654, 511] width 1074 height 1045
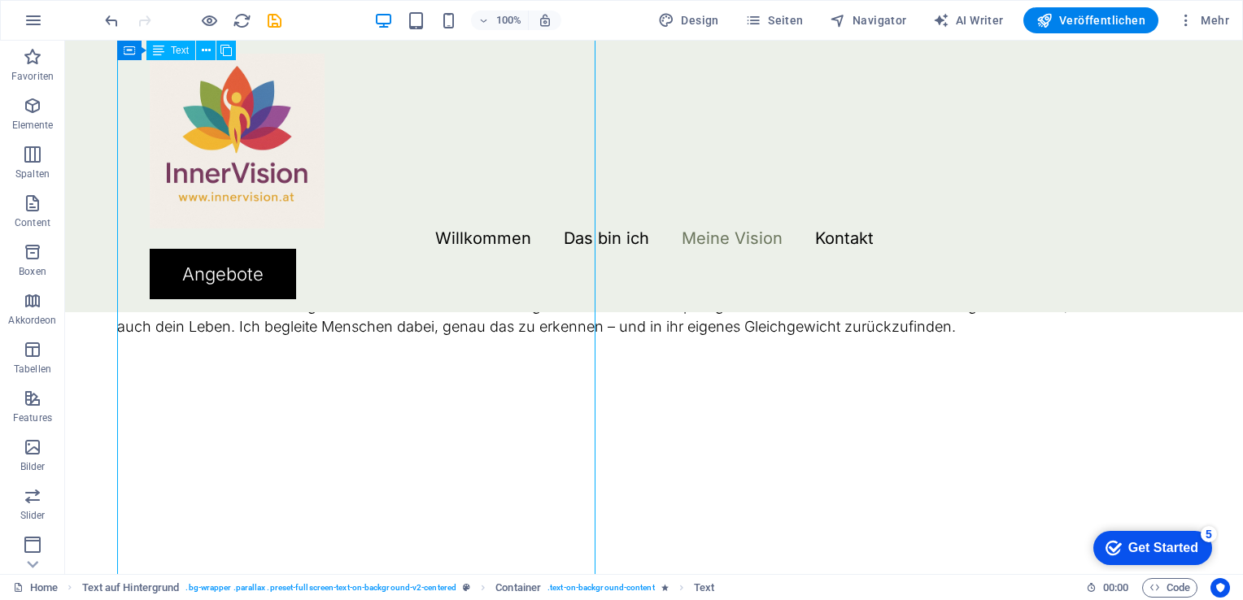
click at [263, 364] on div "Meine Vision ist es, Menschen in eine gute Energie und Schwingung zu bringen – …" at bounding box center [654, 511] width 1074 height 1045
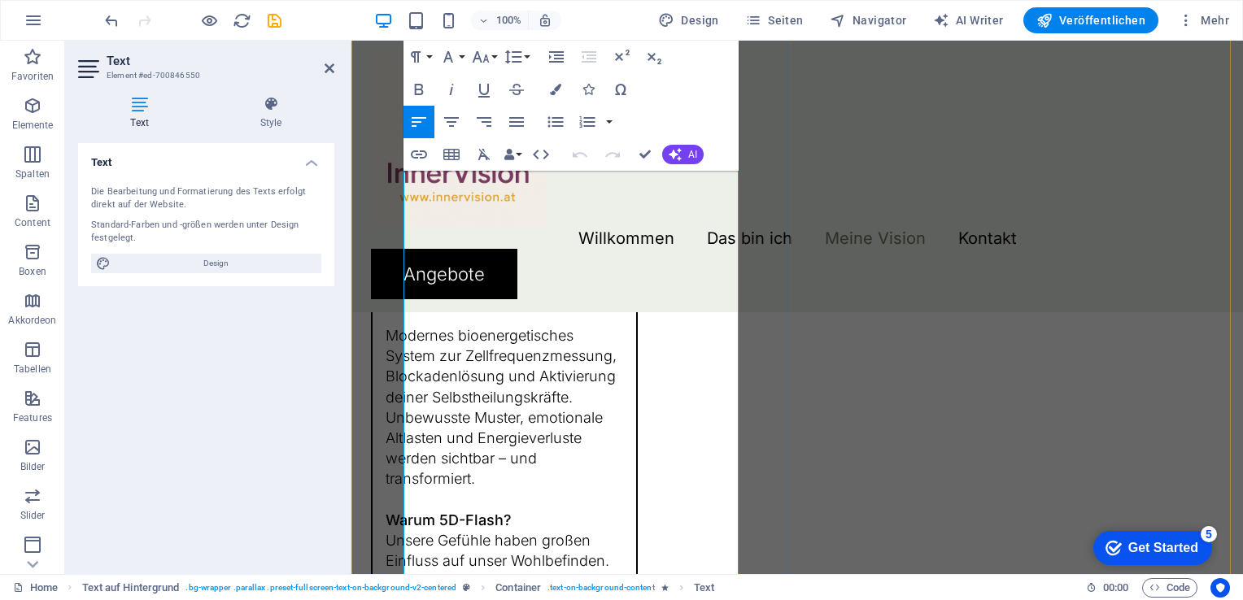
scroll to position [4994, 0]
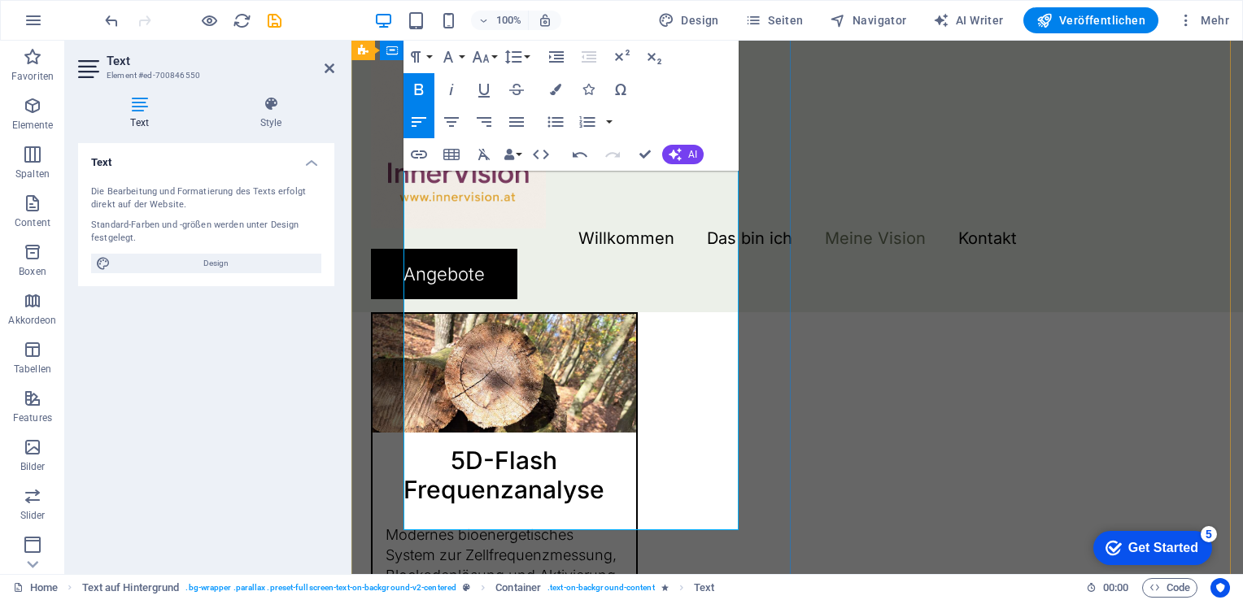
scroll to position [4669, 0]
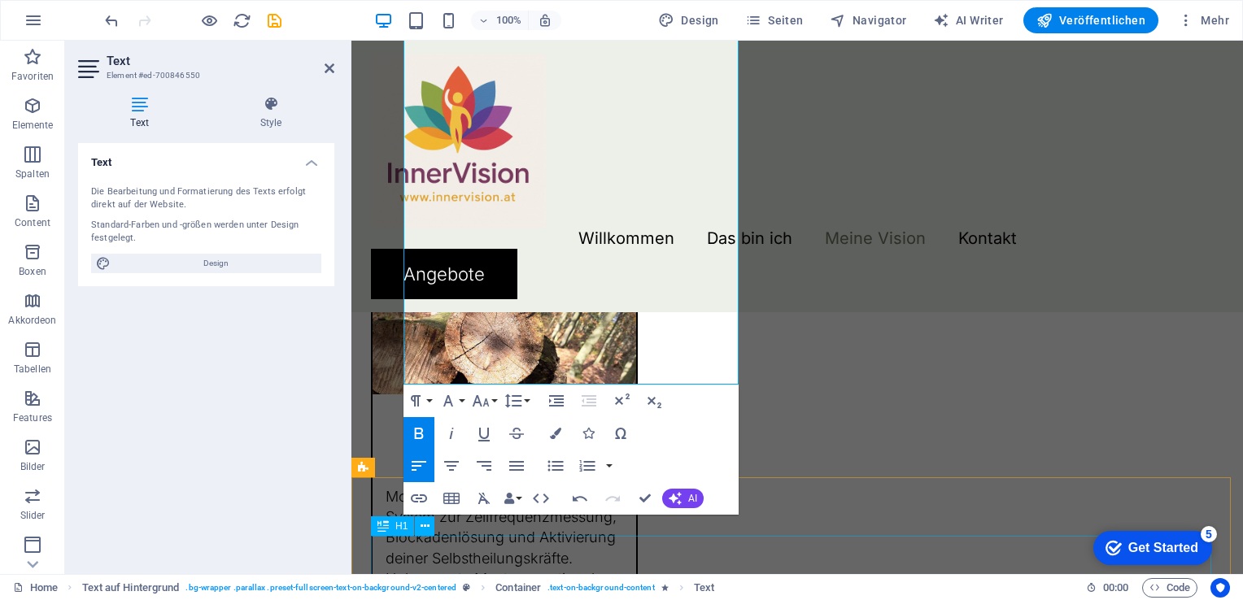
drag, startPoint x: 412, startPoint y: 297, endPoint x: 742, endPoint y: 551, distance: 416.5
click at [742, 551] on div "Willkommen Das bin ich Meine Vision Kontakt Angebote "Wenn du dich veränderst, …" at bounding box center [796, 174] width 891 height 9604
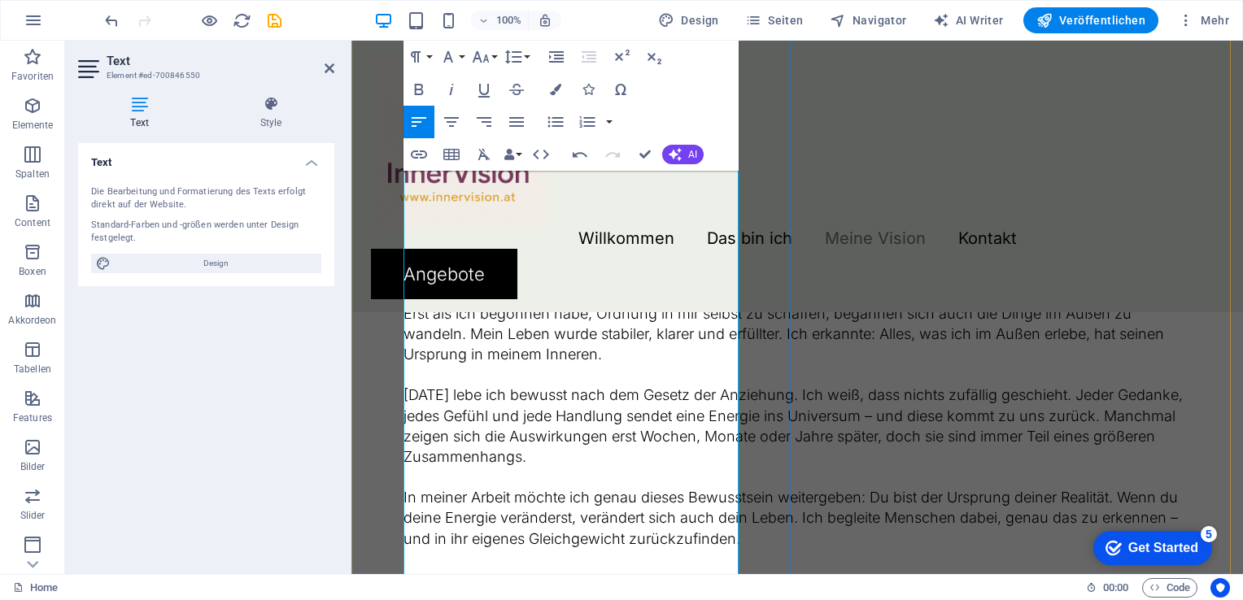
scroll to position [3461, 0]
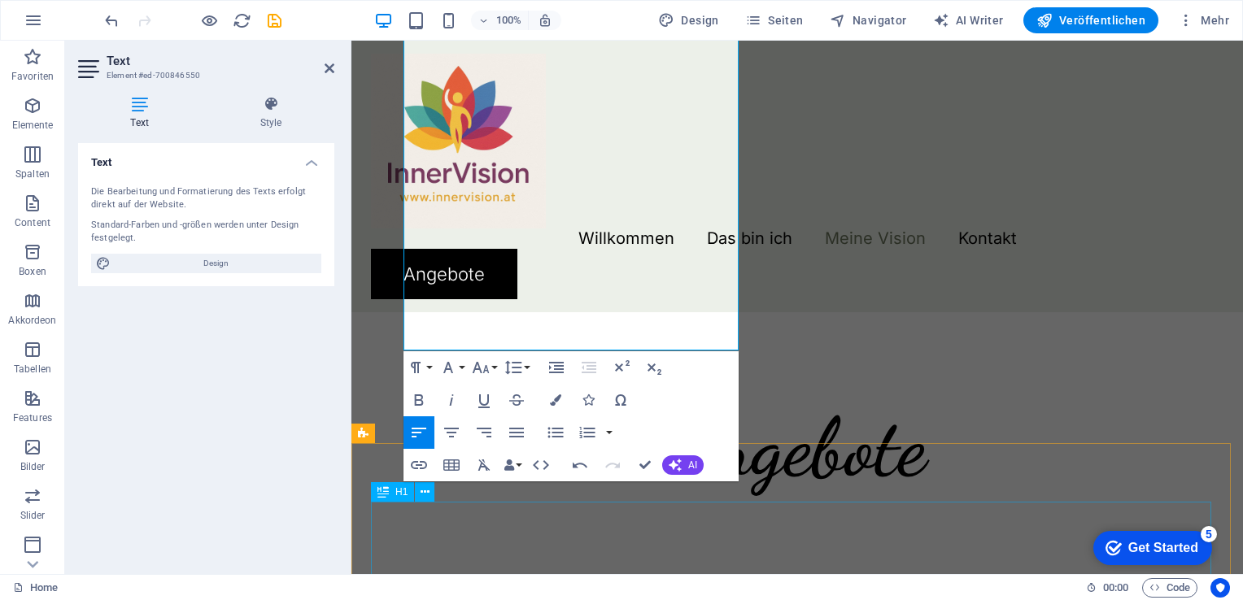
drag, startPoint x: 524, startPoint y: 377, endPoint x: 732, endPoint y: 573, distance: 286.0
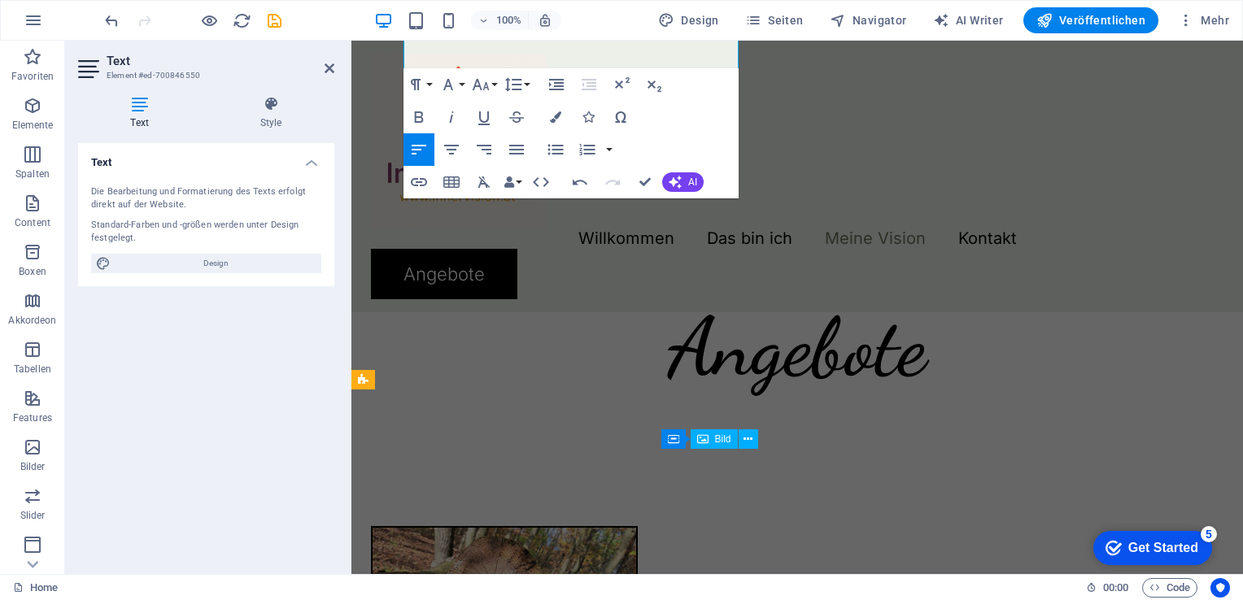
scroll to position [3497, 0]
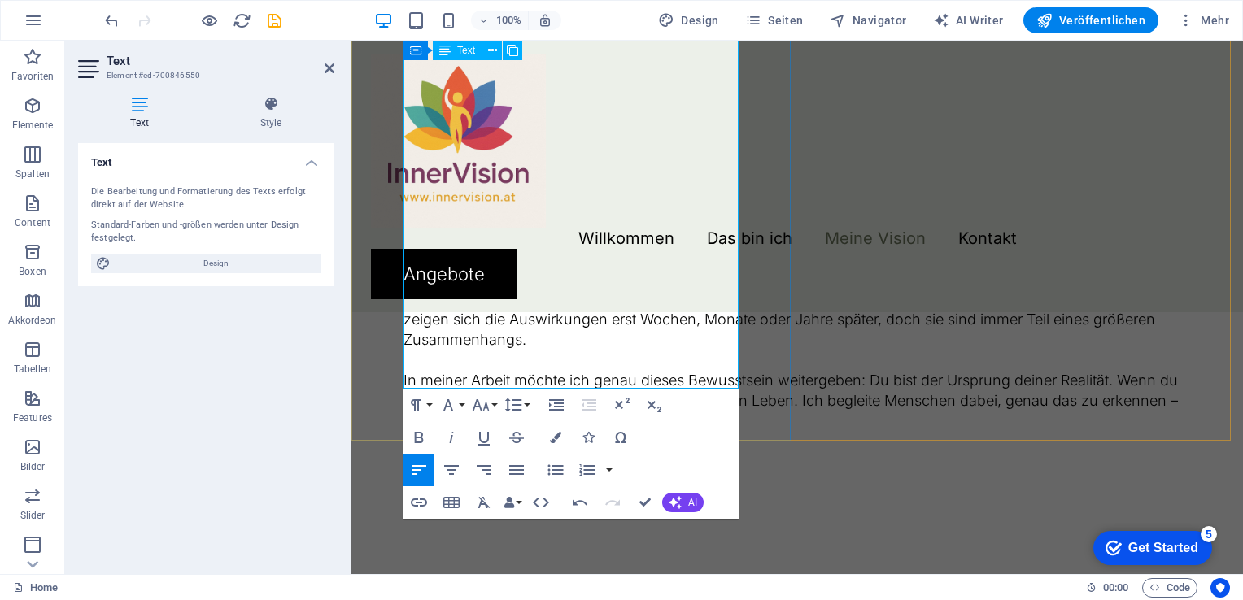
click at [586, 432] on p at bounding box center [796, 442] width 787 height 20
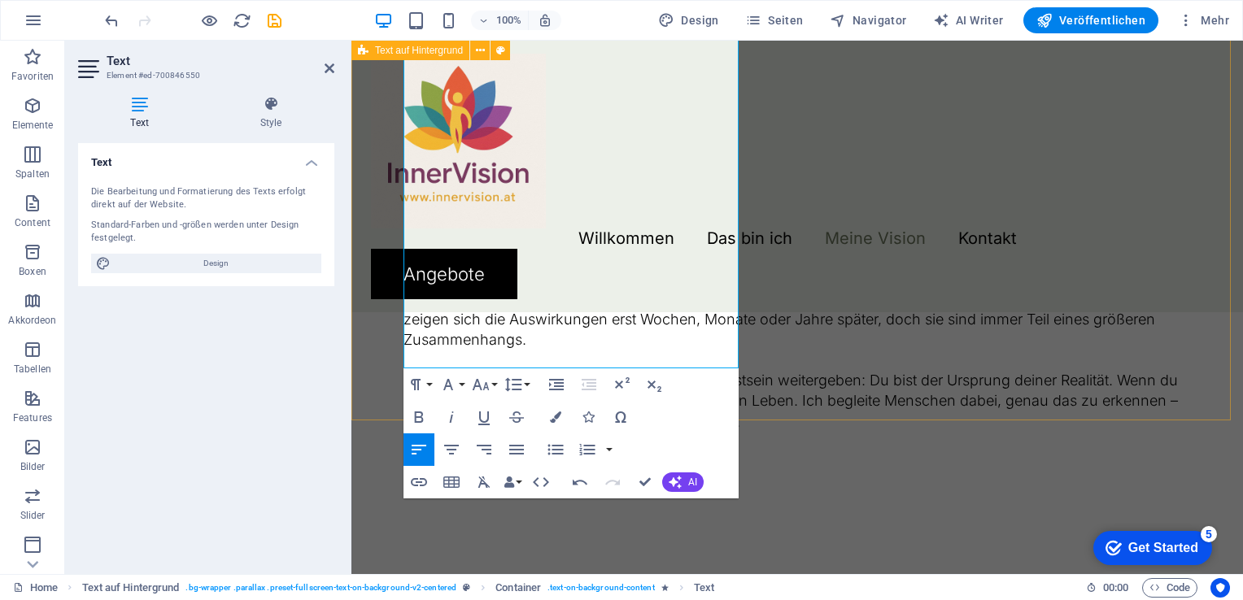
click at [897, 291] on div "Meine Vision Meine Vision ist es, Menschen in eine gute Energie und Schwingung …" at bounding box center [796, 197] width 891 height 613
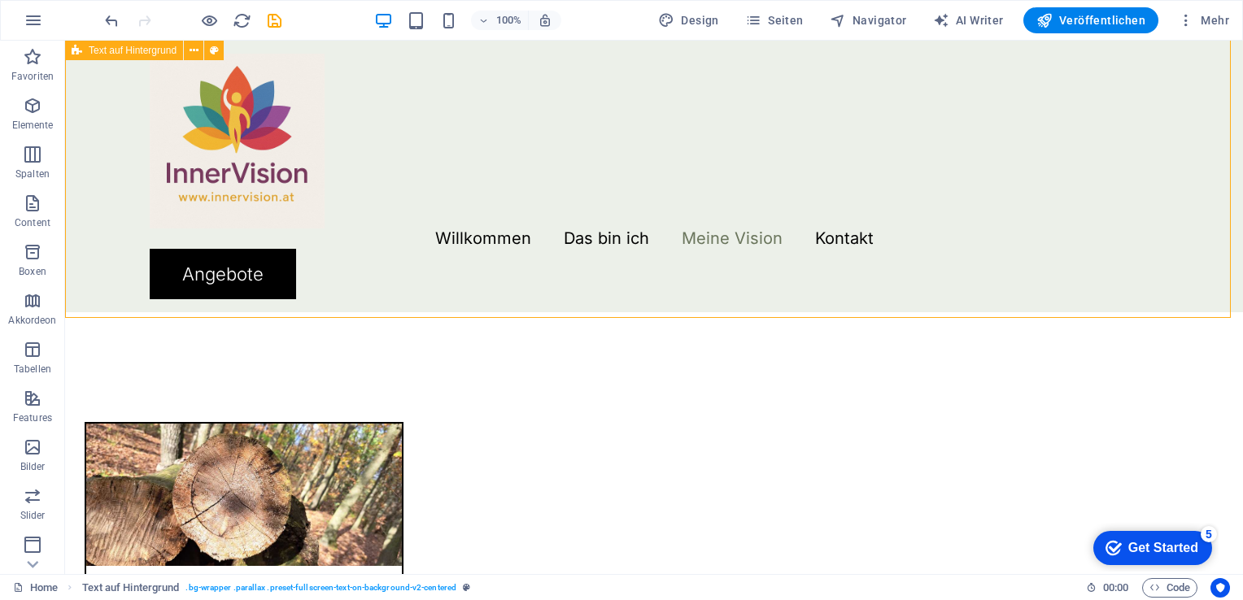
scroll to position [3189, 0]
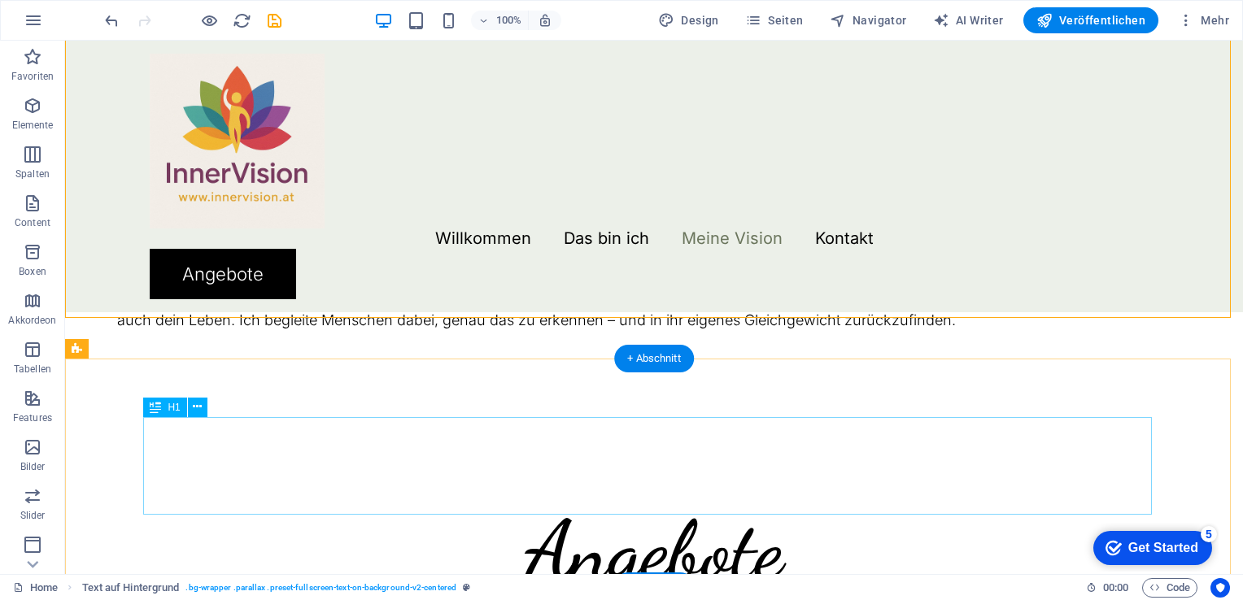
click at [653, 502] on div "Angebote" at bounding box center [654, 551] width 1009 height 98
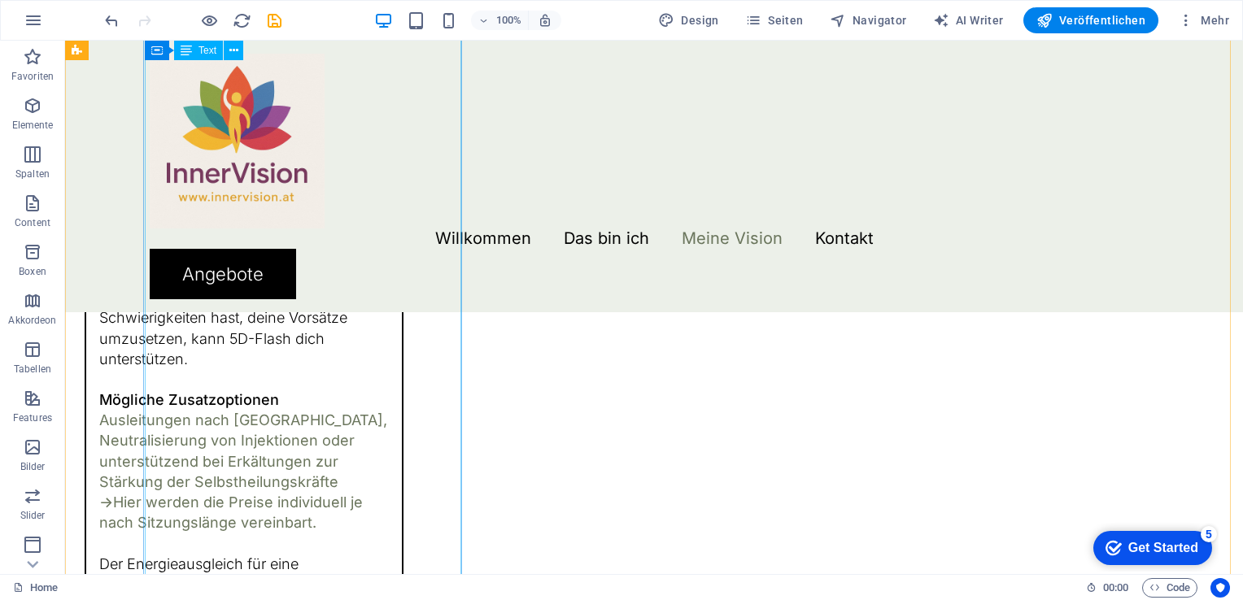
scroll to position [4646, 0]
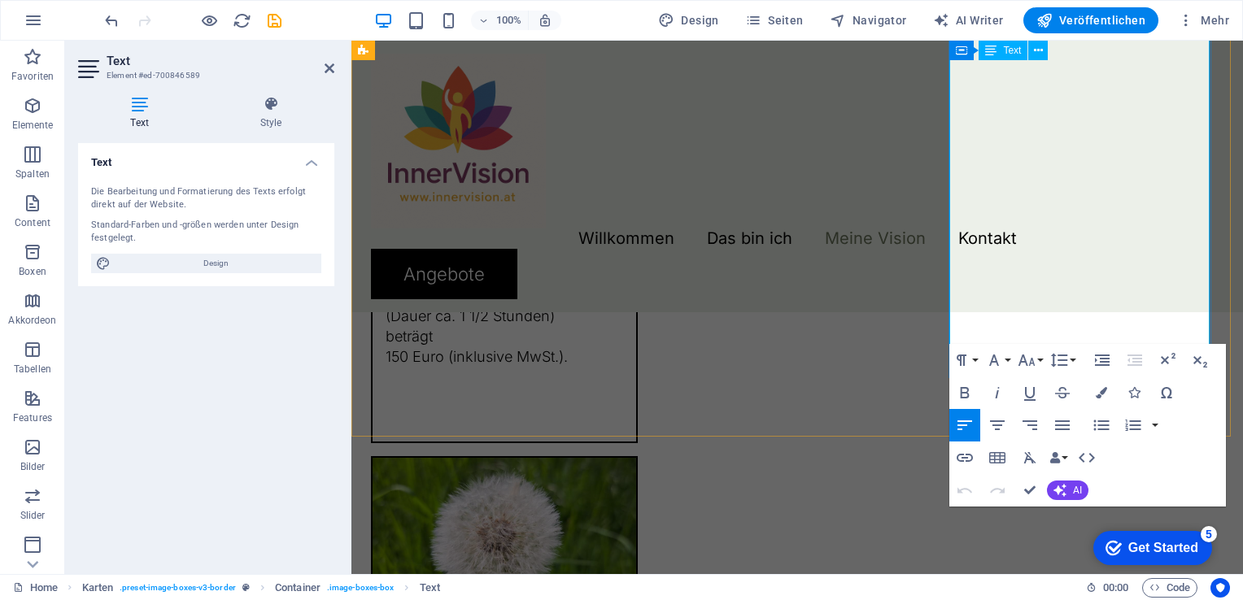
scroll to position [5219, 0]
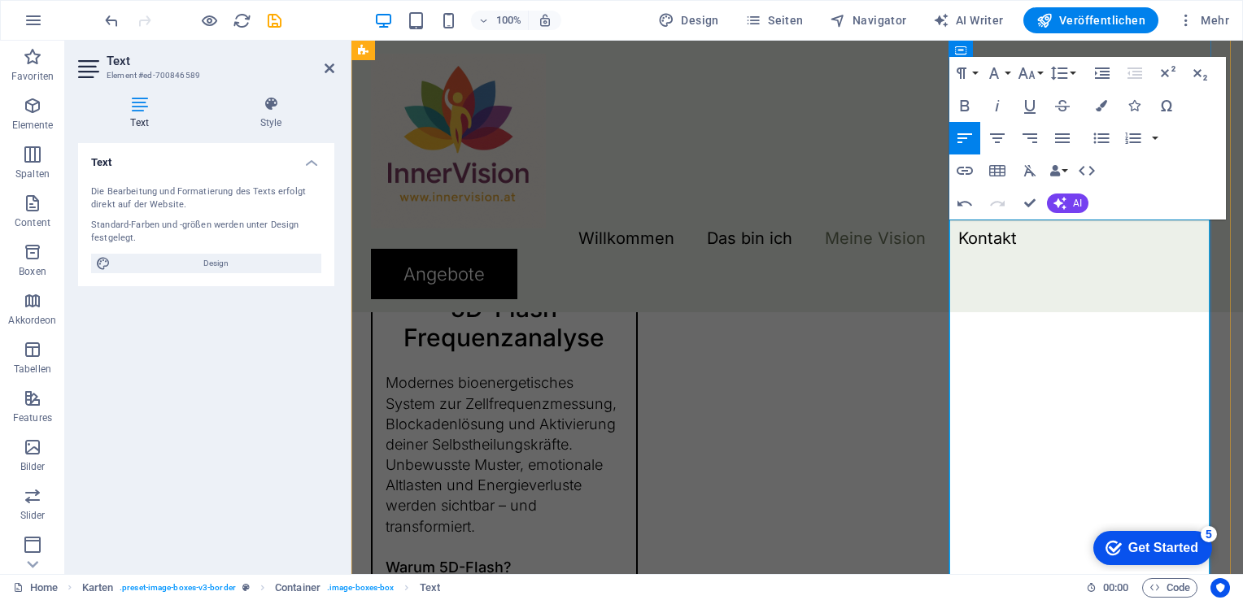
scroll to position [4162, 0]
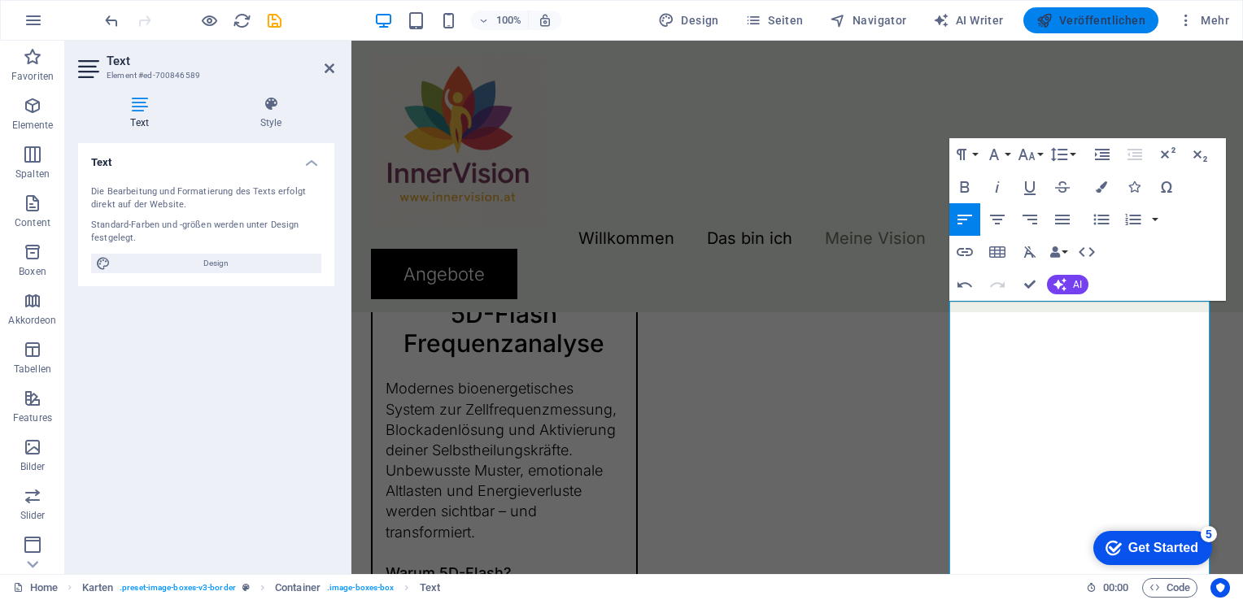
click at [1116, 15] on span "Veröffentlichen" at bounding box center [1090, 20] width 109 height 16
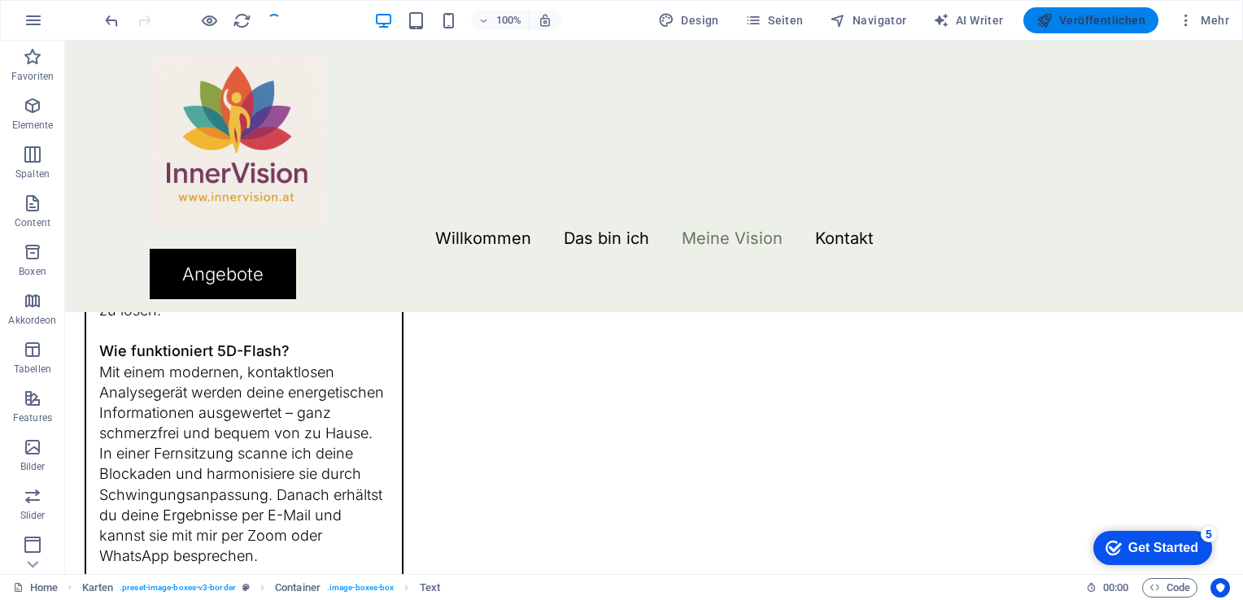
scroll to position [3752, 0]
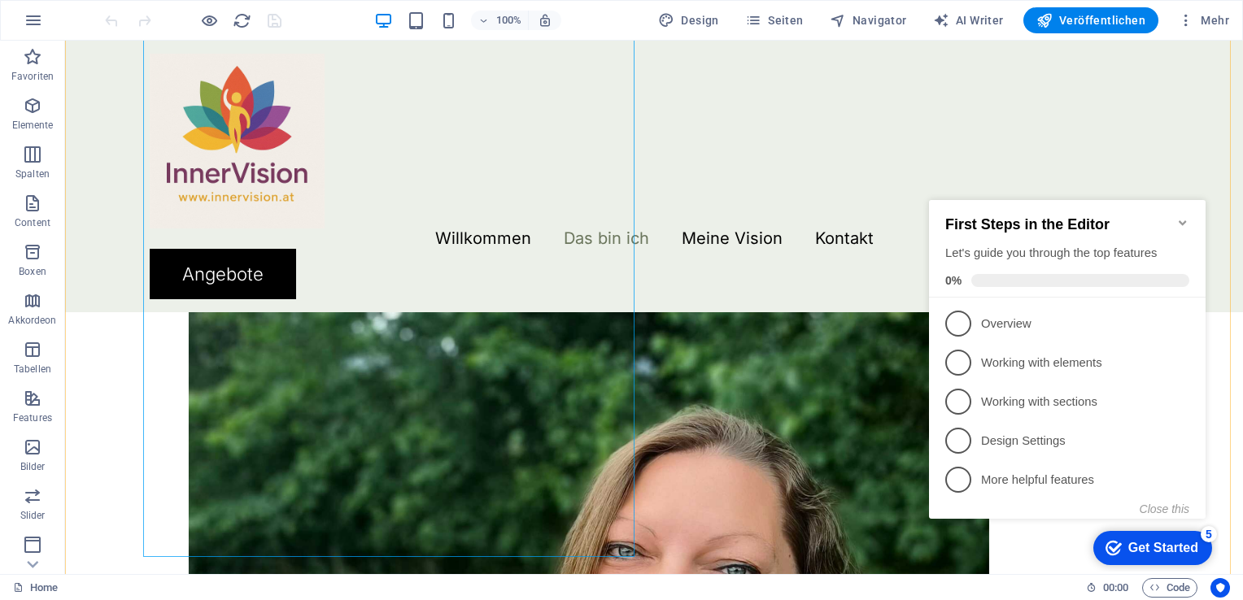
scroll to position [2115, 0]
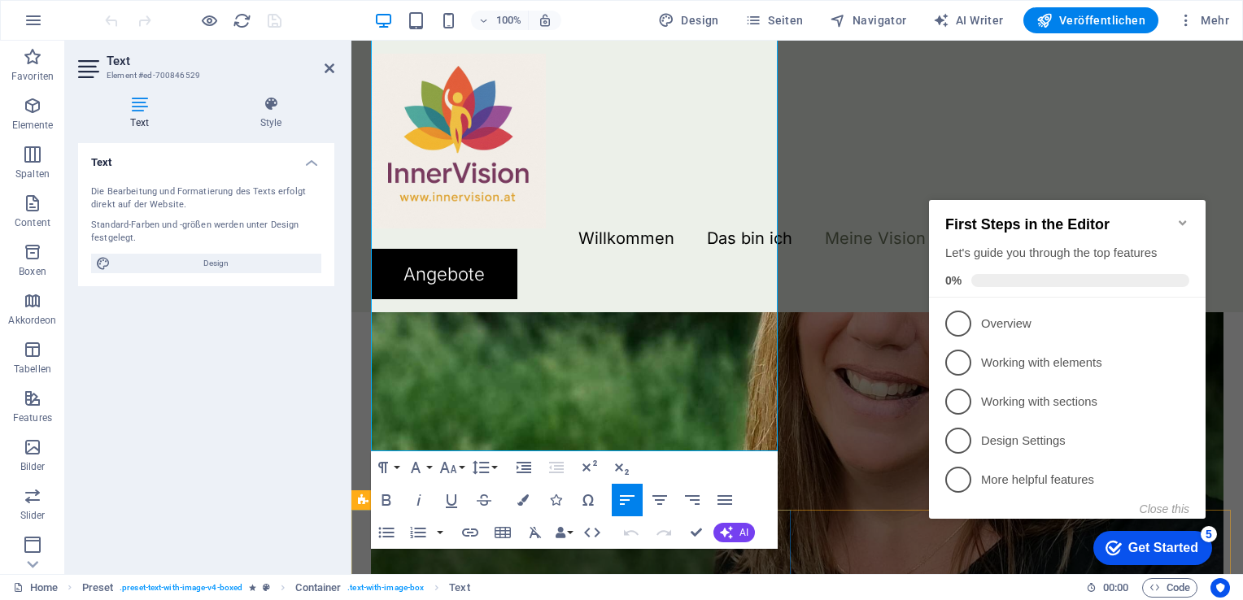
scroll to position [2497, 0]
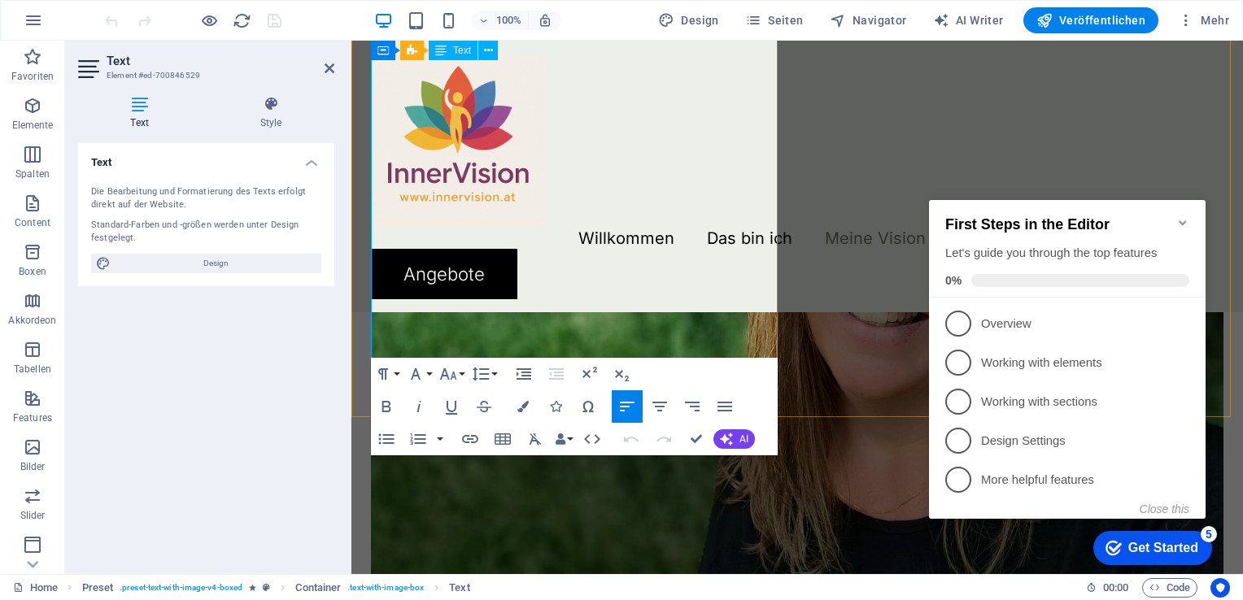
drag, startPoint x: 381, startPoint y: 432, endPoint x: 744, endPoint y: 343, distance: 374.2
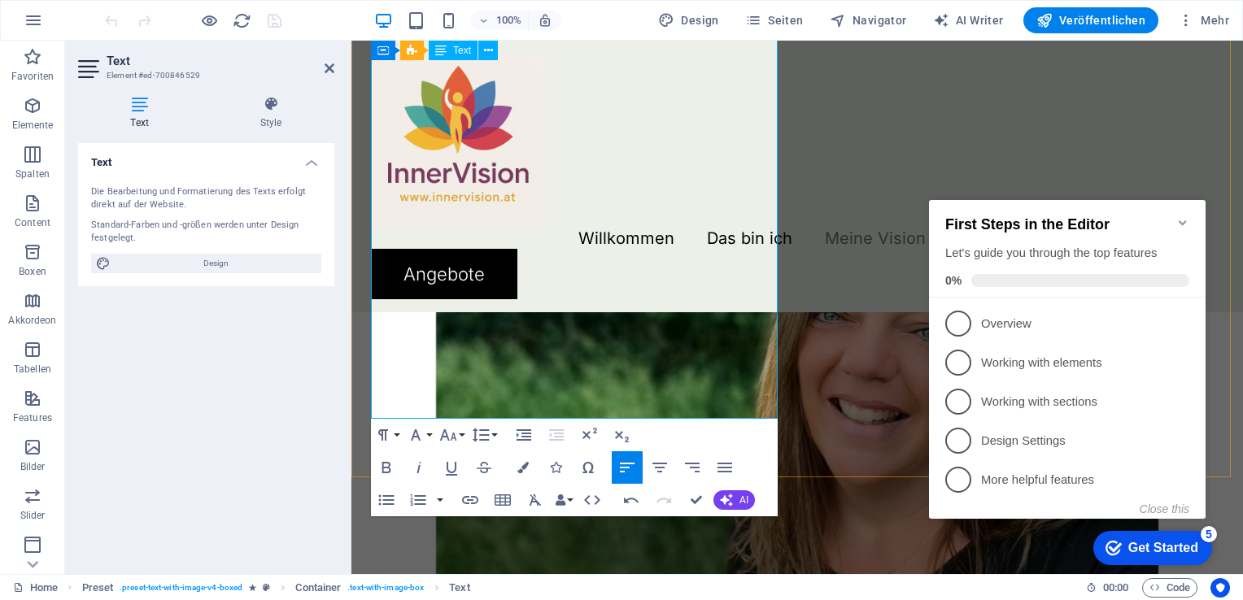
scroll to position [2009, 0]
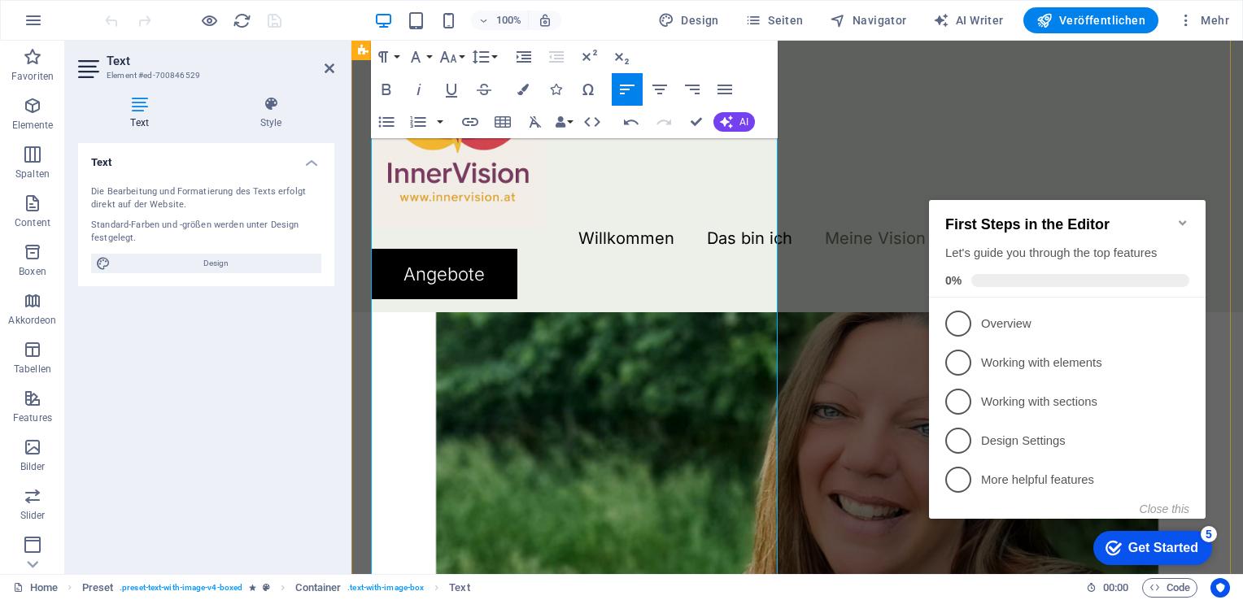
click at [822, 486] on figure at bounding box center [797, 418] width 852 height 756
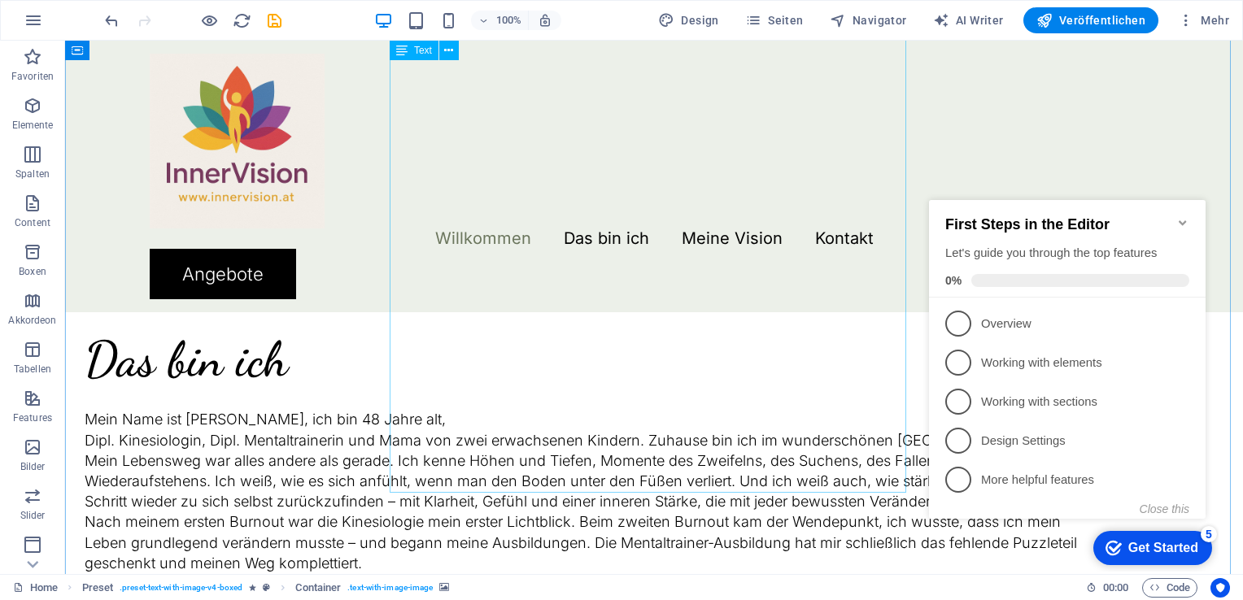
scroll to position [1175, 0]
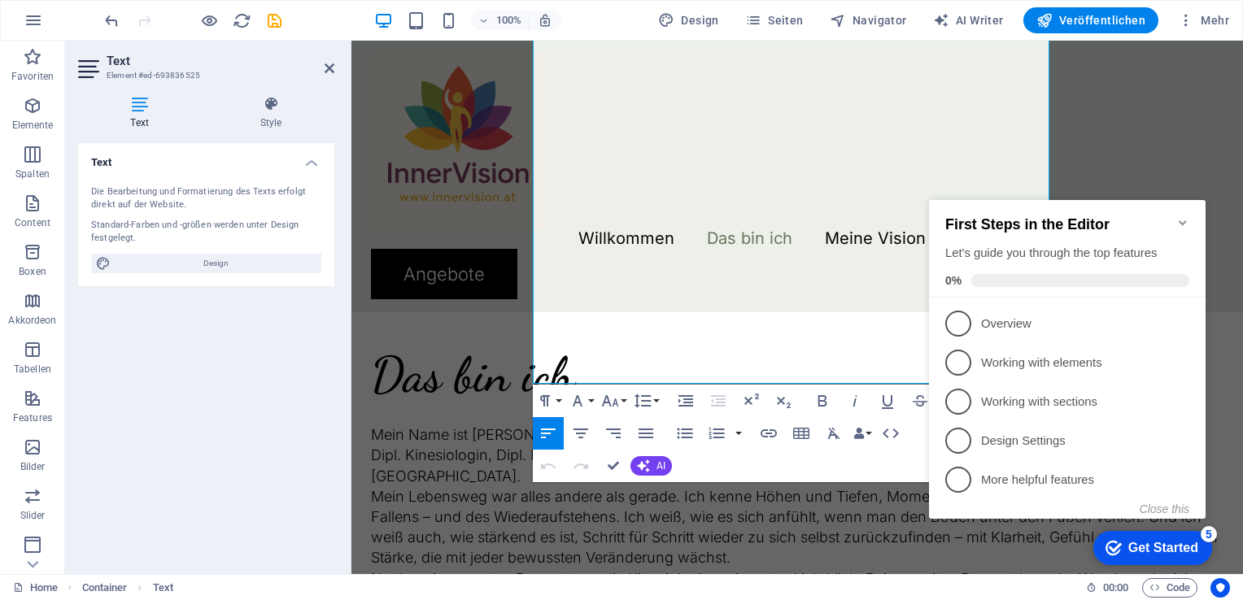
scroll to position [1218, 0]
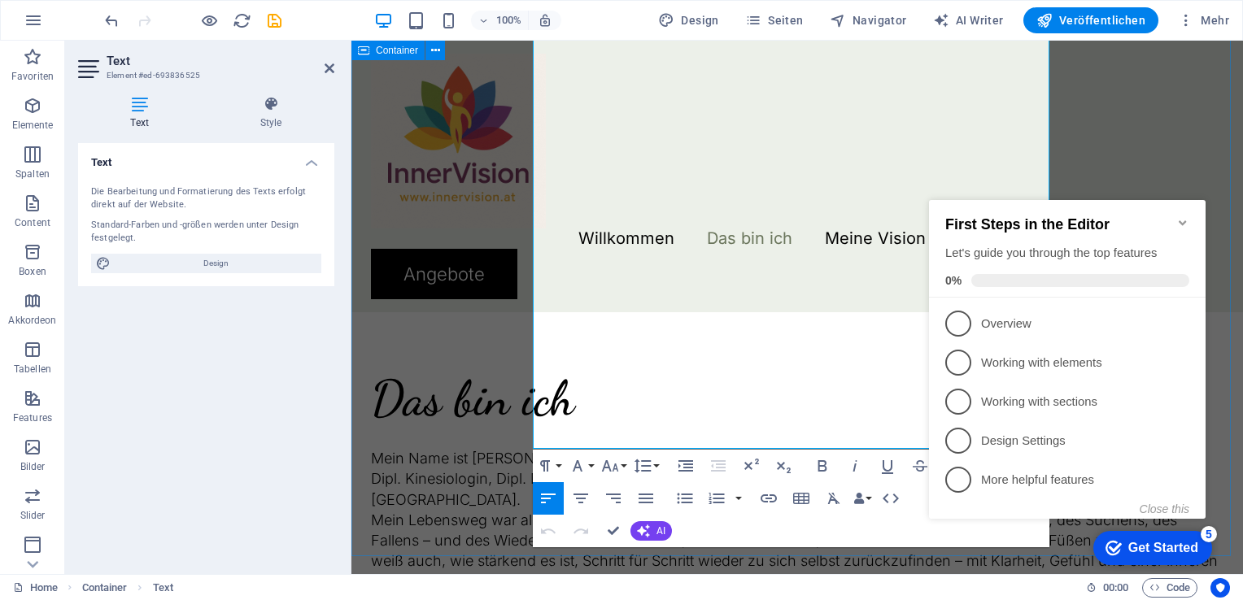
drag, startPoint x: 548, startPoint y: 443, endPoint x: 591, endPoint y: 139, distance: 307.1
click at [1182, 220] on icon "Minimize checklist" at bounding box center [1182, 222] width 7 height 5
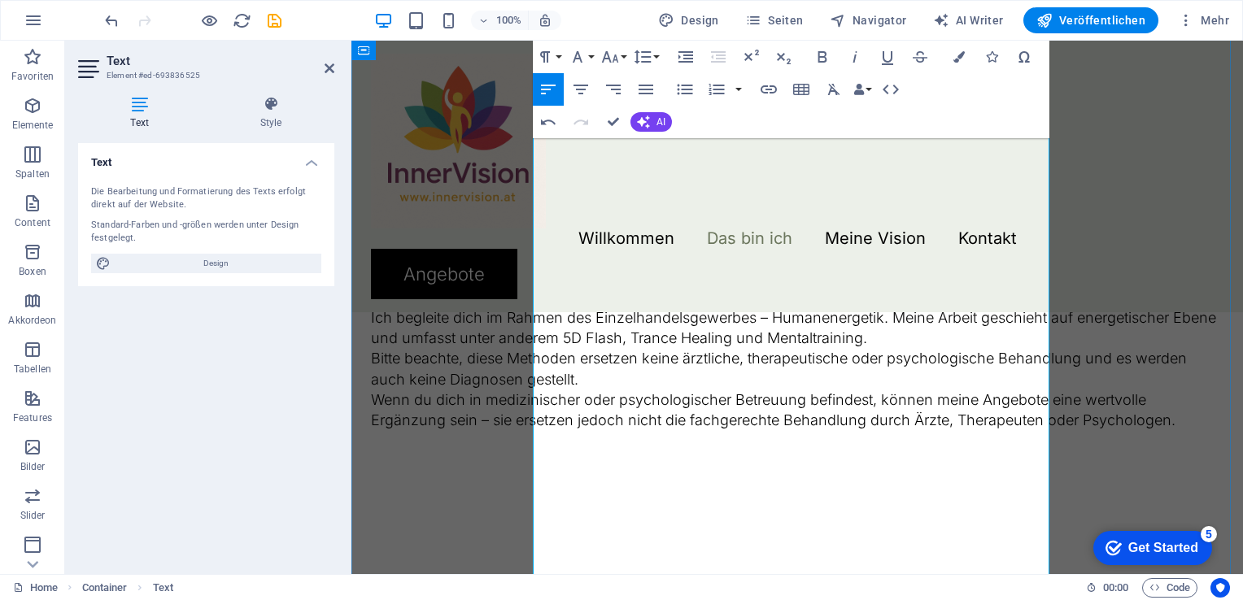
scroll to position [974, 0]
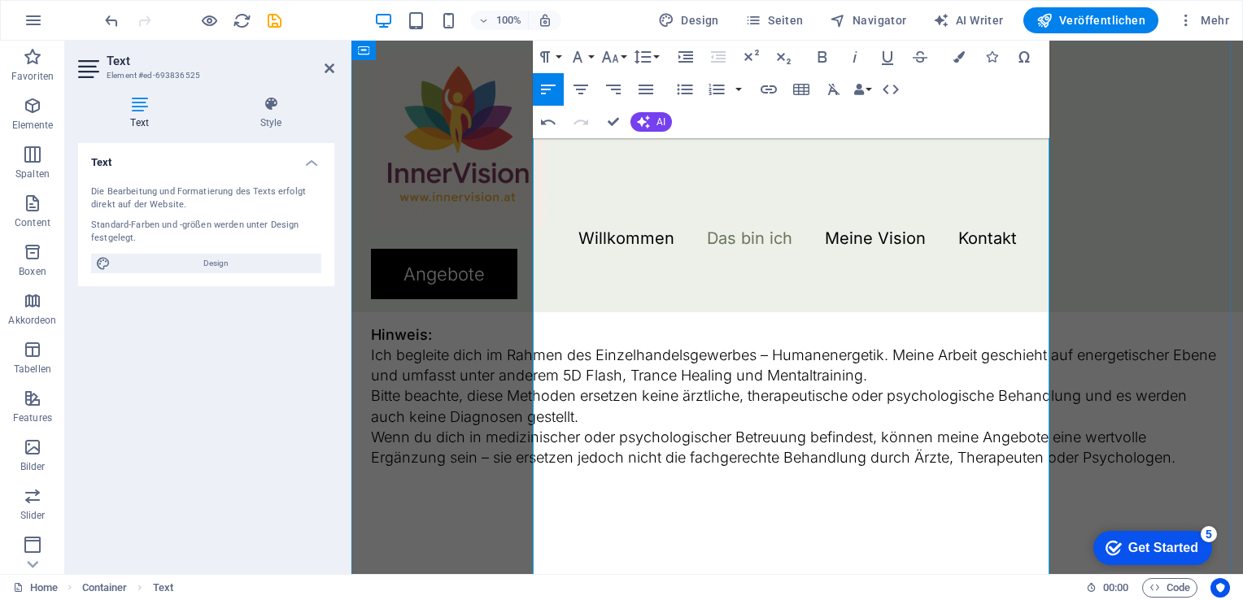
drag, startPoint x: 872, startPoint y: 297, endPoint x: 1013, endPoint y: 529, distance: 271.6
click at [1013, 488] on div "Willkommen bei InnerVision Schön, dass du hier bist. Vielleicht stehst du gerad…" at bounding box center [797, 125] width 852 height 726
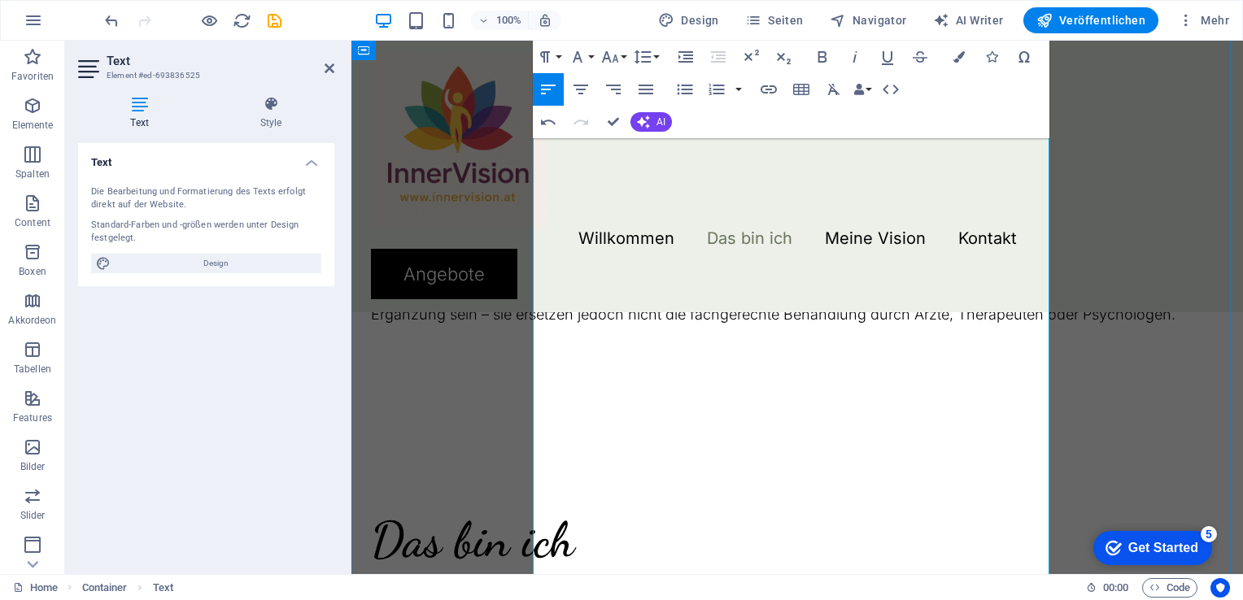
drag, startPoint x: 653, startPoint y: 310, endPoint x: 651, endPoint y: 321, distance: 11.6
click at [653, 160] on p at bounding box center [797, 150] width 852 height 20
click at [651, 160] on p at bounding box center [797, 150] width 852 height 20
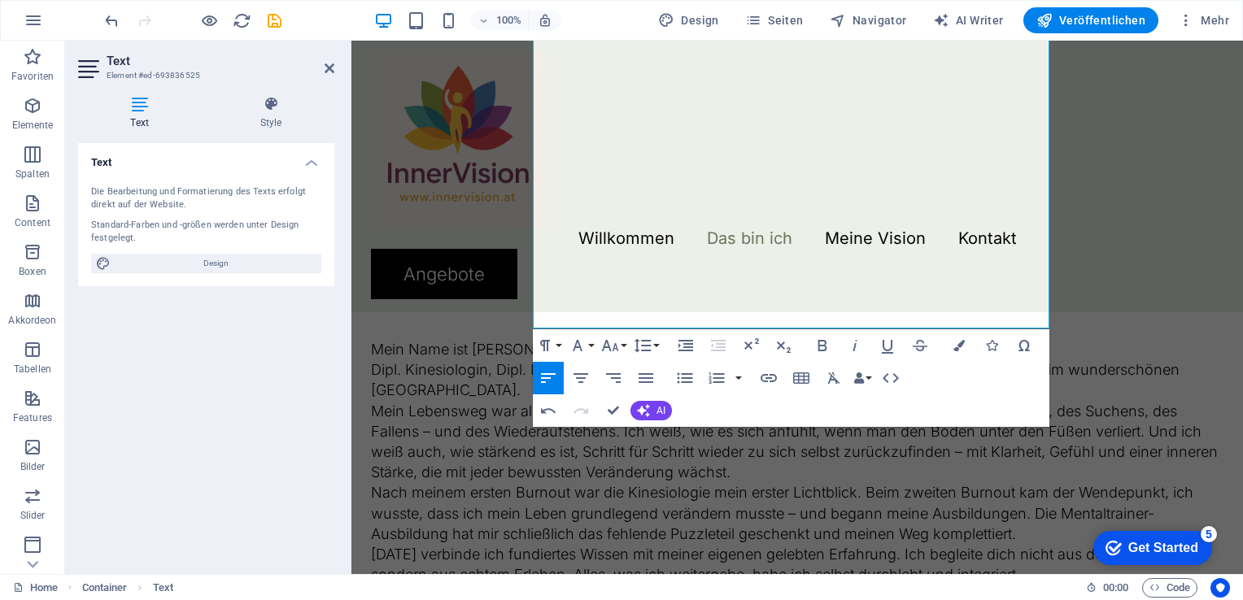
scroll to position [1218, 0]
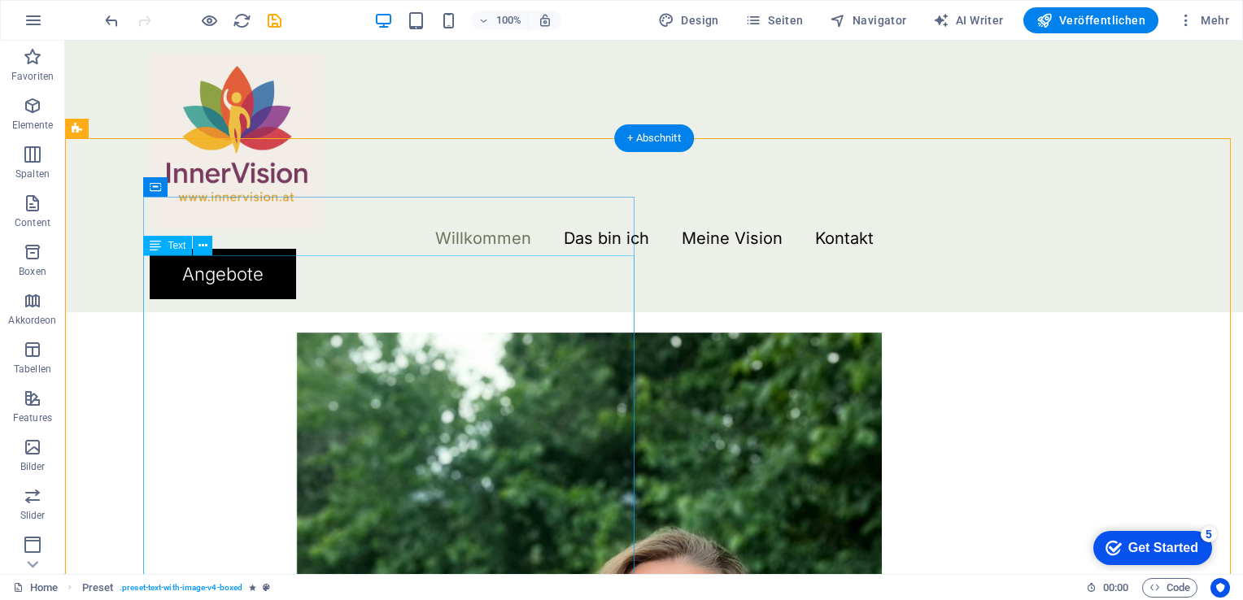
scroll to position [1462, 0]
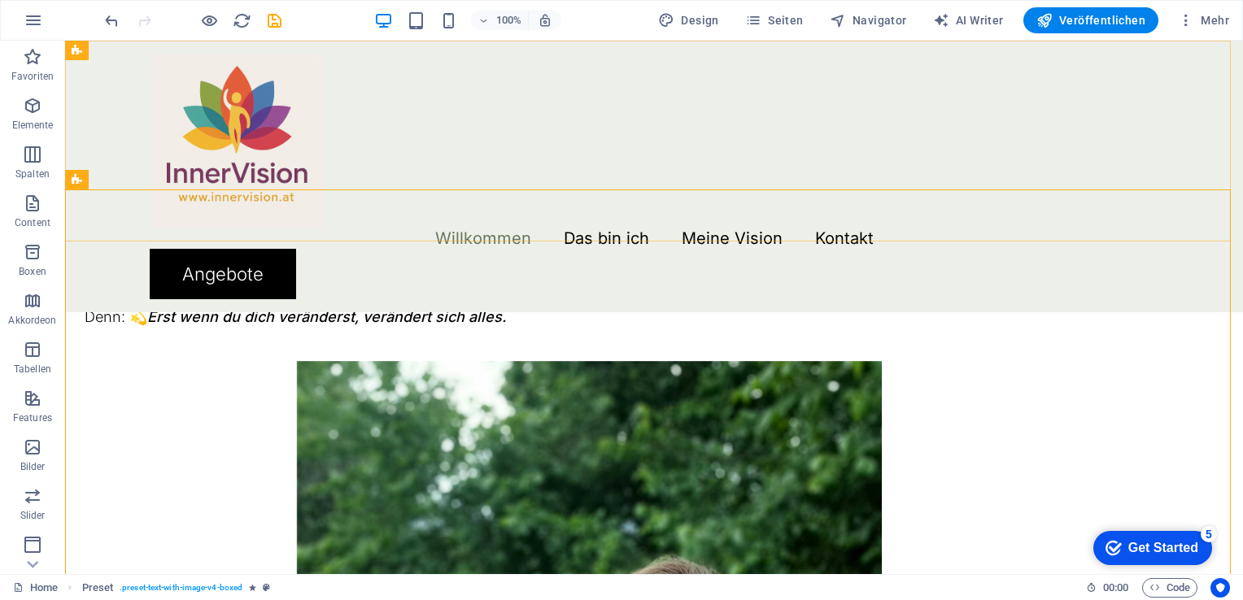
click at [459, 81] on div "Willkommen Das bin ich Meine Vision Kontakt Angebote" at bounding box center [654, 177] width 1178 height 272
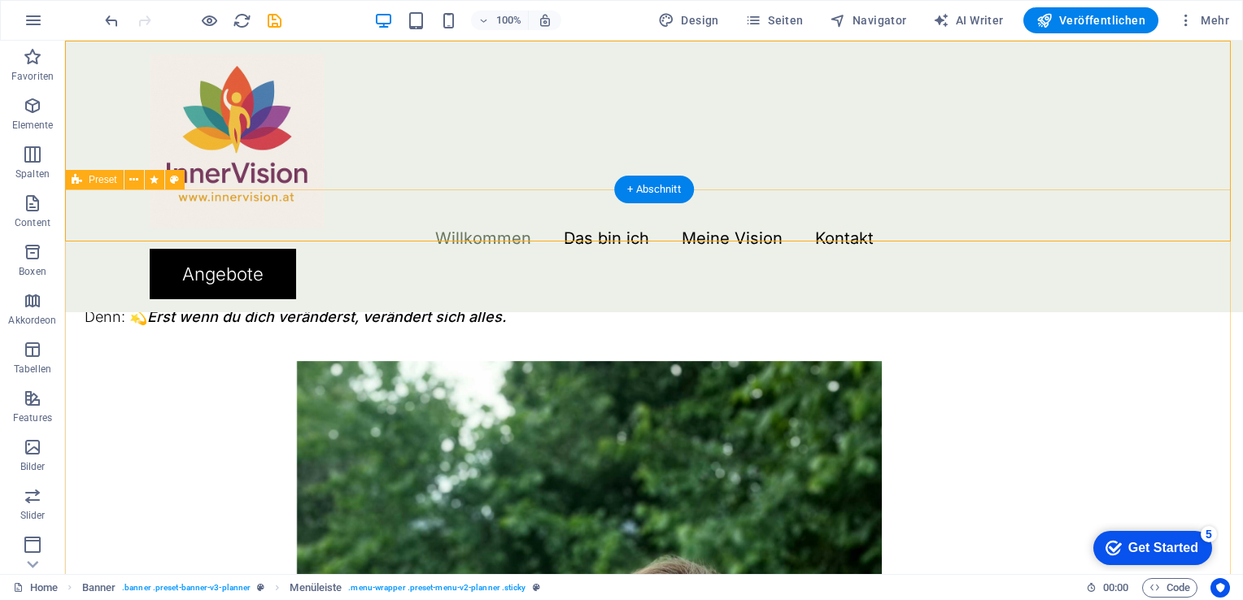
click at [1198, 376] on div "Das bin ich Mein Name ist [PERSON_NAME], ich bin 48 Jahre alt, Dipl. Kinesiolog…" at bounding box center [654, 525] width 1178 height 1244
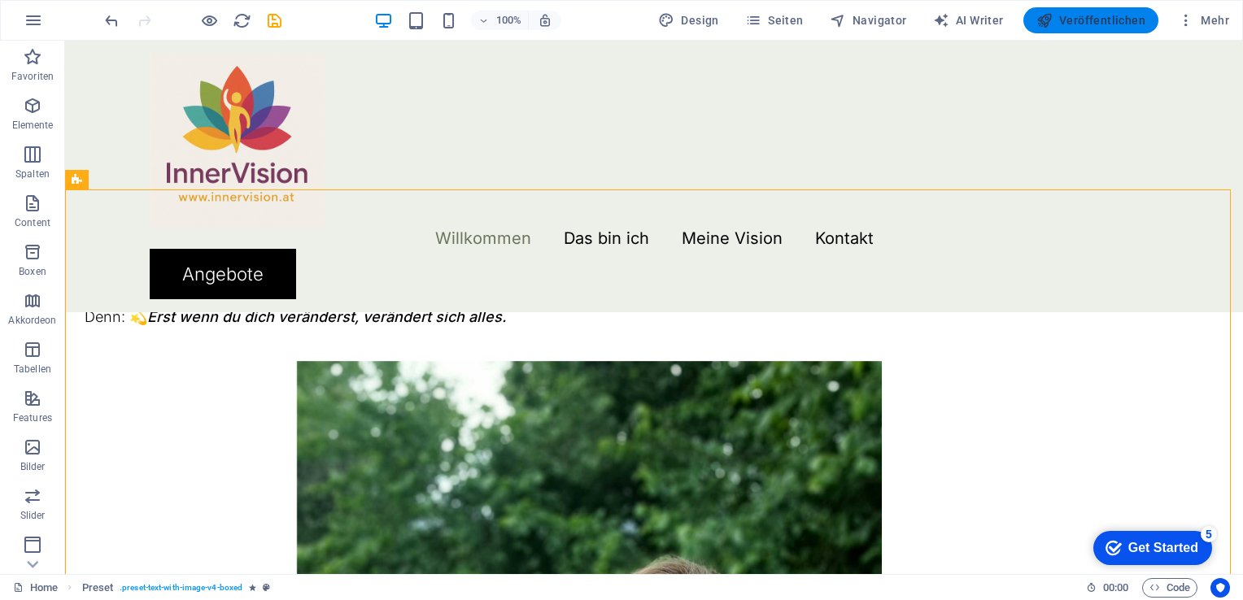
click at [1093, 14] on span "Veröffentlichen" at bounding box center [1090, 20] width 109 height 16
